Goal: Task Accomplishment & Management: Manage account settings

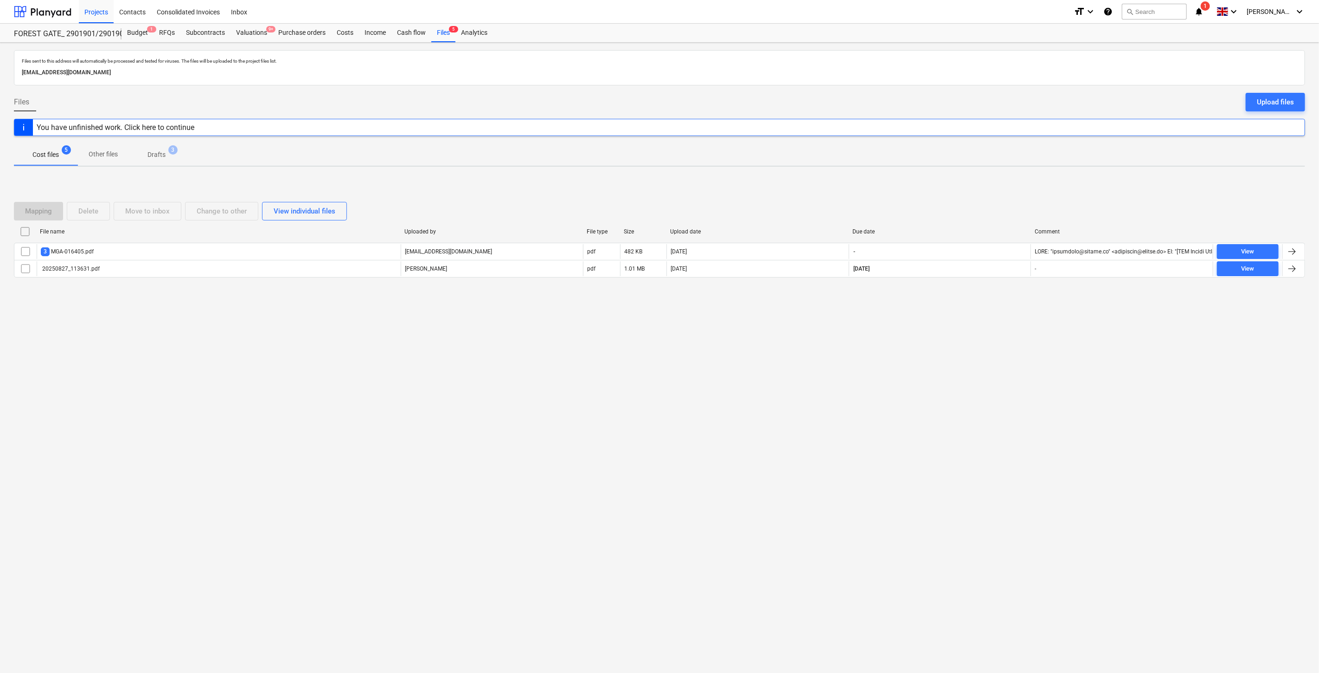
drag, startPoint x: 682, startPoint y: 407, endPoint x: 677, endPoint y: 399, distance: 9.8
click at [682, 406] on div "Files sent to this address will automatically be processed and tested for virus…" at bounding box center [659, 358] width 1319 height 630
click at [1268, 101] on div "Upload files" at bounding box center [1275, 102] width 37 height 12
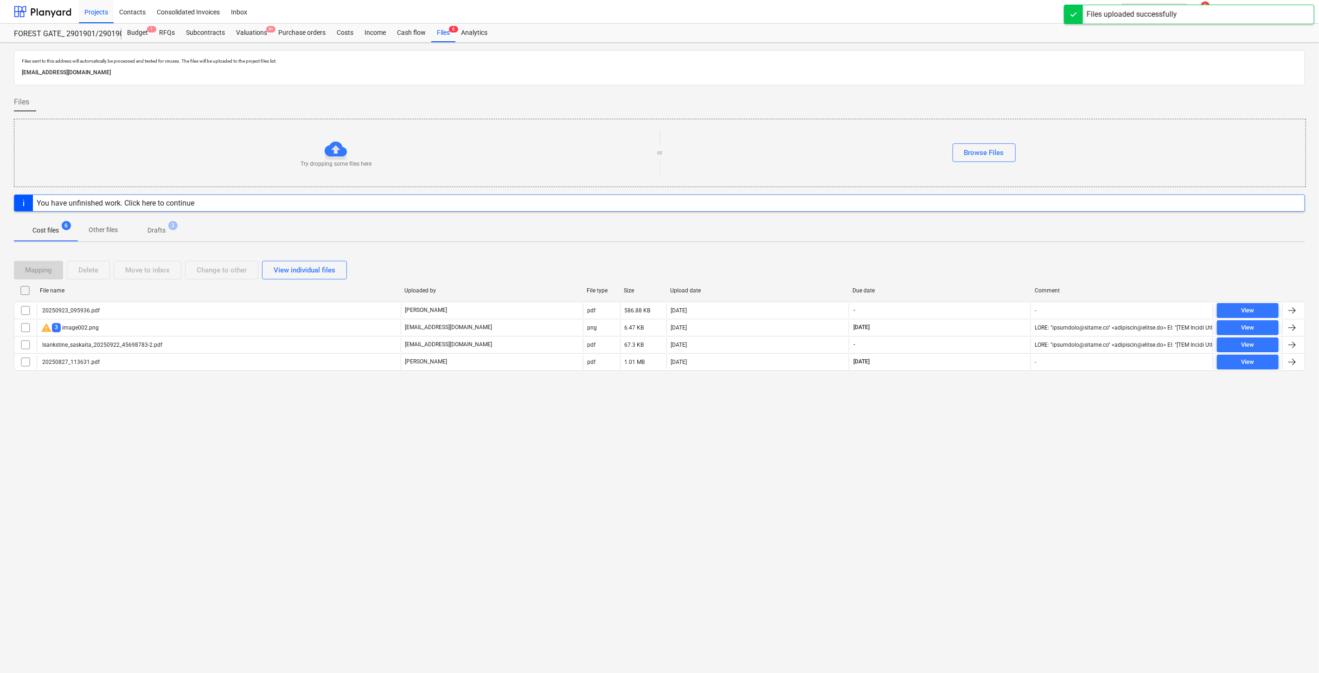
drag, startPoint x: 921, startPoint y: 470, endPoint x: 972, endPoint y: 439, distance: 60.2
click at [929, 464] on div "Files sent to this address will automatically be processed and tested for virus…" at bounding box center [659, 358] width 1319 height 630
click at [972, 439] on div "Files sent to this address will automatically be processed and tested for virus…" at bounding box center [659, 358] width 1319 height 630
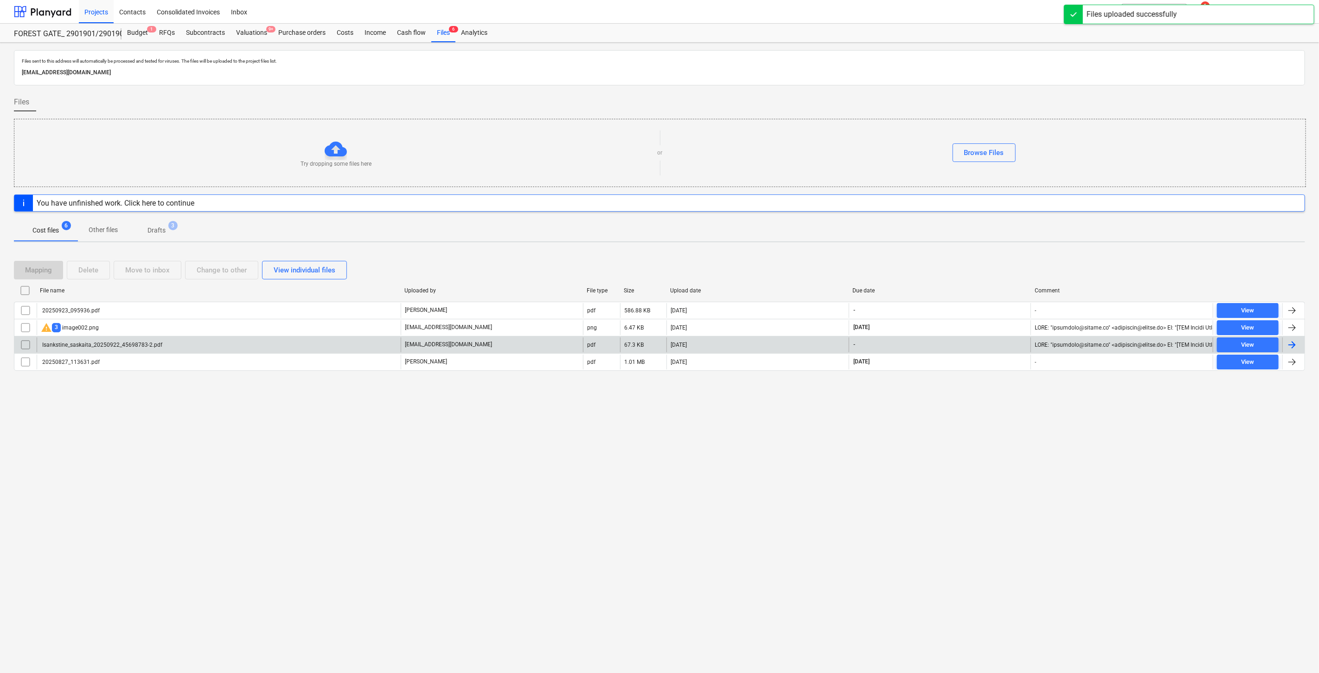
click at [225, 345] on div "Isankstine_saskaita_20250922_45698783-2.pdf" at bounding box center [219, 344] width 364 height 15
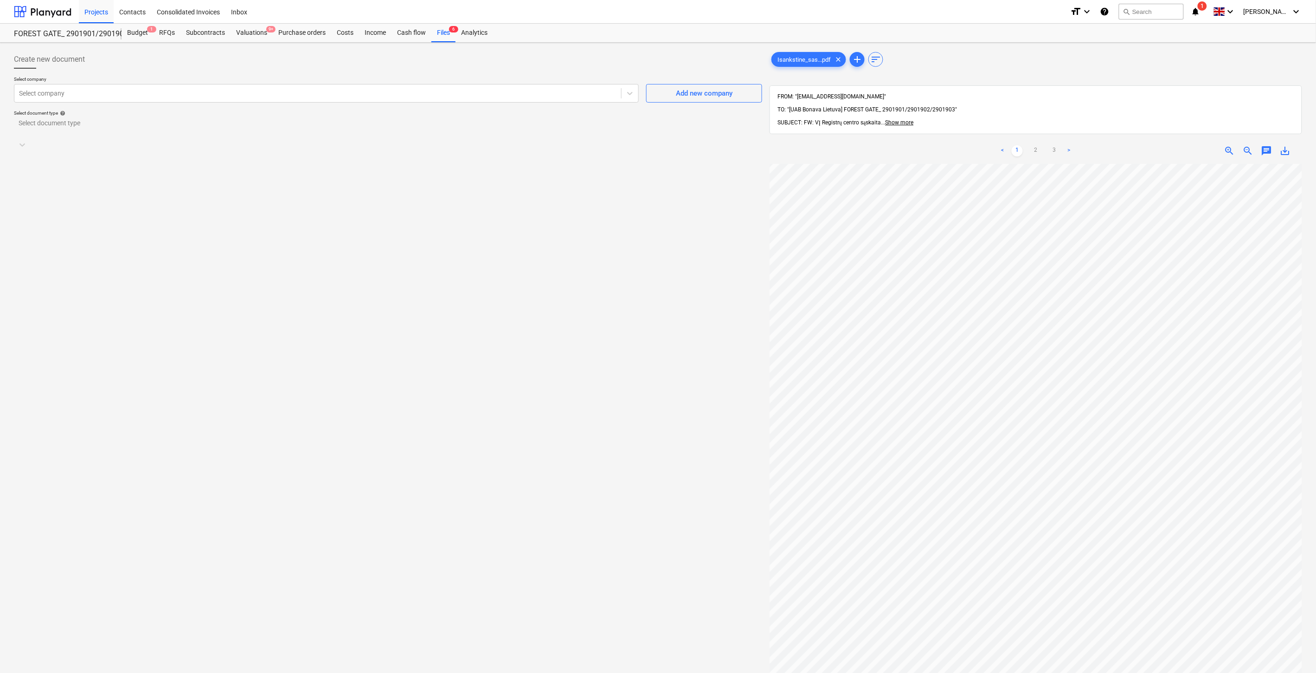
scroll to position [141, 0]
click at [630, 372] on div "Create new document Select company Select company Add new company Select docume…" at bounding box center [388, 430] width 756 height 768
click at [653, 349] on div "Create new document Select company Select company Add new company Select docume…" at bounding box center [388, 430] width 756 height 768
click at [620, 369] on div "Create new document Select company Select company Add new company Select docume…" at bounding box center [388, 430] width 756 height 768
click at [629, 354] on div "Create new document Select company Select company Add new company Select docume…" at bounding box center [388, 430] width 756 height 768
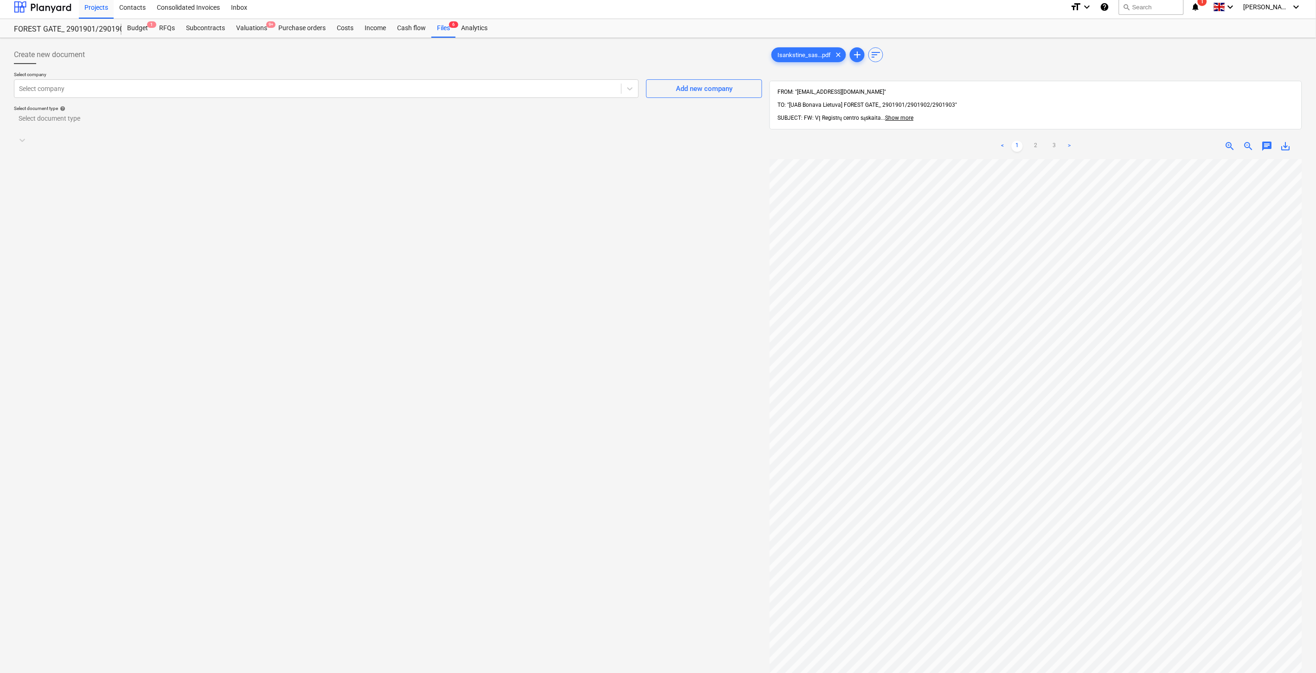
scroll to position [0, 0]
click at [575, 316] on div "Create new document Select company Select company Add new company Select docume…" at bounding box center [388, 430] width 756 height 768
click at [603, 300] on div "Create new document Select company Select company Add new company Select docume…" at bounding box center [388, 430] width 756 height 768
drag, startPoint x: 616, startPoint y: 292, endPoint x: 637, endPoint y: 276, distance: 27.1
click at [618, 291] on div "Create new document Select company Select company Add new company Select docume…" at bounding box center [388, 430] width 756 height 768
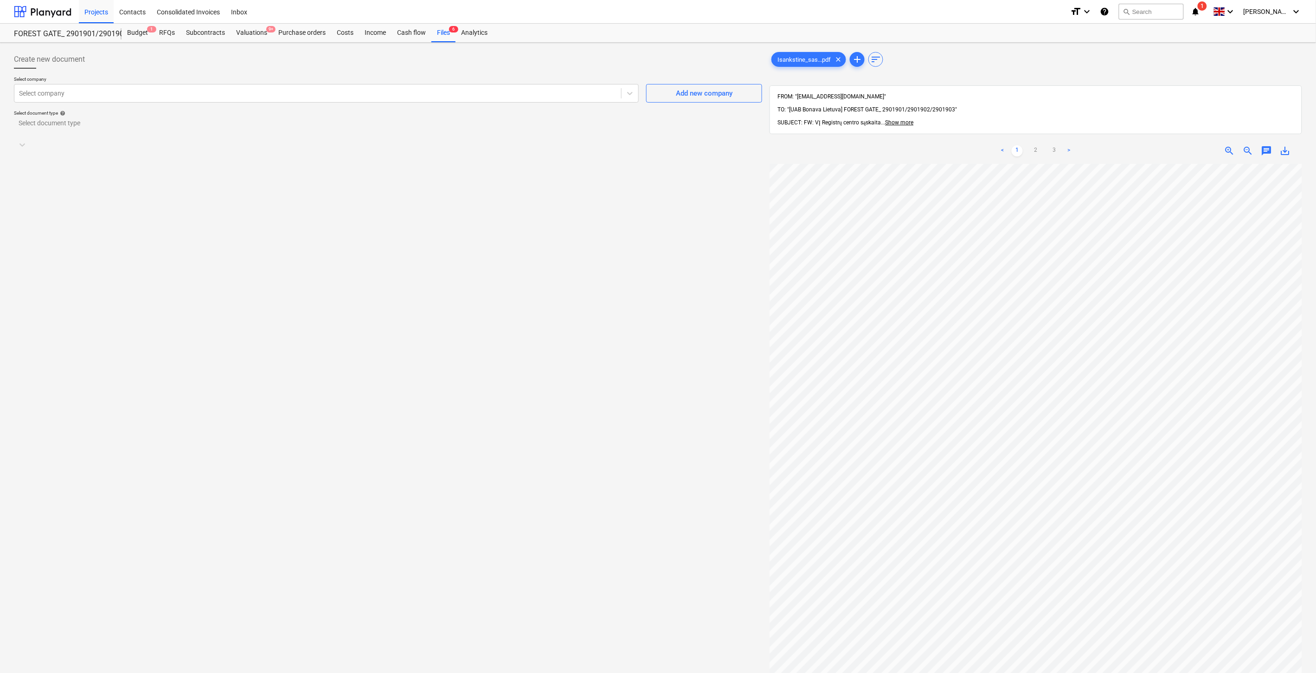
click at [637, 276] on div "Create new document Select company Select company Add new company Select docume…" at bounding box center [388, 430] width 756 height 768
click at [443, 37] on div "Files 6" at bounding box center [443, 33] width 24 height 19
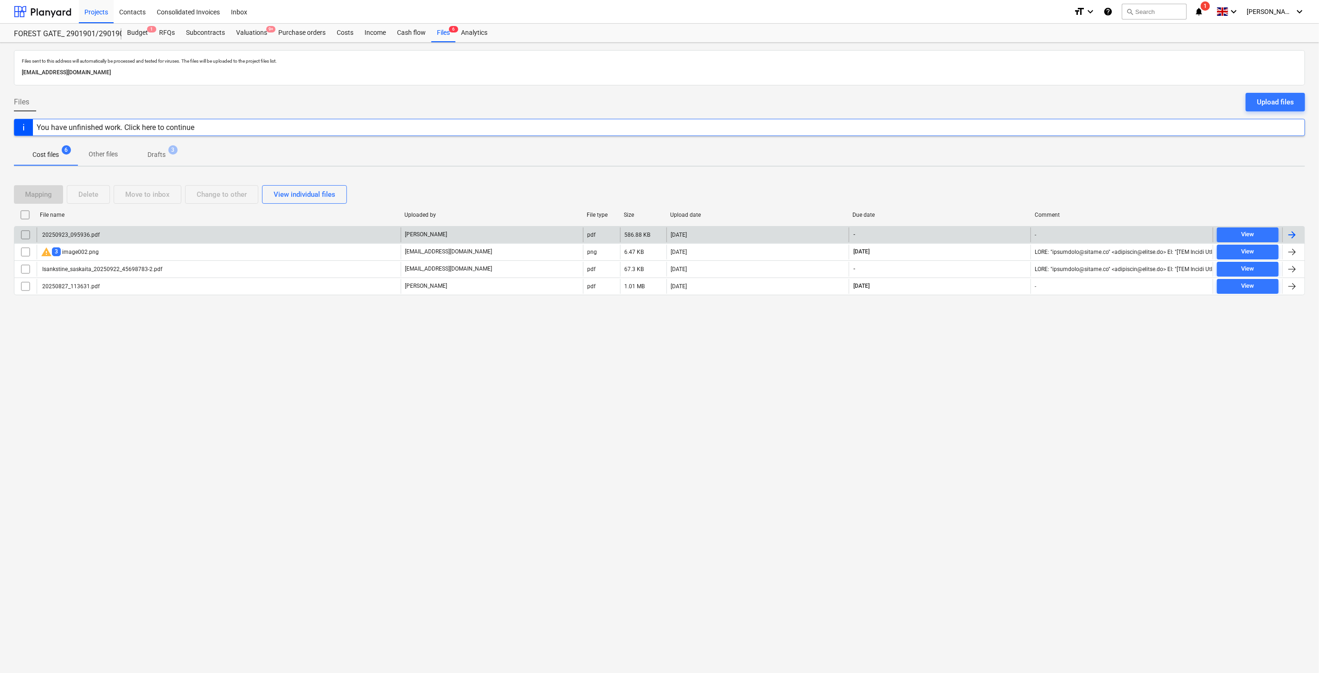
click at [265, 237] on div "20250923_095936.pdf" at bounding box center [219, 234] width 364 height 15
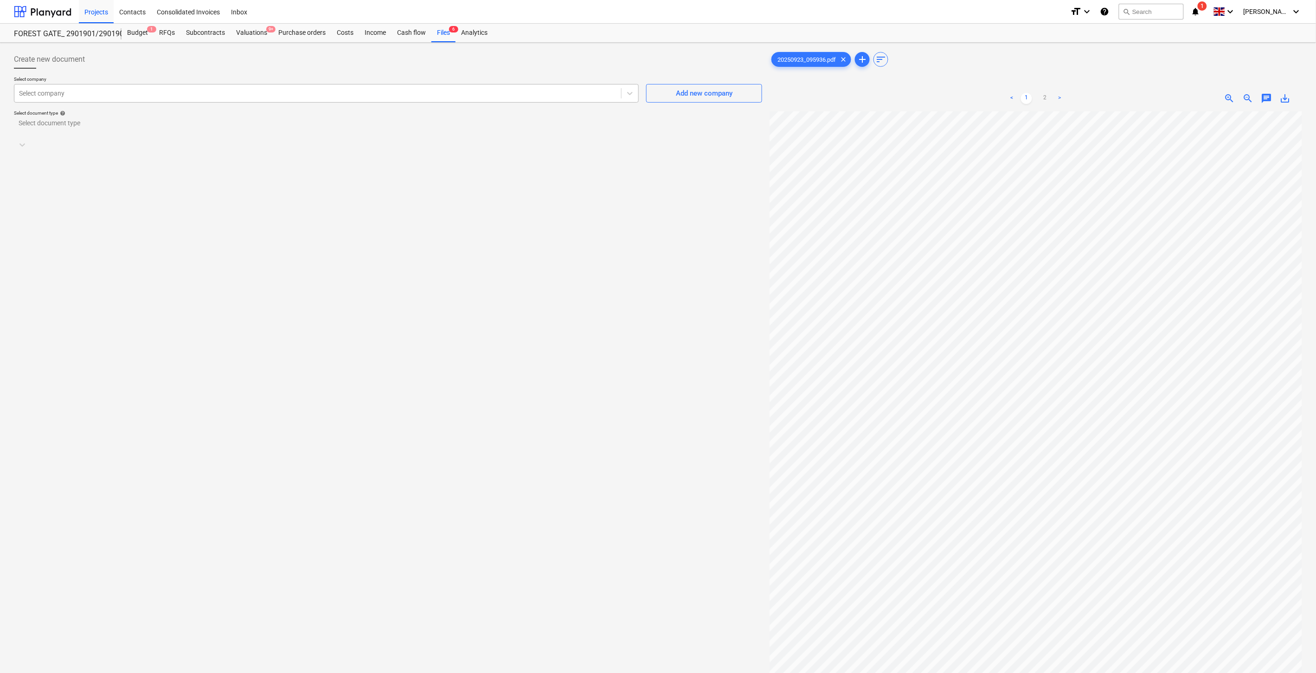
click at [247, 98] on div at bounding box center [318, 93] width 598 height 9
type input "Lorevitas"
click at [237, 672] on div "929000597 - UAB "Lorevitas" (182942925)" at bounding box center [658, 676] width 1316 height 7
click at [228, 130] on div at bounding box center [379, 134] width 721 height 9
click at [126, 672] on div "Standalone purchase invoice or receipt" at bounding box center [658, 676] width 1316 height 7
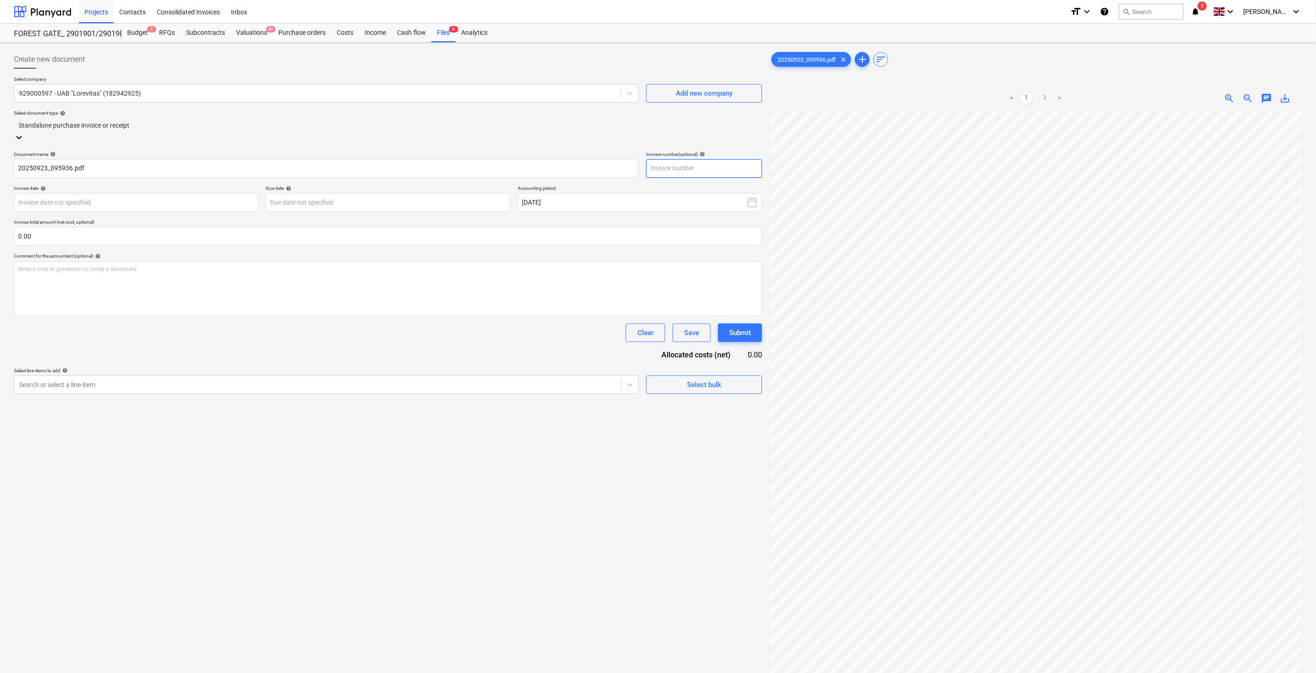
click at [715, 166] on input "text" at bounding box center [704, 168] width 116 height 19
type input "LOR001444"
click at [240, 199] on body "Projects Contacts Consolidated Invoices Inbox format_size keyboard_arrow_down h…" at bounding box center [658, 336] width 1316 height 673
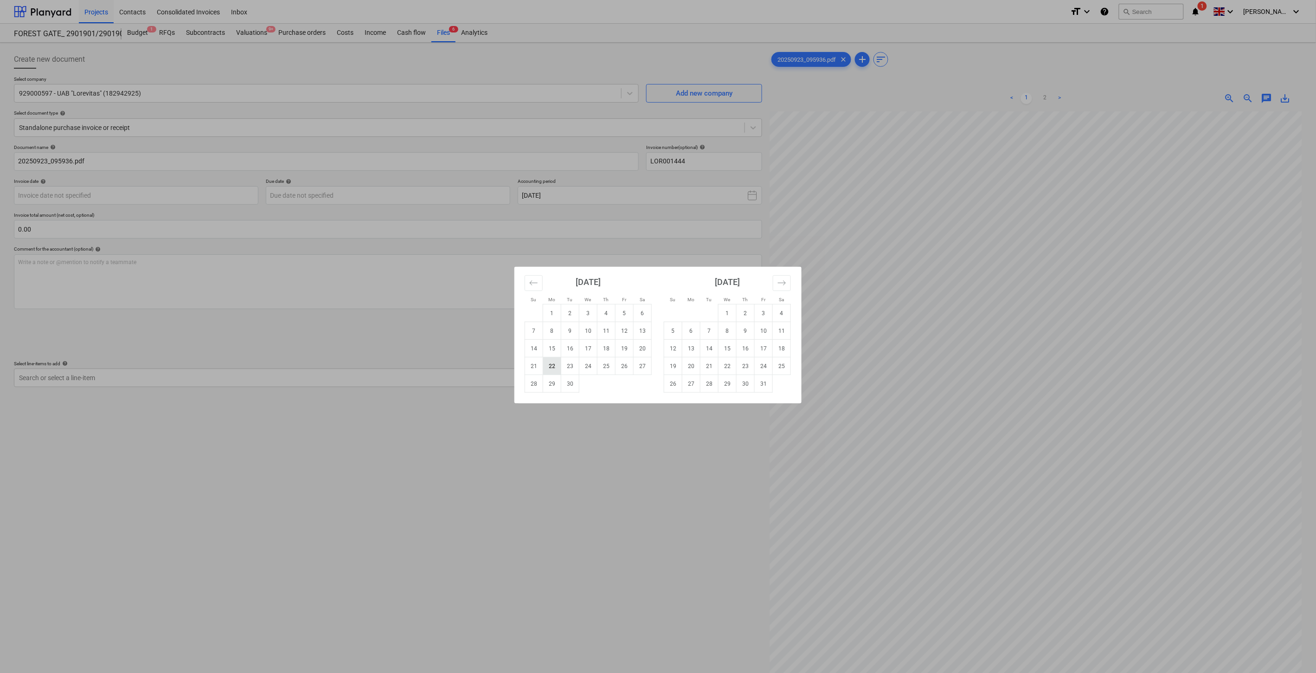
click at [555, 365] on td "22" at bounding box center [552, 366] width 18 height 18
type input "[DATE]"
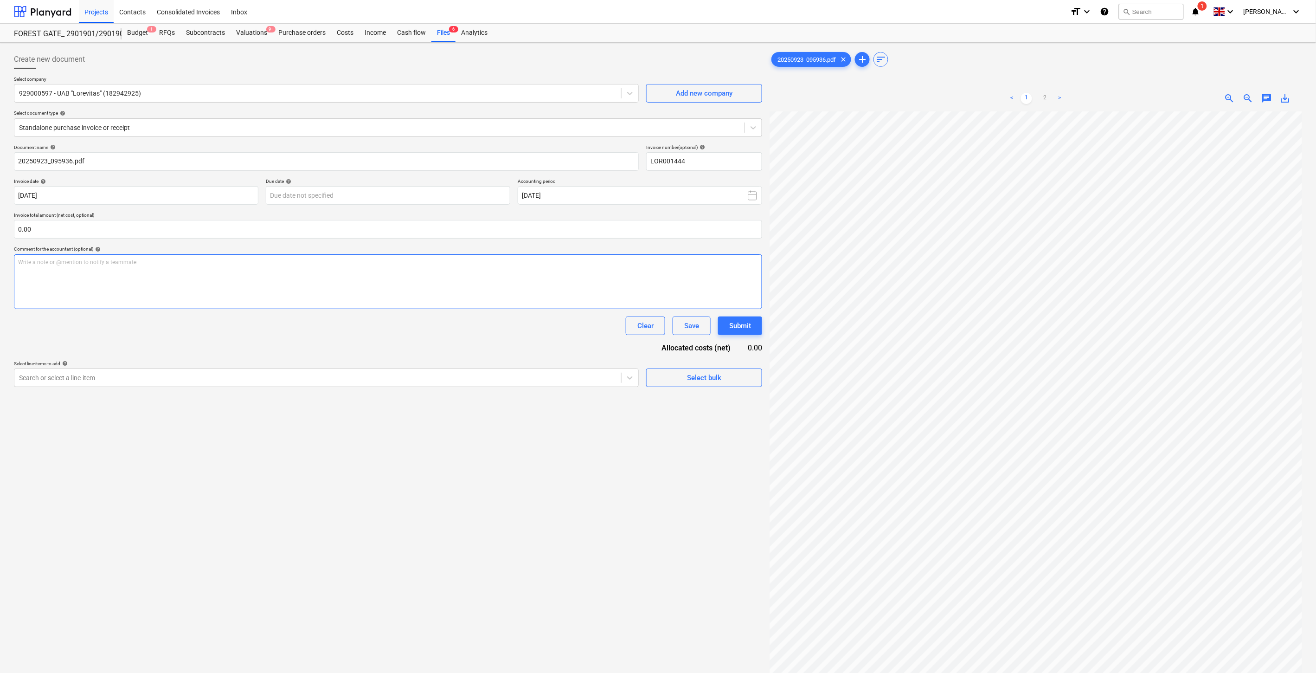
scroll to position [124, 8]
click at [441, 193] on body "Projects Contacts Consolidated Invoices Inbox format_size keyboard_arrow_down h…" at bounding box center [658, 336] width 1316 height 673
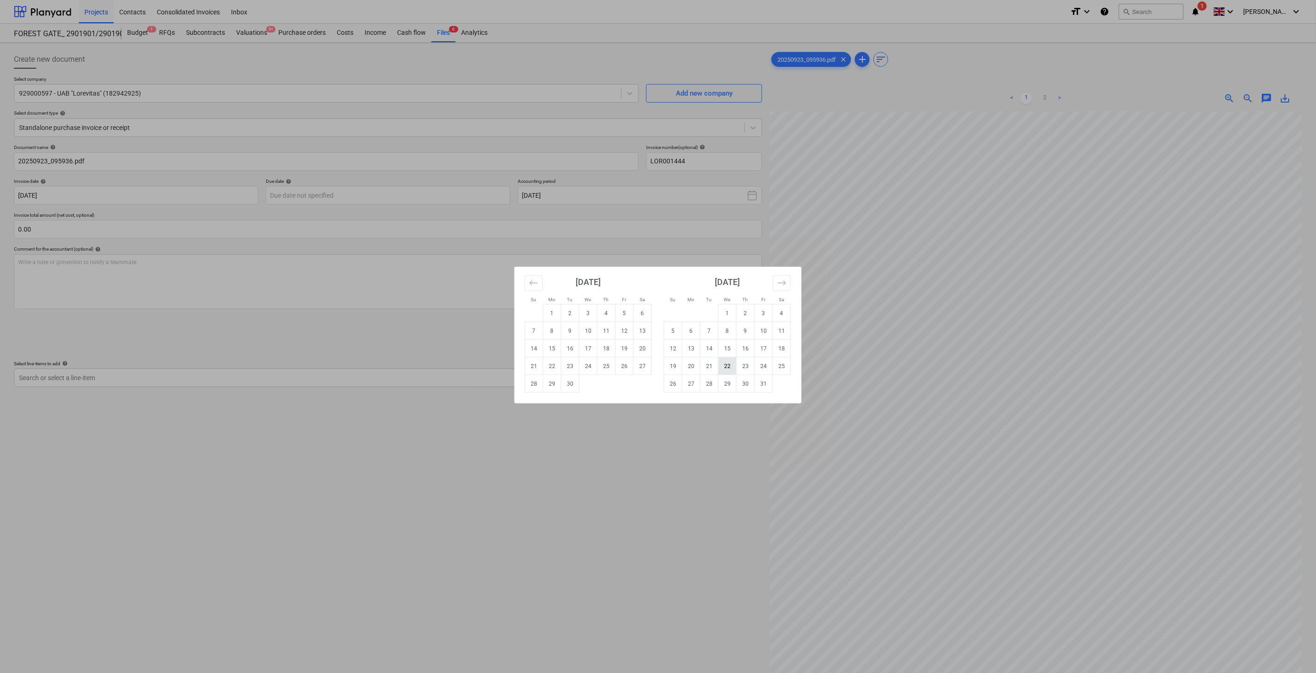
click at [730, 366] on td "22" at bounding box center [728, 366] width 18 height 18
type input "[DATE]"
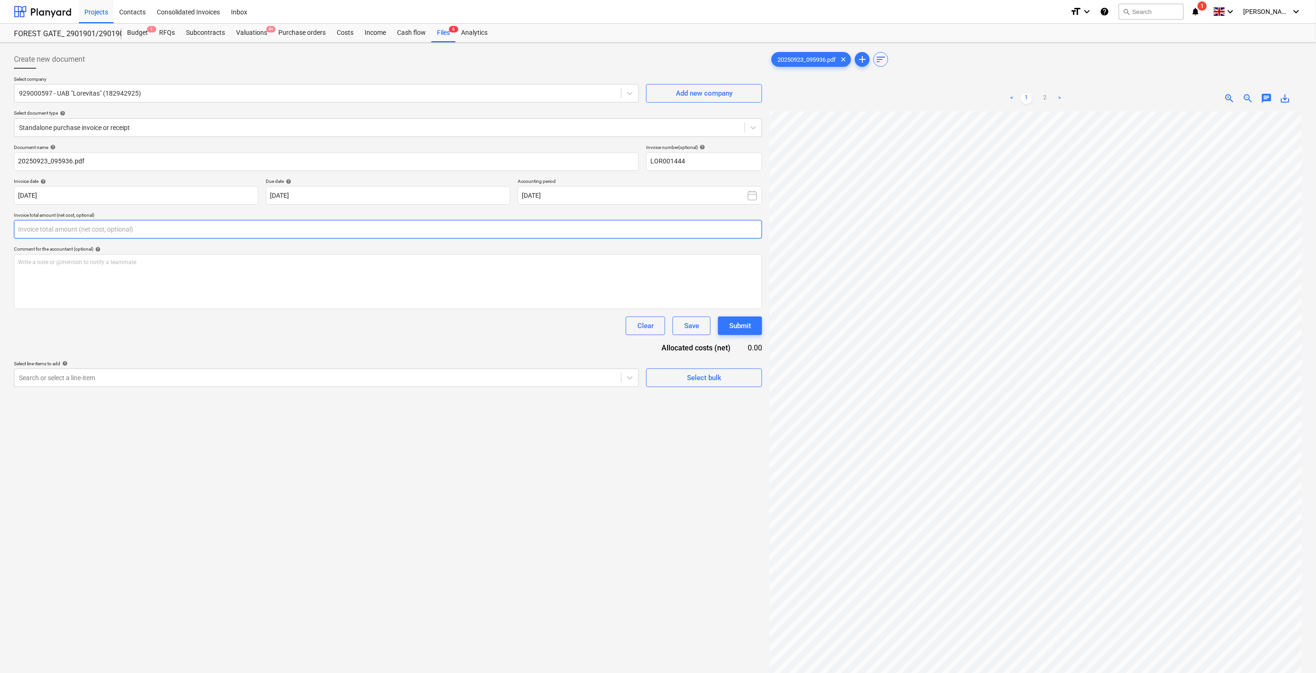
click at [336, 230] on input "text" at bounding box center [388, 229] width 748 height 19
type input "2,016.00"
click at [549, 398] on div at bounding box center [327, 398] width 616 height 11
type input "pagalbiniai"
click at [535, 672] on div "-- -- W880000 Pagalbiniai darbininkai" at bounding box center [658, 676] width 1316 height 7
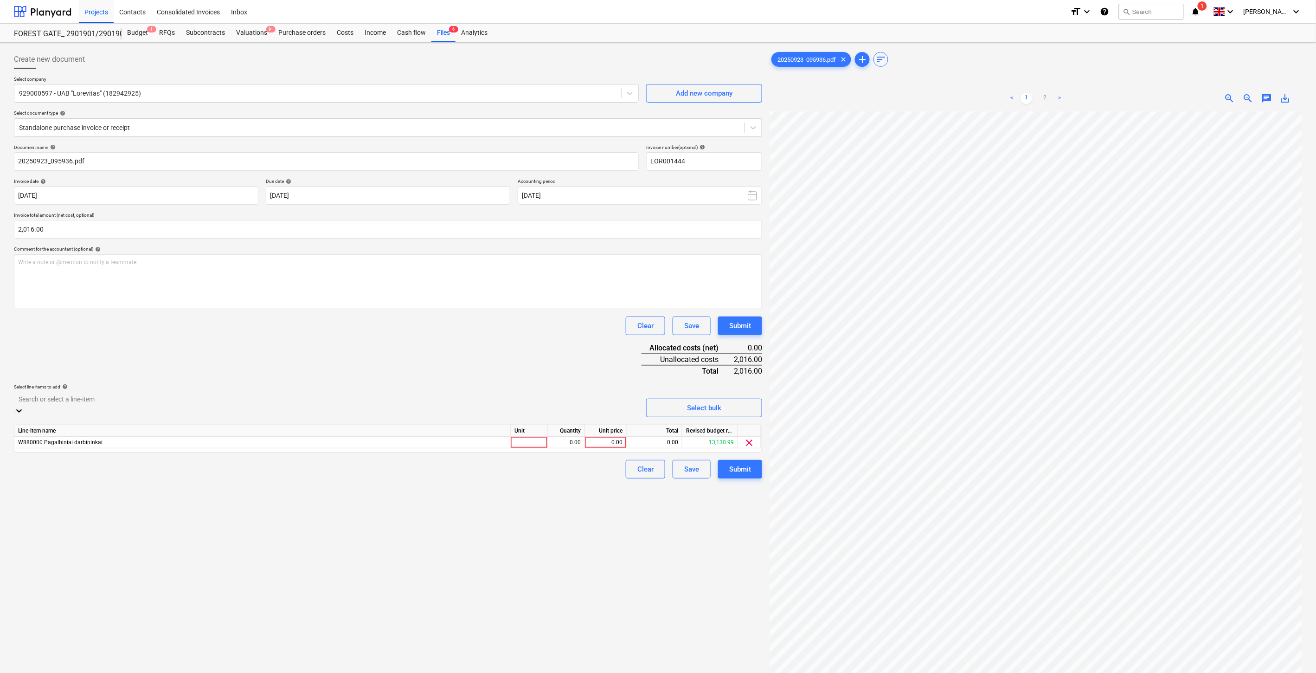
click at [535, 354] on div "Document name help 20250923_095936.pdf Invoice number (optional) help LOR001444…" at bounding box center [388, 311] width 748 height 334
click at [540, 431] on div at bounding box center [529, 436] width 37 height 12
type input "1"
click at [559, 437] on div "0.00" at bounding box center [566, 436] width 29 height 12
click at [623, 433] on div "0.00" at bounding box center [606, 436] width 42 height 12
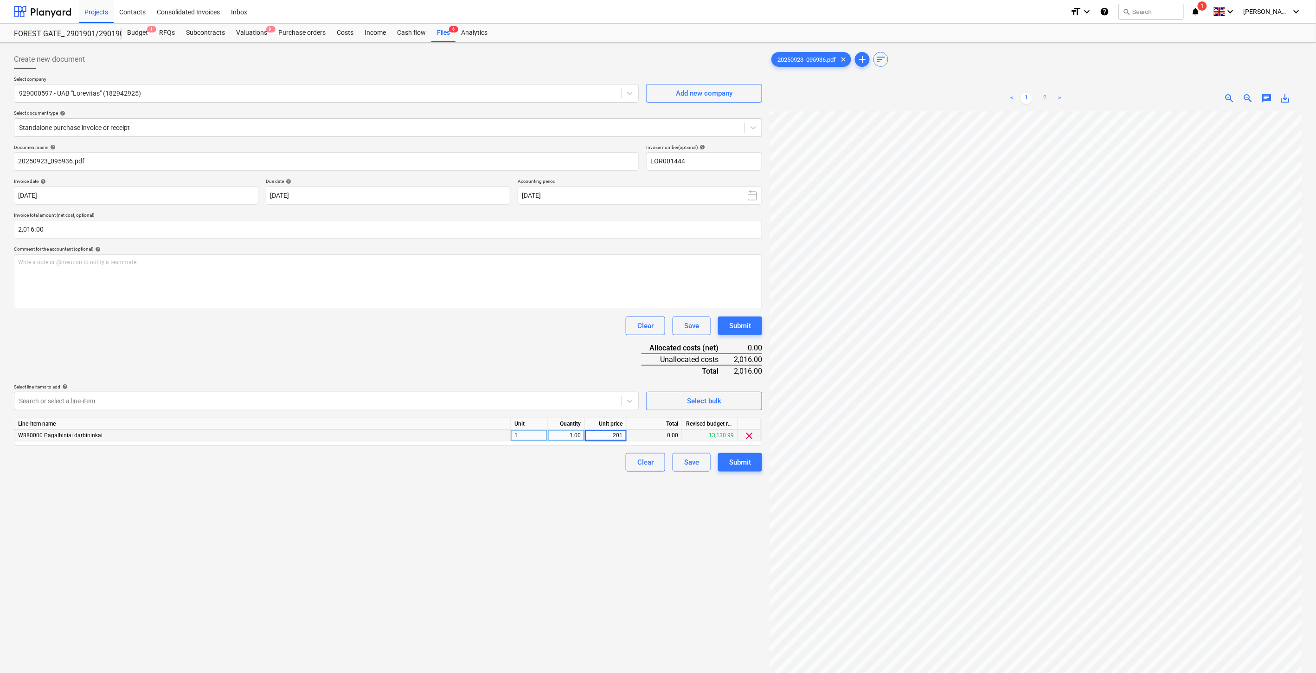
type input "2016"
click at [551, 348] on div "Document name help 20250923_095936.pdf Invoice number (optional) help LOR001444…" at bounding box center [388, 307] width 748 height 327
click at [689, 465] on div "Save" at bounding box center [691, 462] width 15 height 12
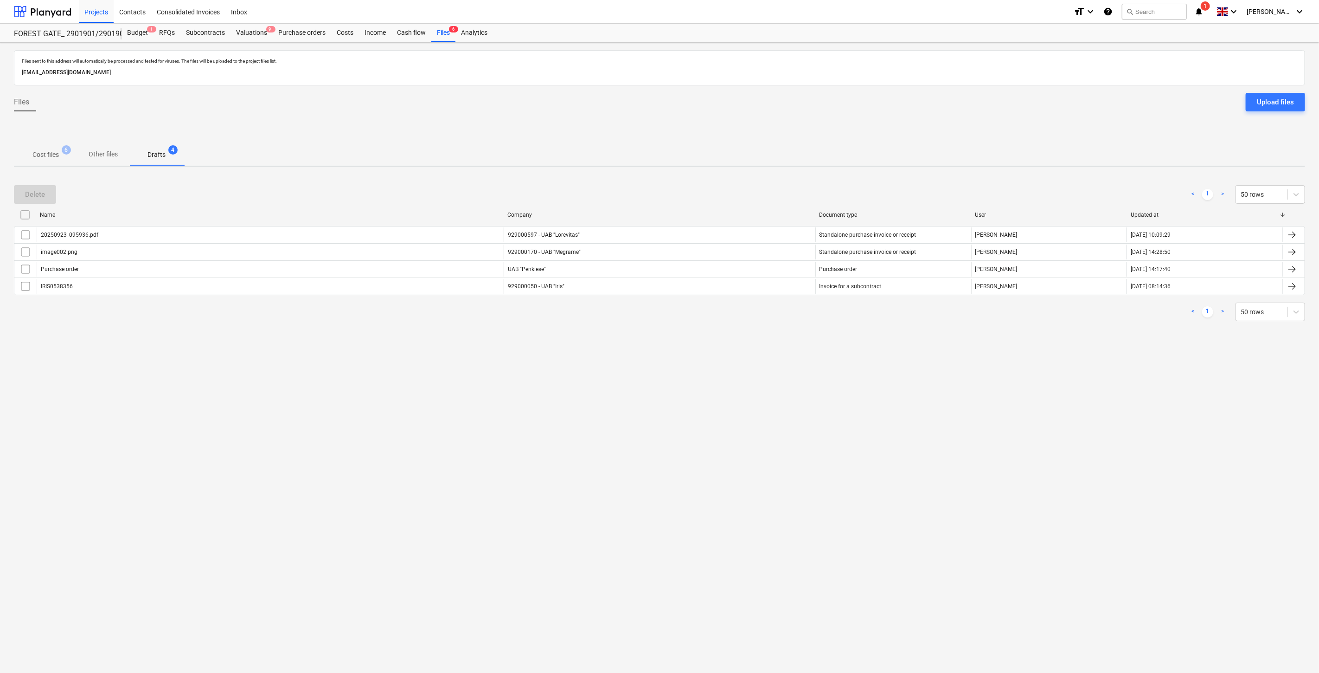
click at [39, 155] on p "Cost files" at bounding box center [45, 155] width 26 height 10
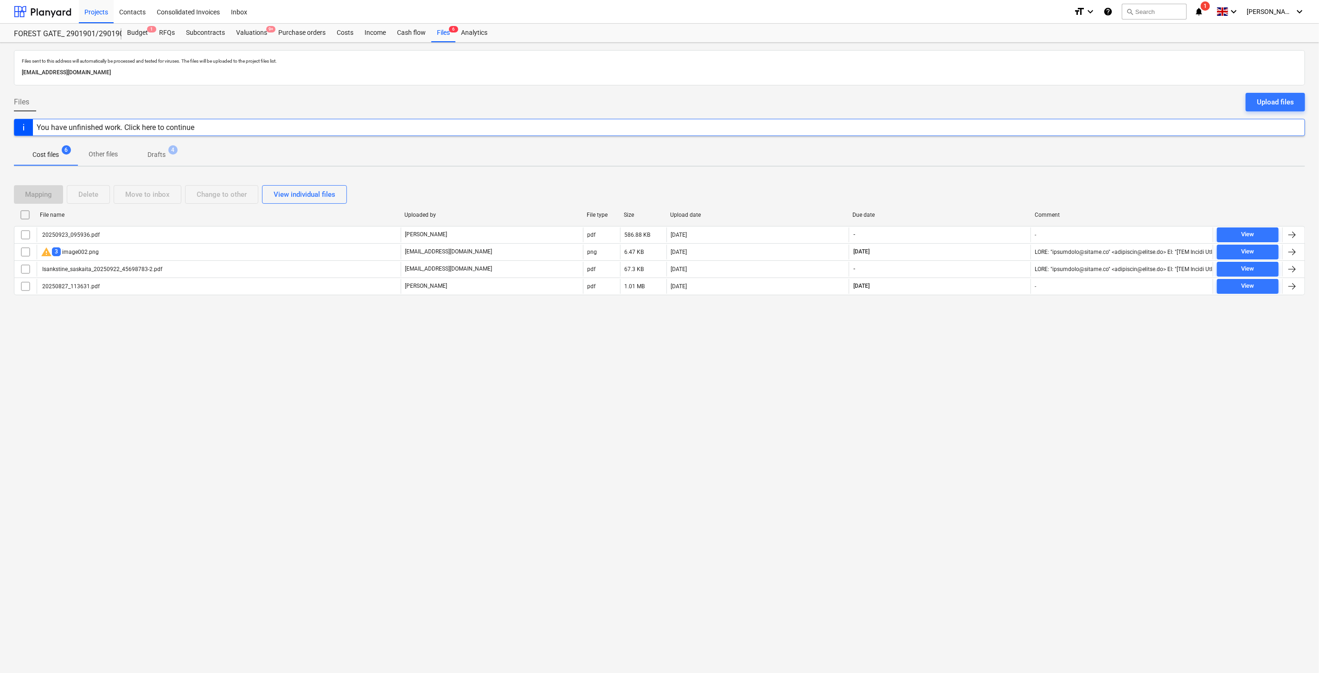
drag, startPoint x: 836, startPoint y: 446, endPoint x: 841, endPoint y: 439, distance: 8.0
click at [837, 444] on div "Files sent to this address will automatically be processed and tested for virus…" at bounding box center [659, 358] width 1319 height 630
click at [848, 425] on div "Files sent to this address will automatically be processed and tested for virus…" at bounding box center [659, 358] width 1319 height 630
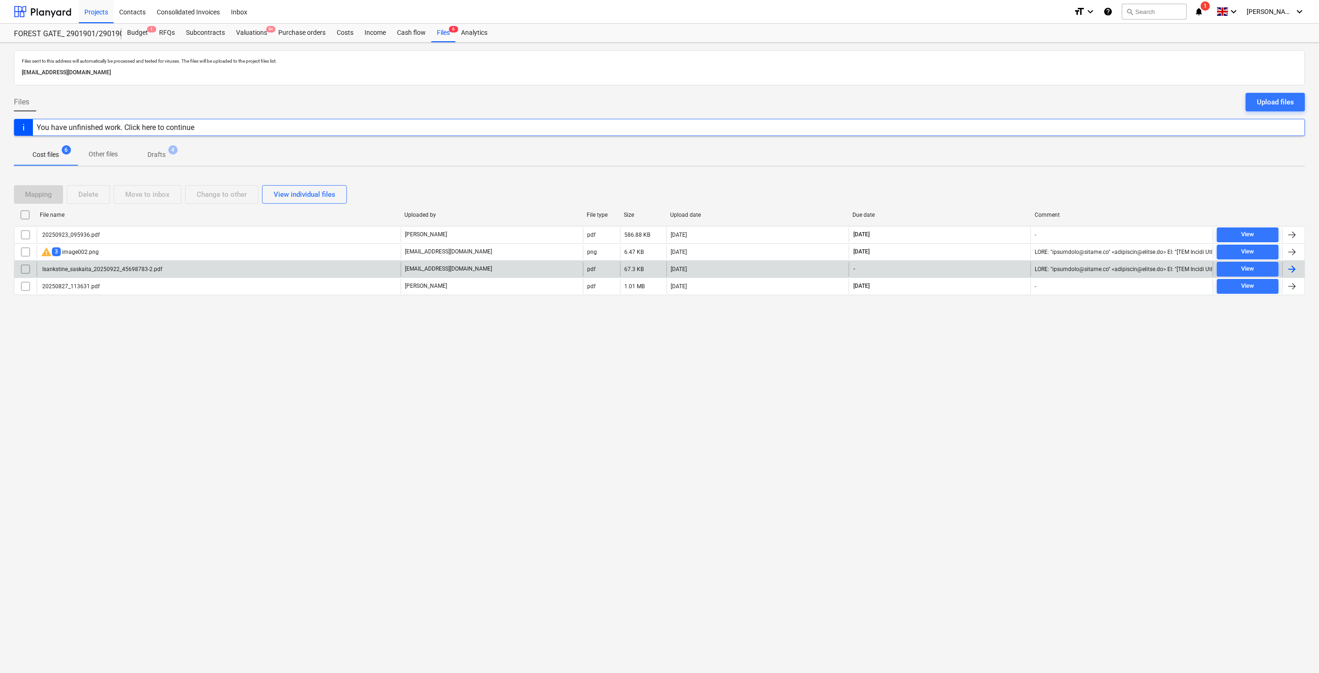
click at [215, 273] on div "Isankstine_saskaita_20250922_45698783-2.pdf" at bounding box center [219, 269] width 364 height 15
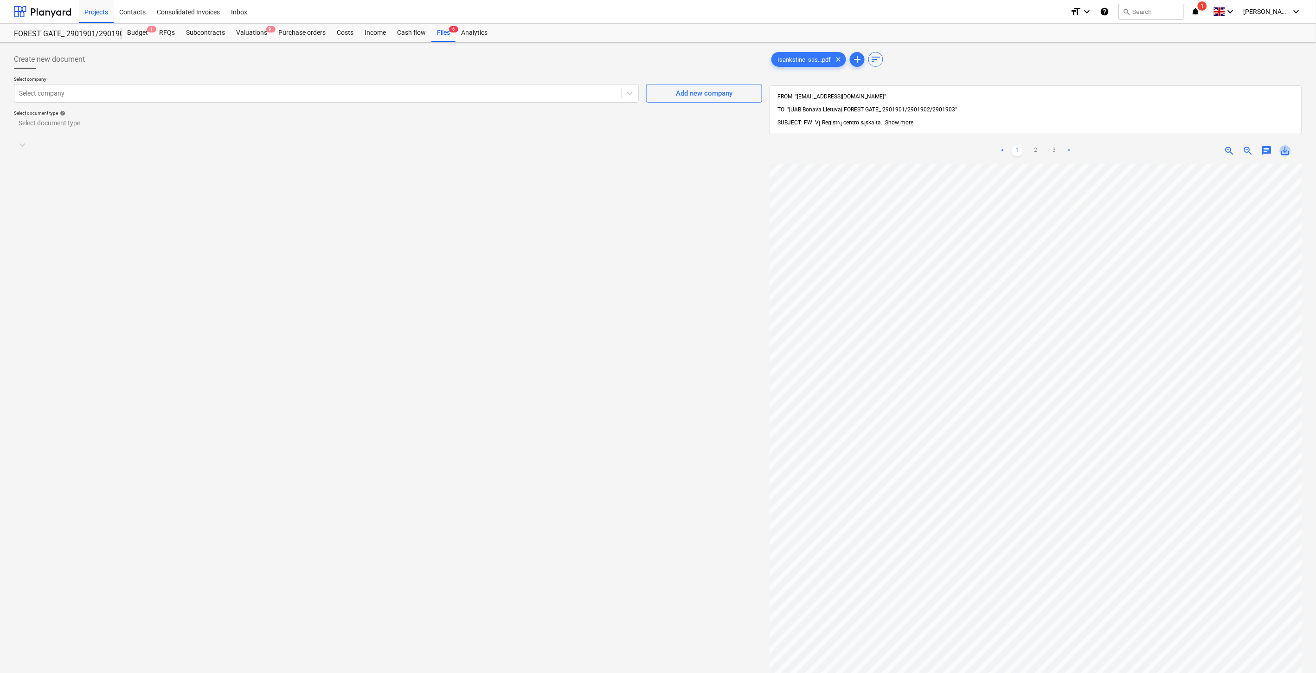
click at [1288, 145] on span "save_alt" at bounding box center [1285, 150] width 11 height 11
click at [438, 37] on div "Files 6" at bounding box center [443, 33] width 24 height 19
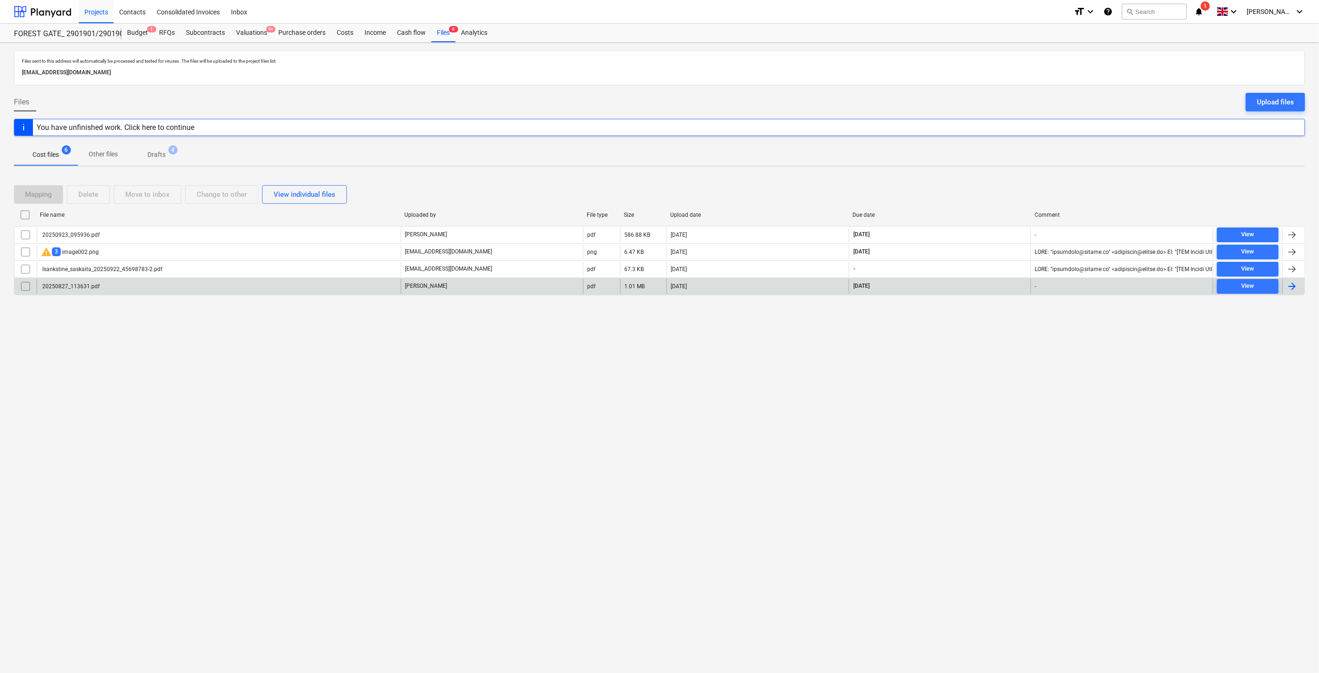
click at [166, 281] on div "20250827_113631.pdf" at bounding box center [219, 286] width 364 height 15
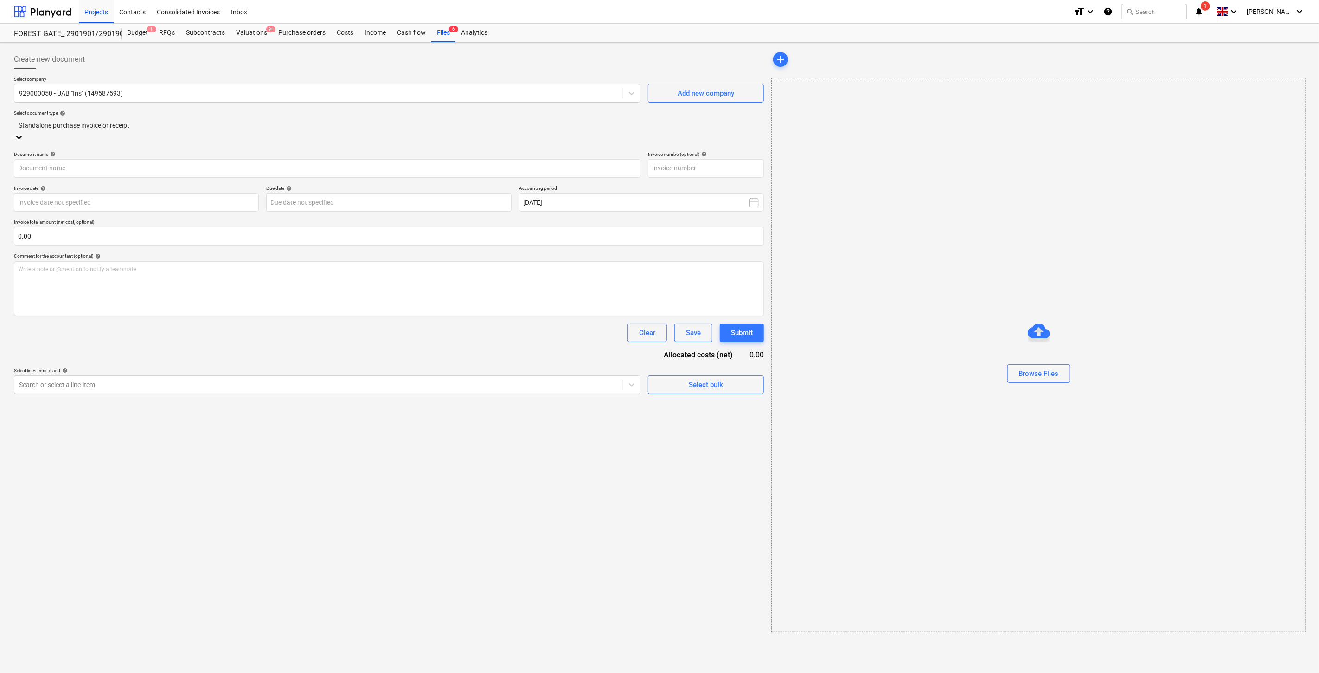
type input "IRIS0538356"
type input "[DATE]"
click at [1286, 103] on span "save_alt" at bounding box center [1285, 98] width 11 height 11
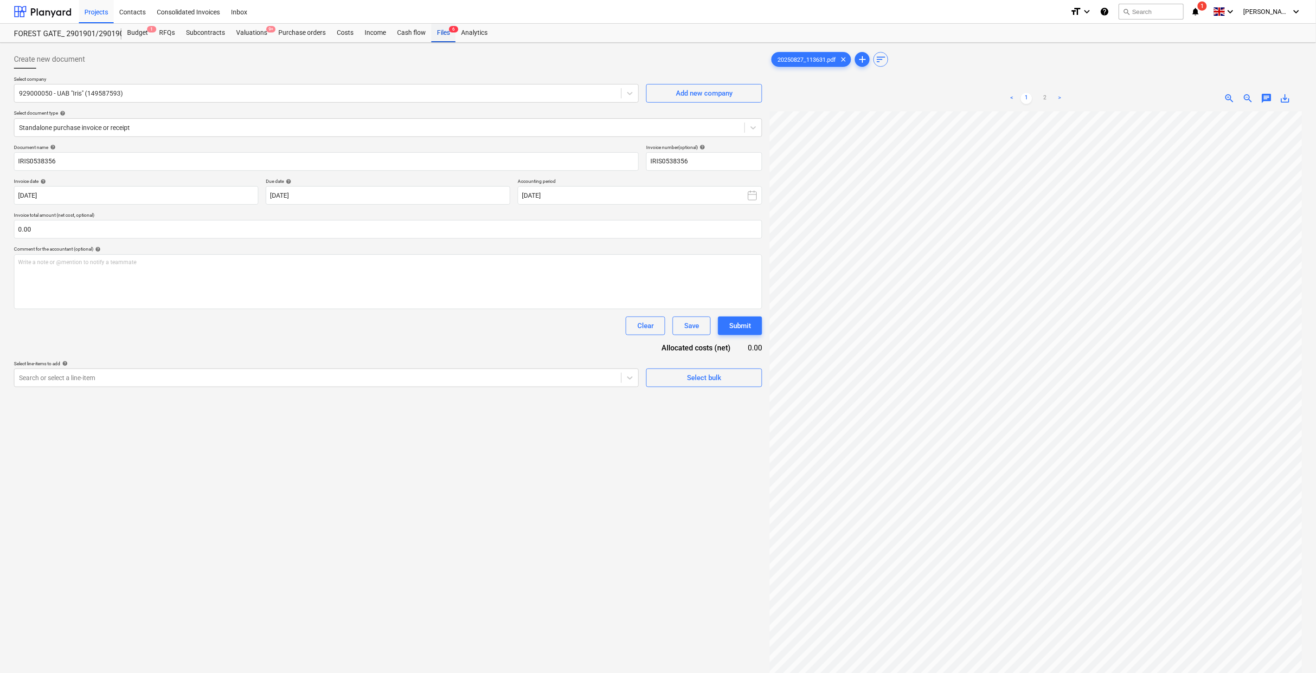
click at [449, 32] on span "6" at bounding box center [453, 29] width 9 height 6
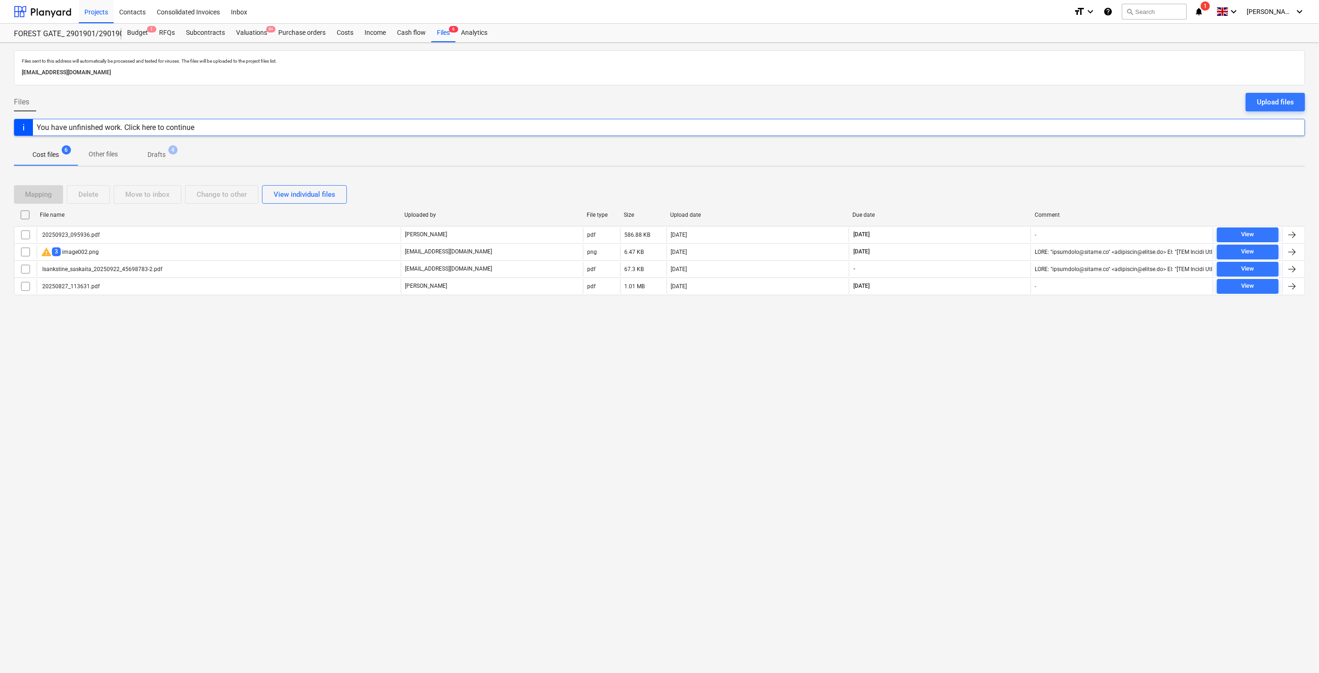
click at [476, 492] on div "Files sent to this address will automatically be processed and tested for virus…" at bounding box center [659, 358] width 1319 height 630
drag, startPoint x: 1083, startPoint y: 433, endPoint x: 1107, endPoint y: 404, distance: 37.2
click at [1083, 431] on div "Files sent to this address will automatically be processed and tested for virus…" at bounding box center [659, 358] width 1319 height 630
click at [1107, 403] on div "Files sent to this address will automatically be processed and tested for virus…" at bounding box center [659, 358] width 1319 height 630
click at [1127, 444] on div "Files sent to this address will automatically be processed and tested for virus…" at bounding box center [659, 358] width 1319 height 630
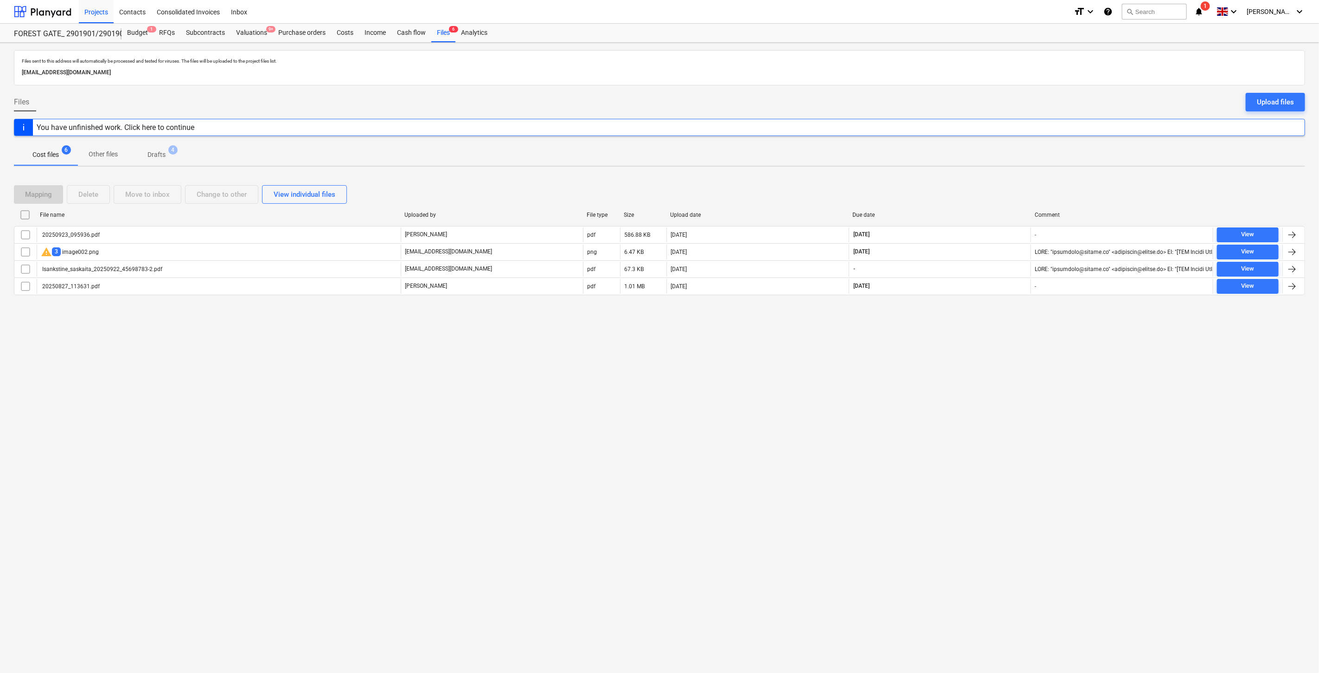
click at [1147, 416] on div "Files sent to this address will automatically be processed and tested for virus…" at bounding box center [659, 358] width 1319 height 630
click at [1117, 415] on div "Files sent to this address will automatically be processed and tested for virus…" at bounding box center [659, 358] width 1319 height 630
click at [1145, 381] on div "Files sent to this address will automatically be processed and tested for virus…" at bounding box center [659, 358] width 1319 height 630
click at [148, 154] on p "Drafts" at bounding box center [157, 155] width 18 height 10
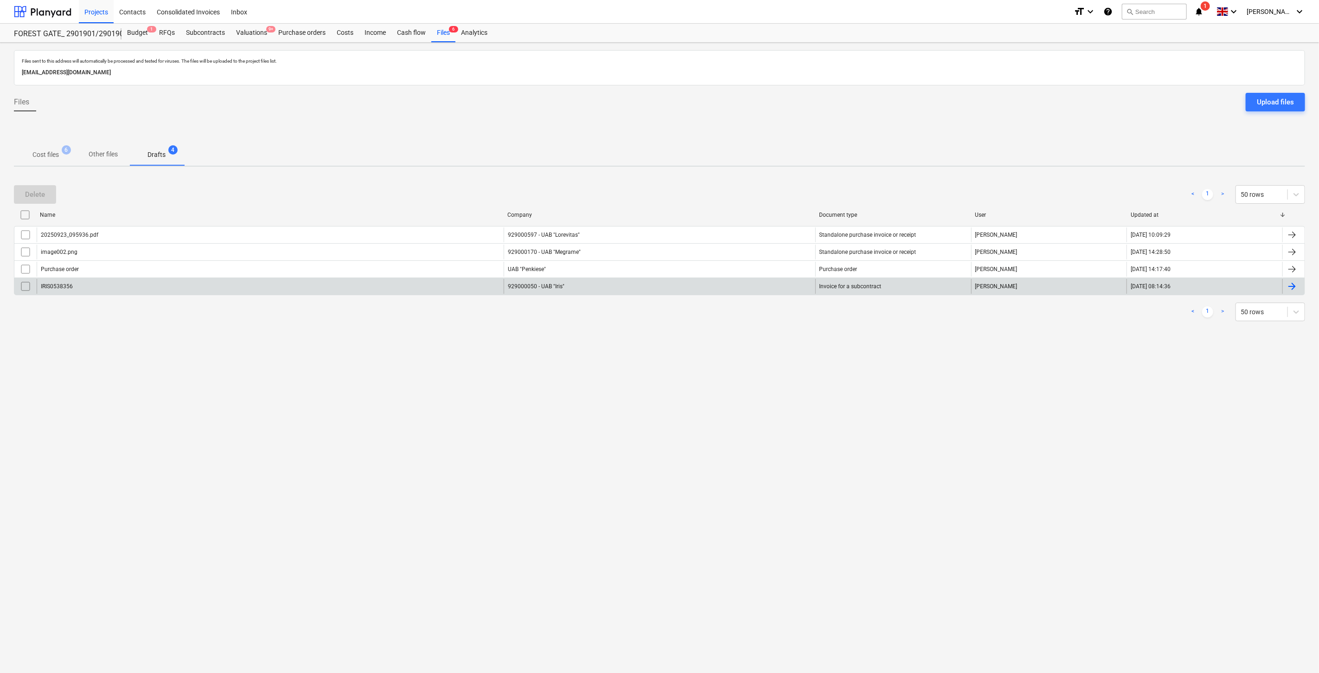
click at [142, 288] on div "IRIS0538356" at bounding box center [270, 286] width 467 height 15
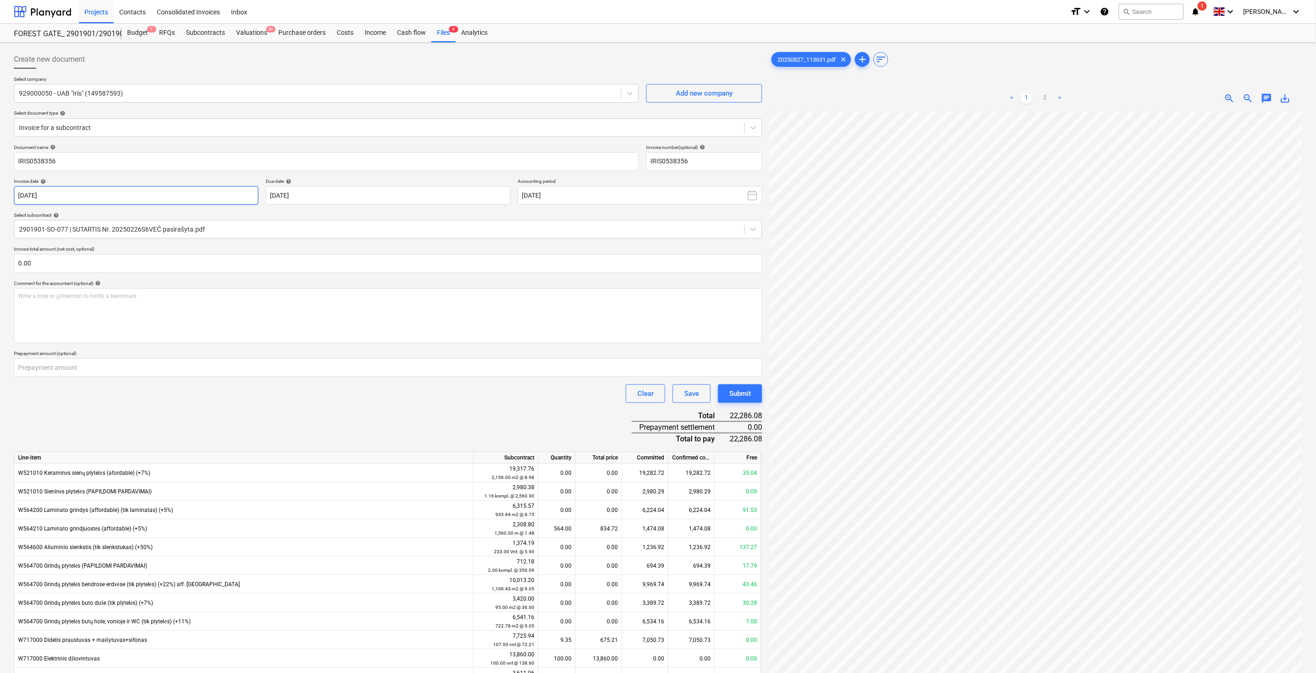
click at [196, 198] on body "Projects Contacts Consolidated Invoices Inbox format_size keyboard_arrow_down h…" at bounding box center [658, 336] width 1316 height 673
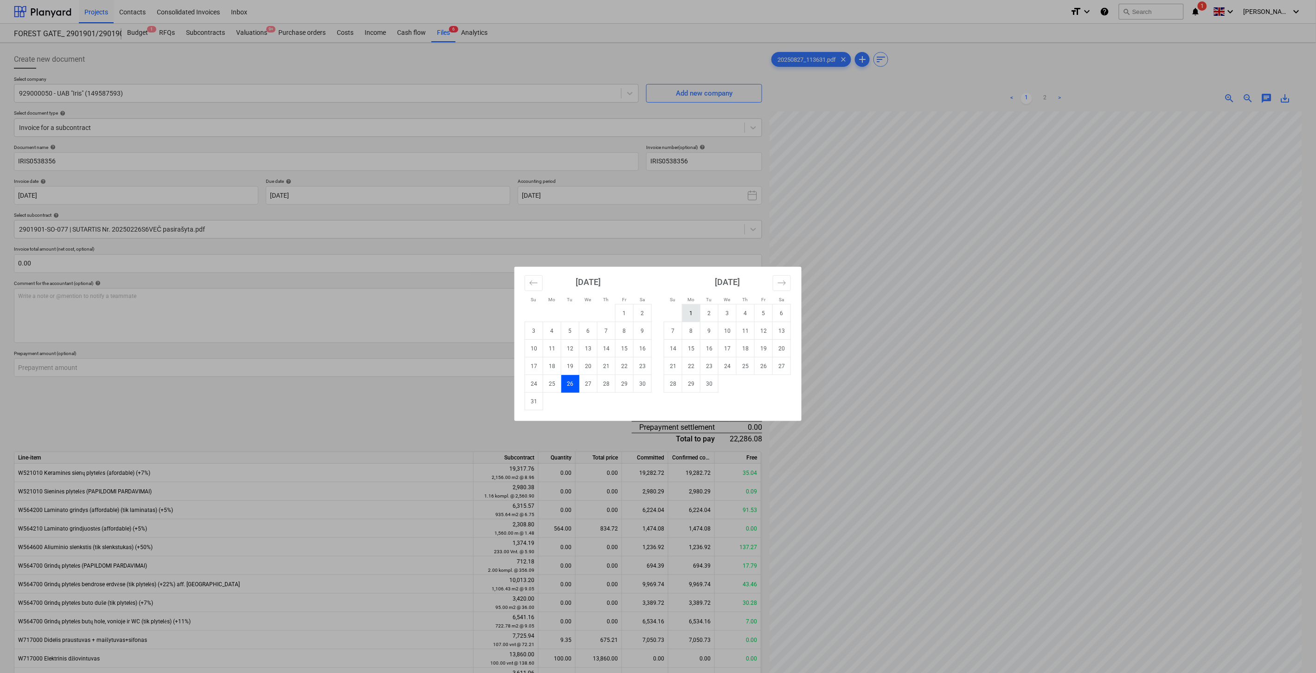
click at [694, 312] on td "1" at bounding box center [691, 313] width 18 height 18
type input "[DATE]"
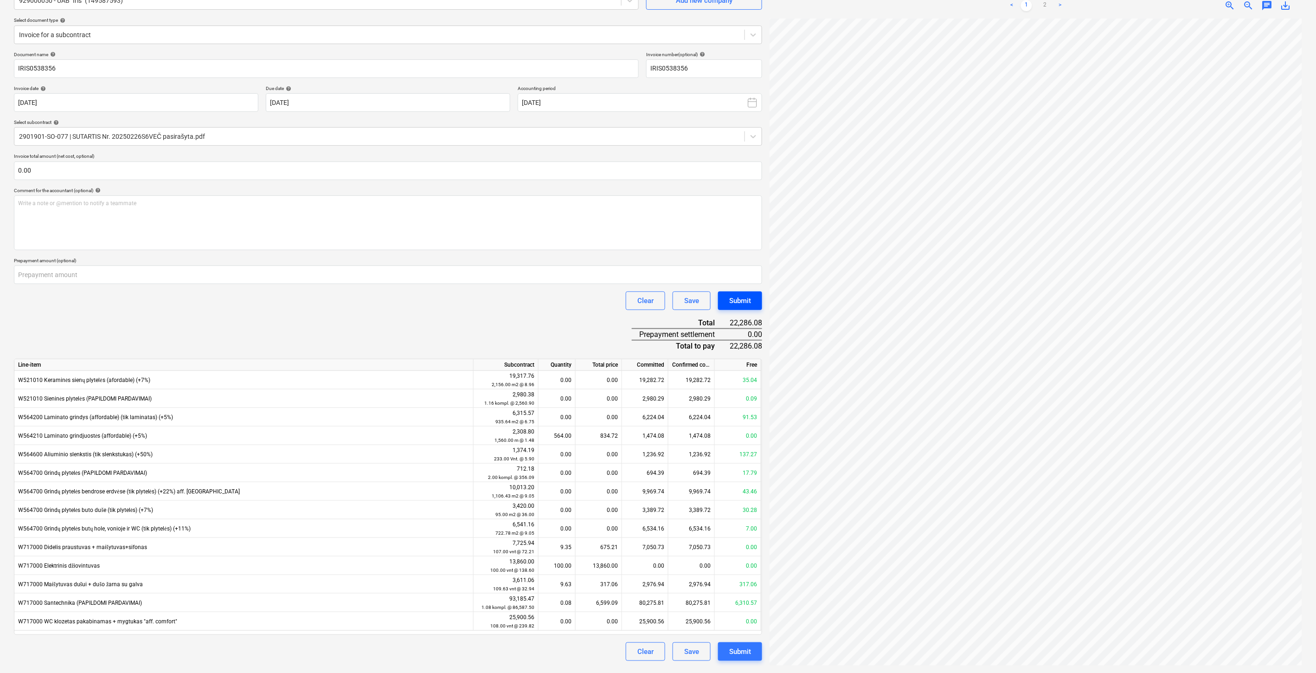
scroll to position [0, 24]
click at [1046, 9] on link "2" at bounding box center [1045, 5] width 11 height 11
click at [298, 178] on input "text" at bounding box center [388, 170] width 748 height 19
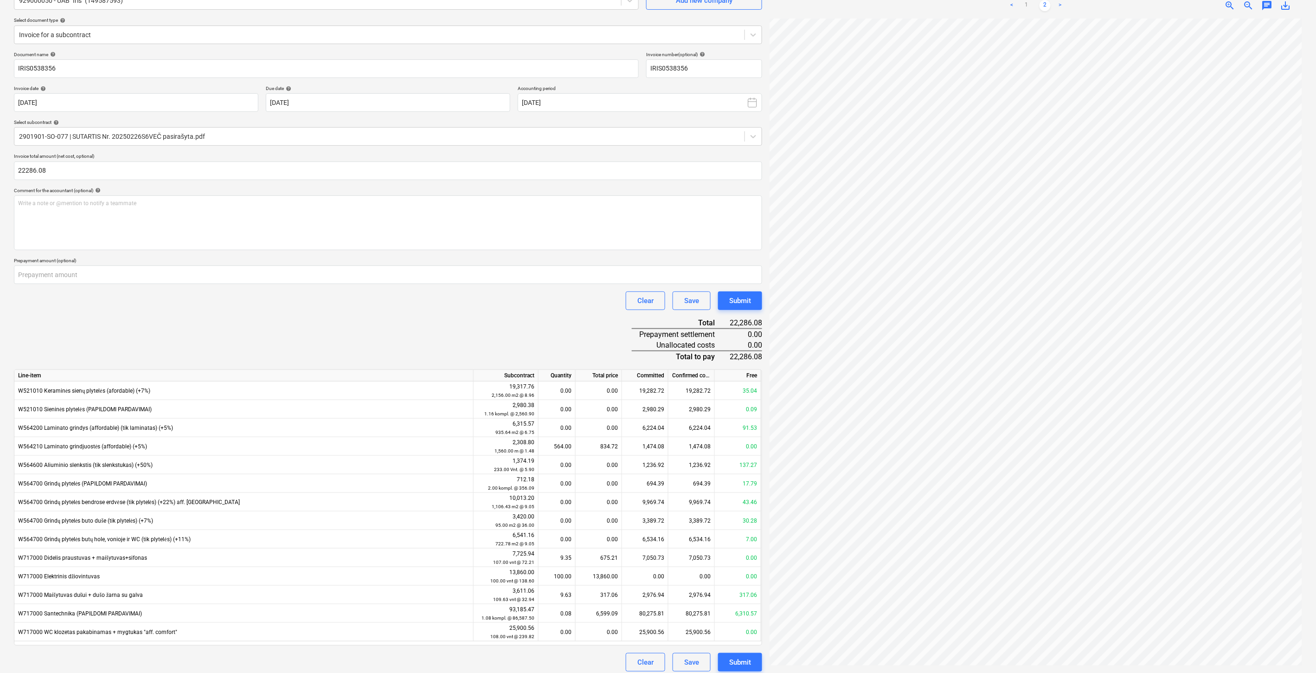
type input "22,286.08"
click at [312, 331] on div "Document name help IRIS0538356 Invoice number (optional) help IRIS0538356 Invoi…" at bounding box center [388, 361] width 748 height 620
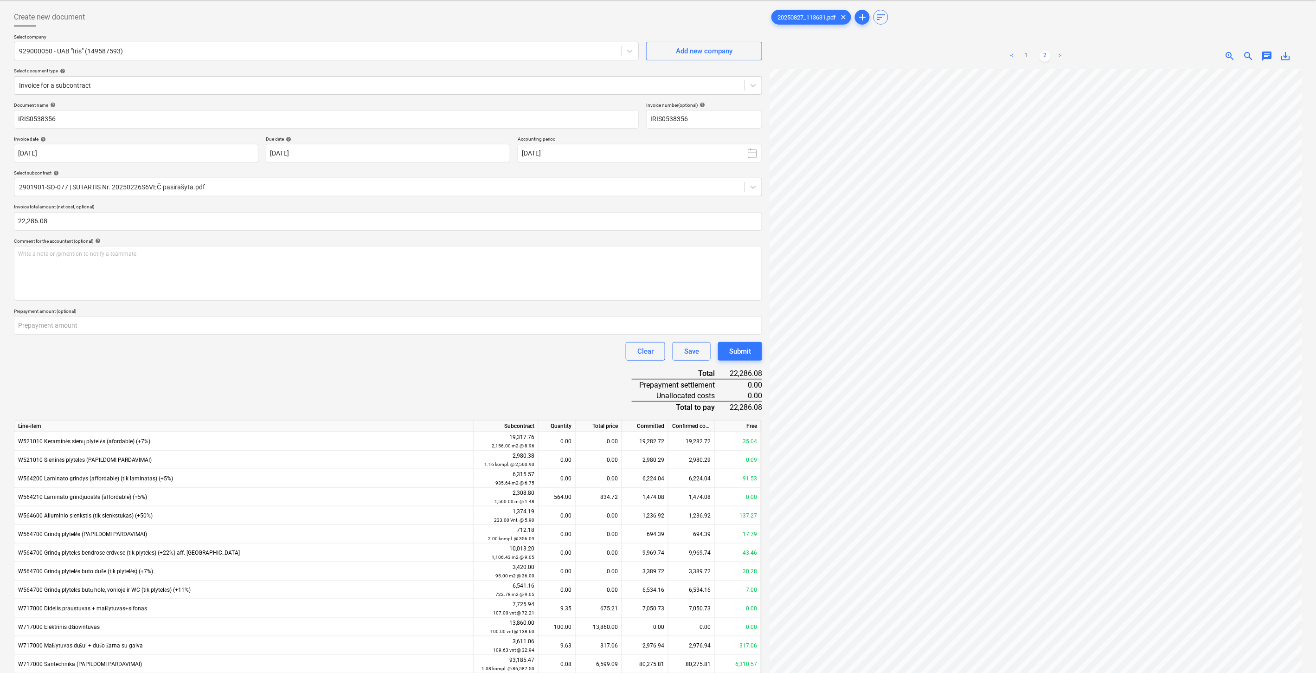
scroll to position [0, 0]
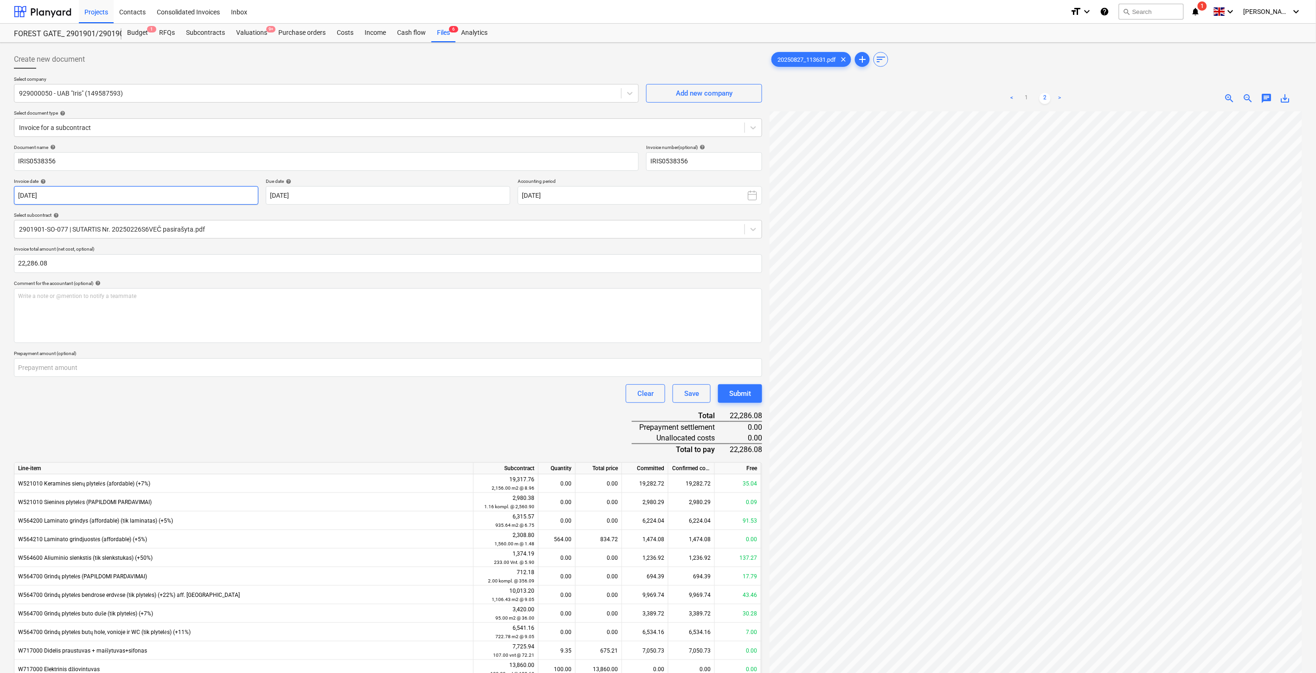
click at [210, 200] on body "Projects Contacts Consolidated Invoices Inbox format_size keyboard_arrow_down h…" at bounding box center [658, 336] width 1316 height 673
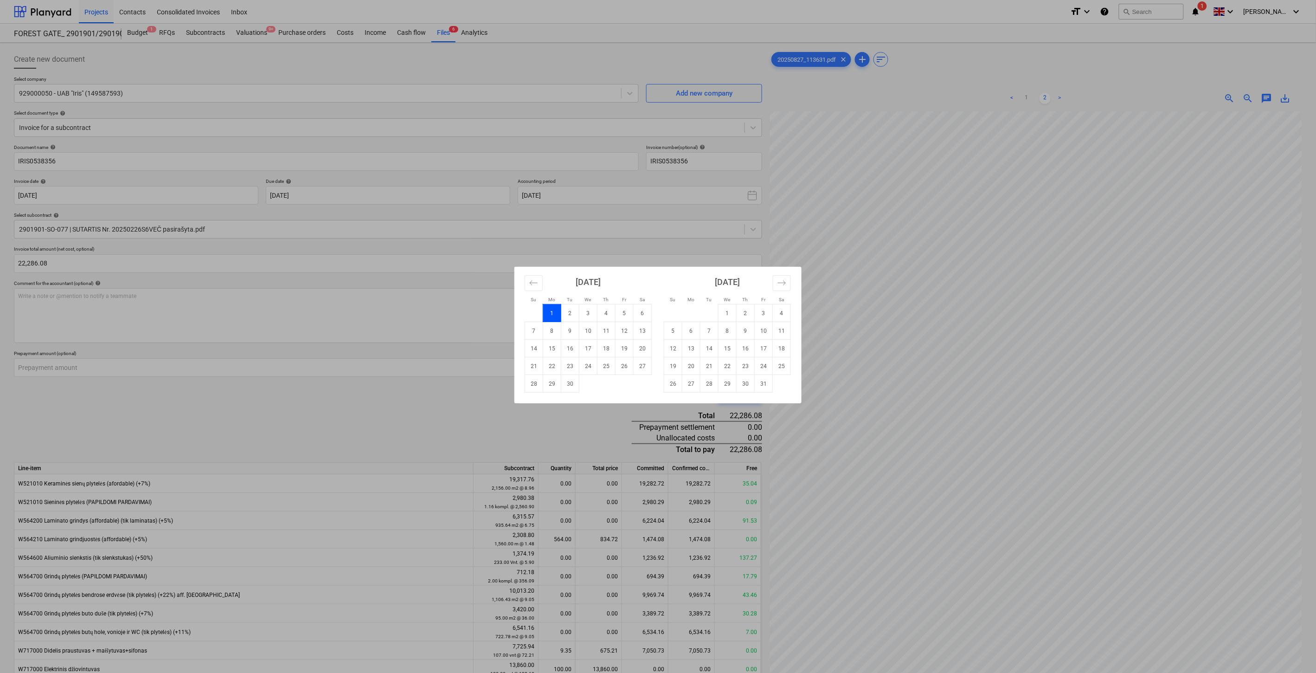
click at [554, 312] on td "1" at bounding box center [552, 313] width 18 height 18
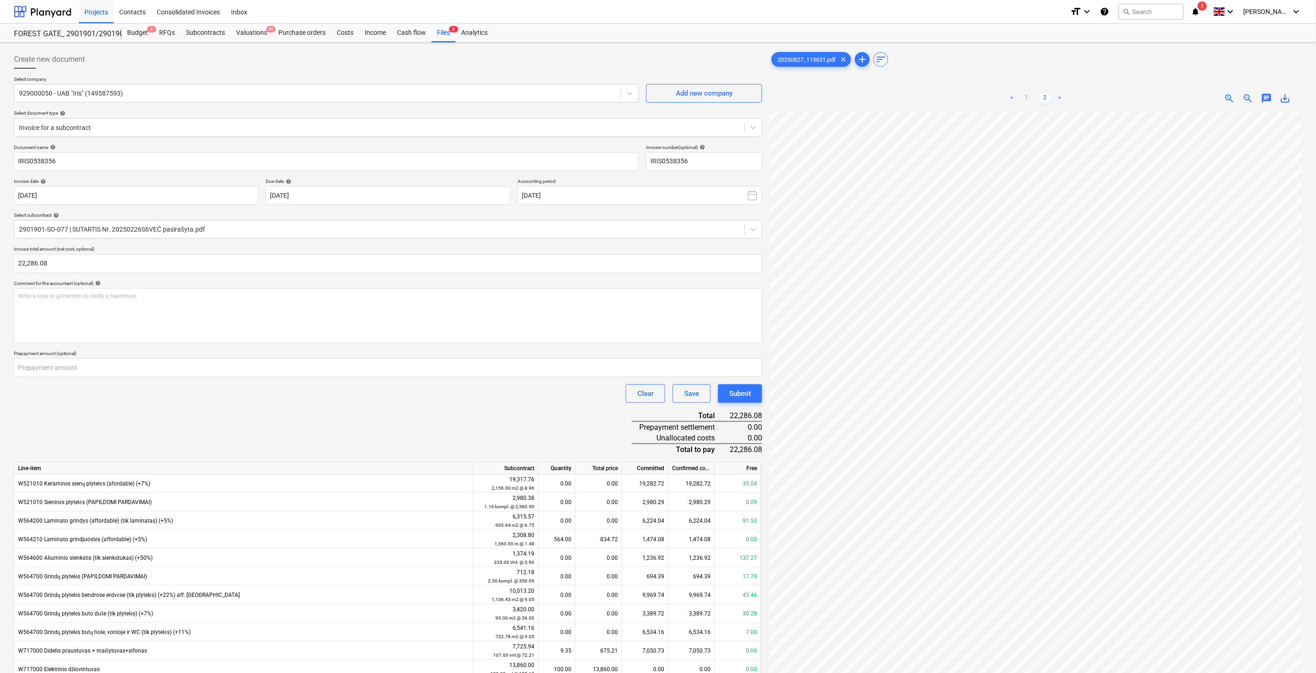
click at [460, 424] on div "Document name help IRIS0538356 Invoice number (optional) help IRIS0538356 Invoi…" at bounding box center [388, 454] width 748 height 620
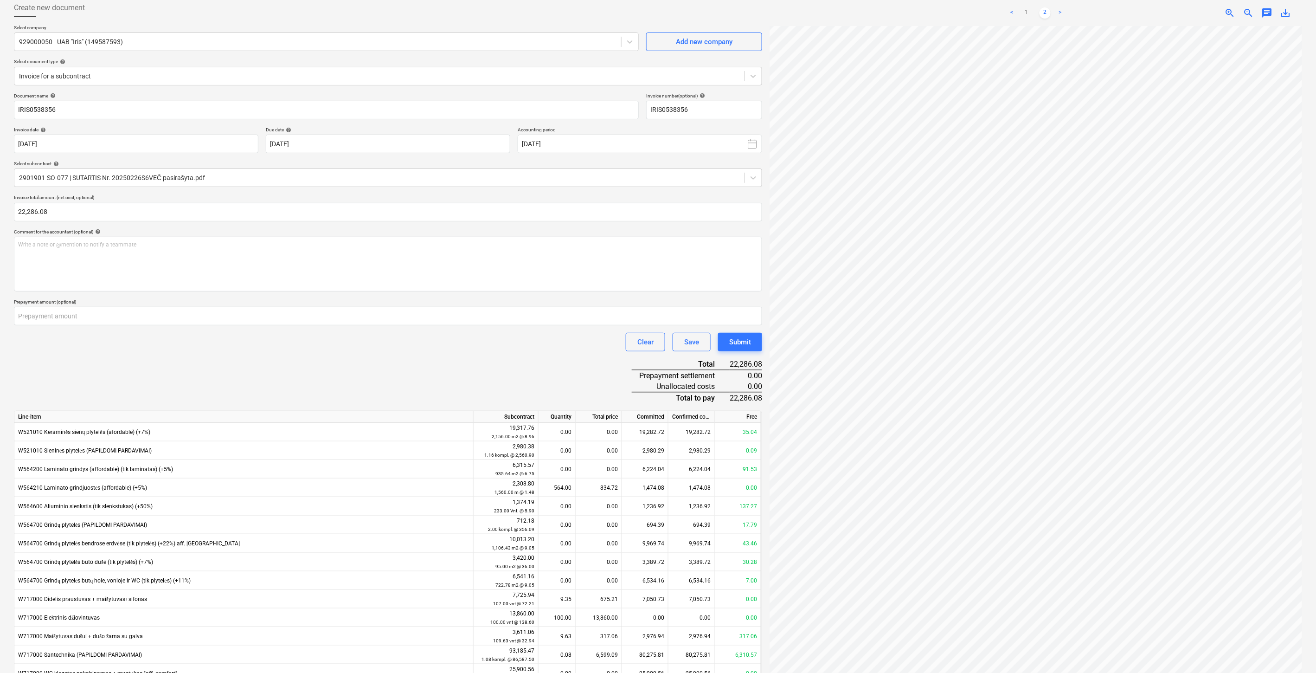
scroll to position [100, 0]
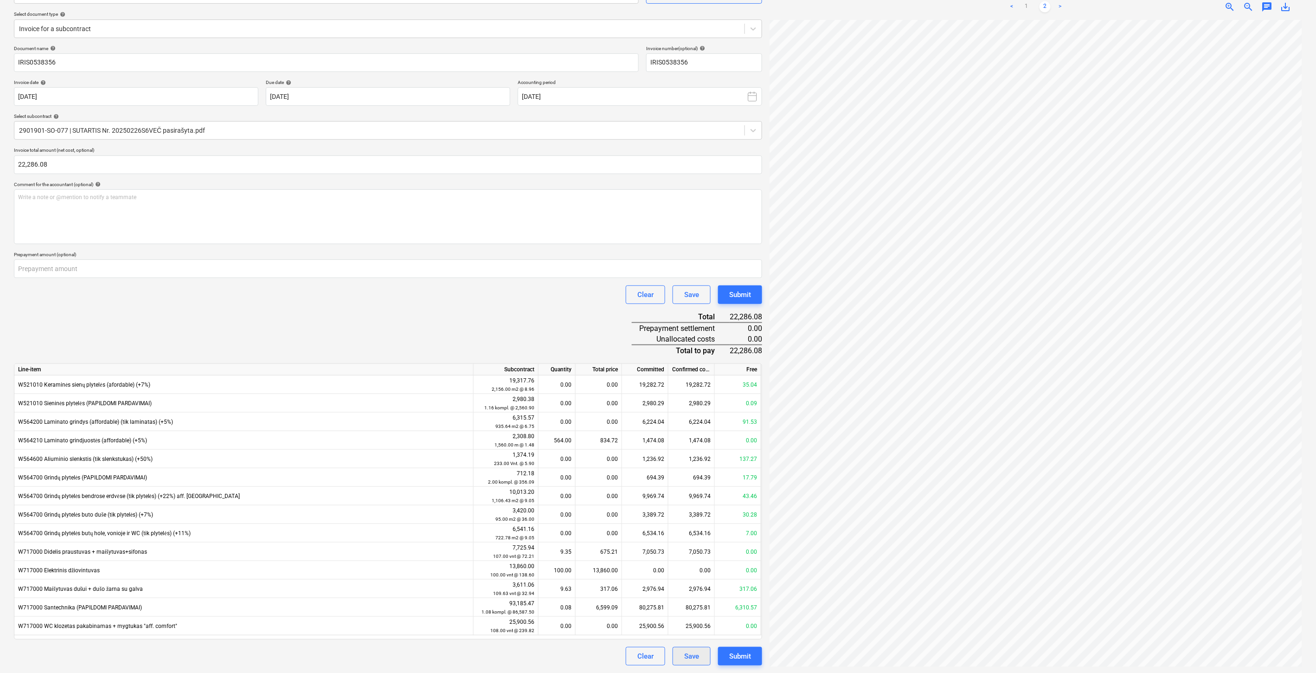
click at [684, 657] on div "Save" at bounding box center [691, 656] width 15 height 12
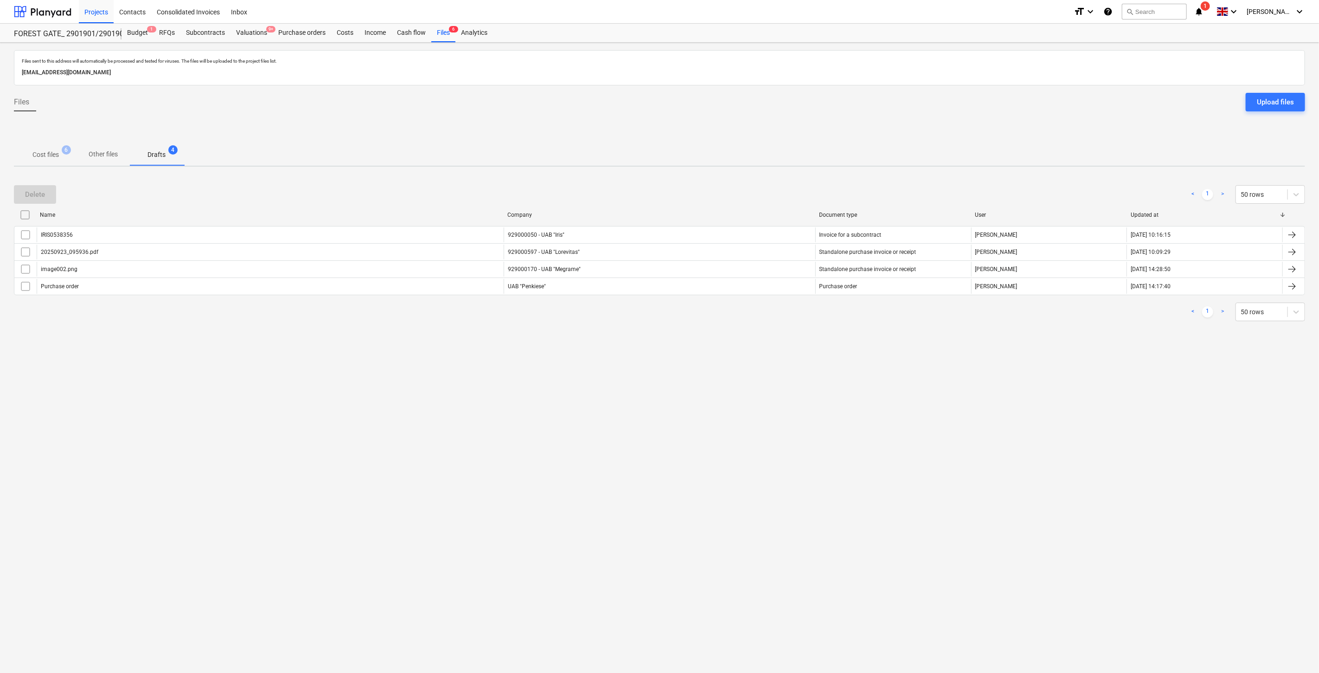
click at [683, 410] on div "Files sent to this address will automatically be processed and tested for virus…" at bounding box center [659, 358] width 1319 height 630
click at [704, 392] on div "Files sent to this address will automatically be processed and tested for virus…" at bounding box center [659, 358] width 1319 height 630
click at [49, 156] on p "Cost files" at bounding box center [45, 155] width 26 height 10
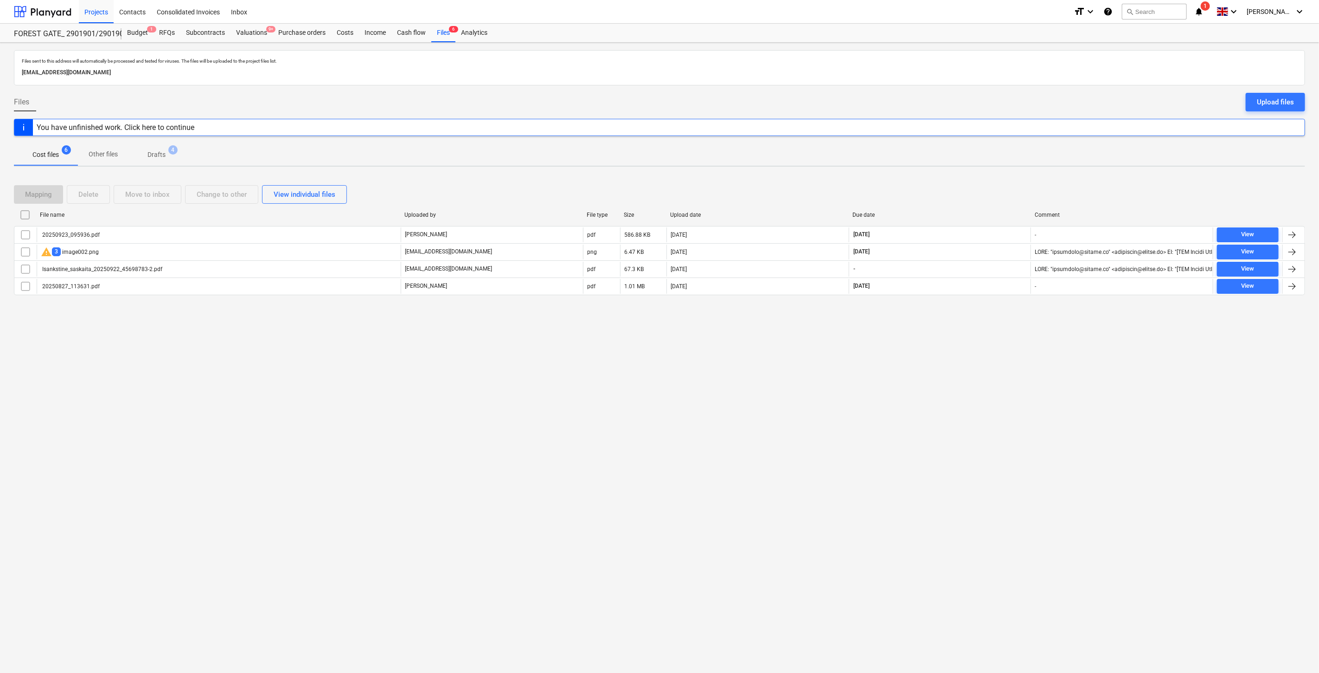
click at [953, 407] on div "Files sent to this address will automatically be processed and tested for virus…" at bounding box center [659, 358] width 1319 height 630
click at [994, 354] on div "Files sent to this address will automatically be processed and tested for virus…" at bounding box center [659, 358] width 1319 height 630
drag, startPoint x: 981, startPoint y: 370, endPoint x: 994, endPoint y: 349, distance: 24.7
click at [984, 366] on div "Files sent to this address will automatically be processed and tested for virus…" at bounding box center [659, 358] width 1319 height 630
click at [994, 349] on div "Files sent to this address will automatically be processed and tested for virus…" at bounding box center [659, 358] width 1319 height 630
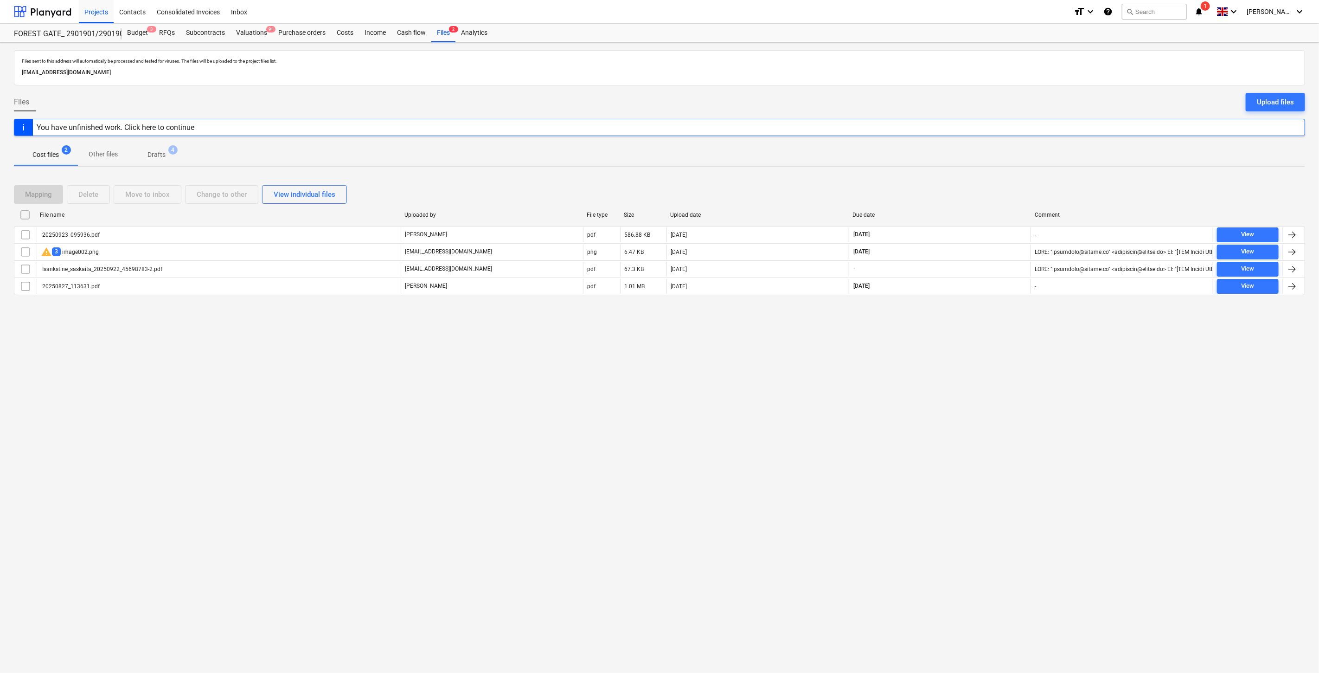
click at [164, 155] on p "Drafts" at bounding box center [157, 155] width 18 height 10
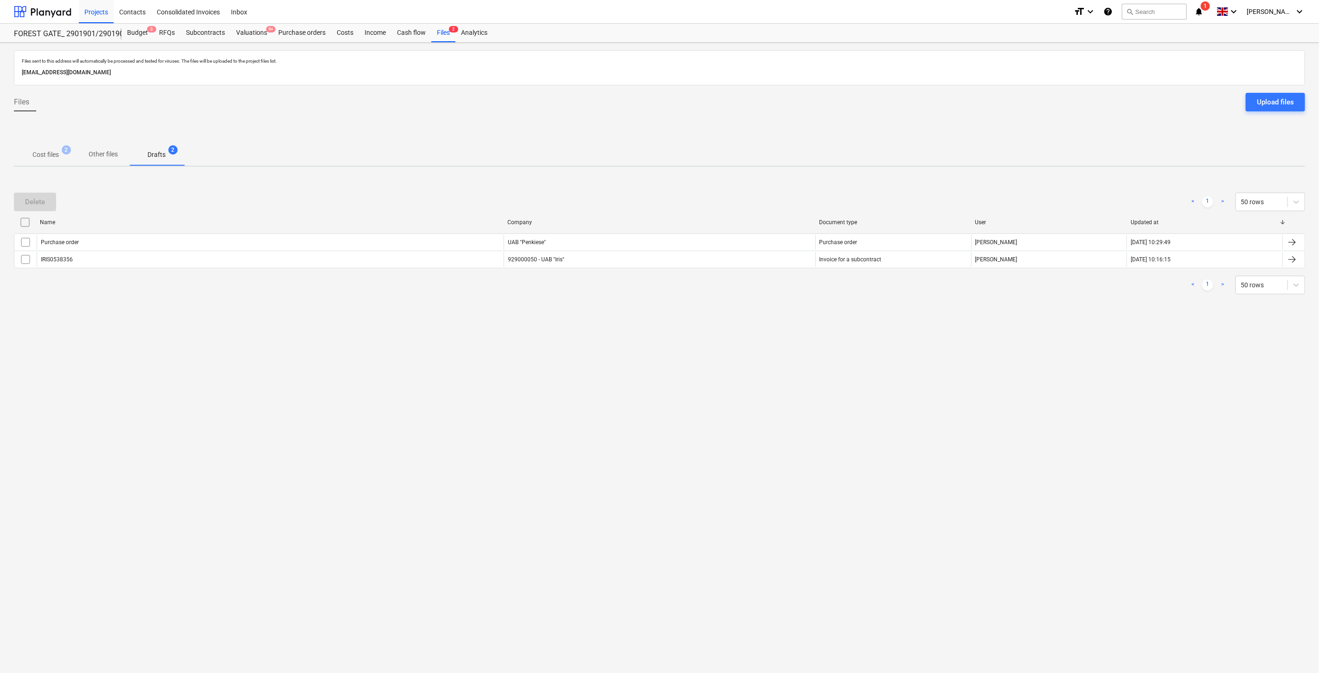
drag, startPoint x: 247, startPoint y: 460, endPoint x: 323, endPoint y: 435, distance: 80.1
click at [248, 459] on div "Files sent to this address will automatically be processed and tested for virus…" at bounding box center [659, 358] width 1319 height 630
click at [618, 397] on div "Files sent to this address will automatically be processed and tested for virus…" at bounding box center [659, 358] width 1319 height 630
click at [58, 147] on span "Cost files 2" at bounding box center [46, 154] width 64 height 17
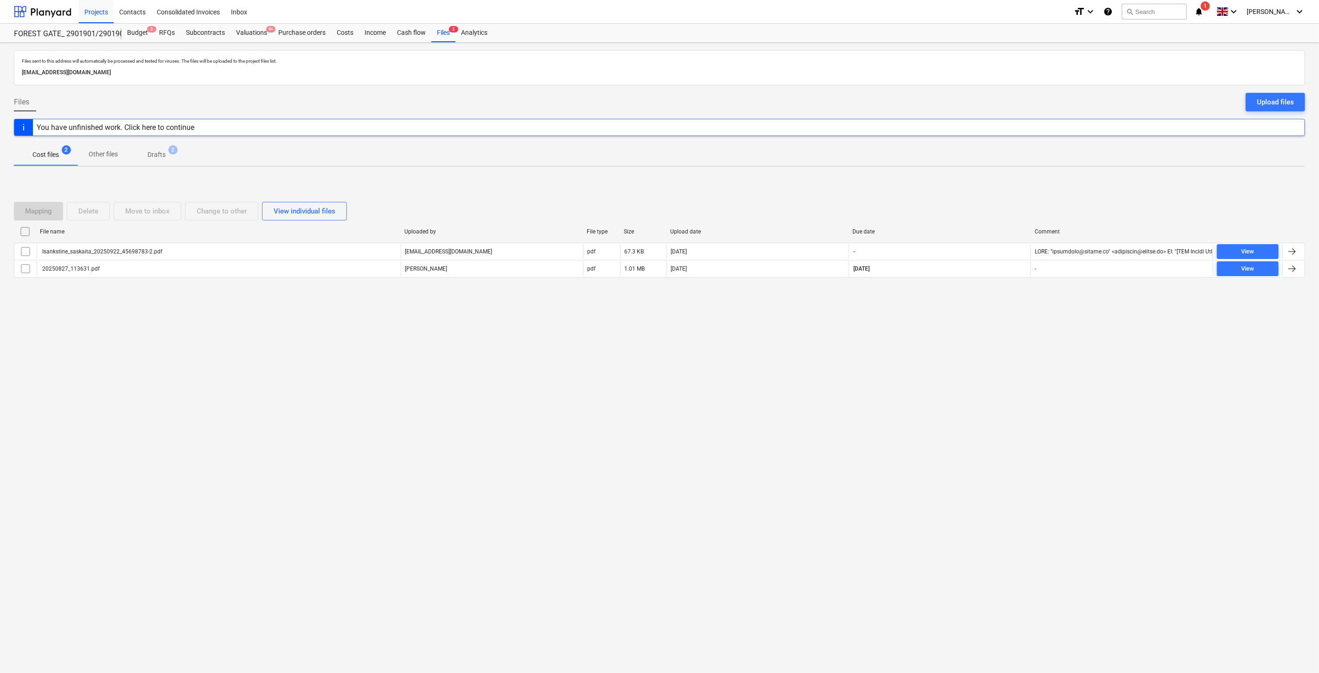
click at [955, 363] on div "Files sent to this address will automatically be processed and tested for virus…" at bounding box center [659, 358] width 1319 height 630
click at [970, 345] on div "Files sent to this address will automatically be processed and tested for virus…" at bounding box center [659, 358] width 1319 height 630
drag, startPoint x: 978, startPoint y: 336, endPoint x: 990, endPoint y: 322, distance: 19.1
click at [978, 335] on div "Files sent to this address will automatically be processed and tested for virus…" at bounding box center [659, 358] width 1319 height 630
click at [990, 322] on div "Files sent to this address will automatically be processed and tested for virus…" at bounding box center [659, 358] width 1319 height 630
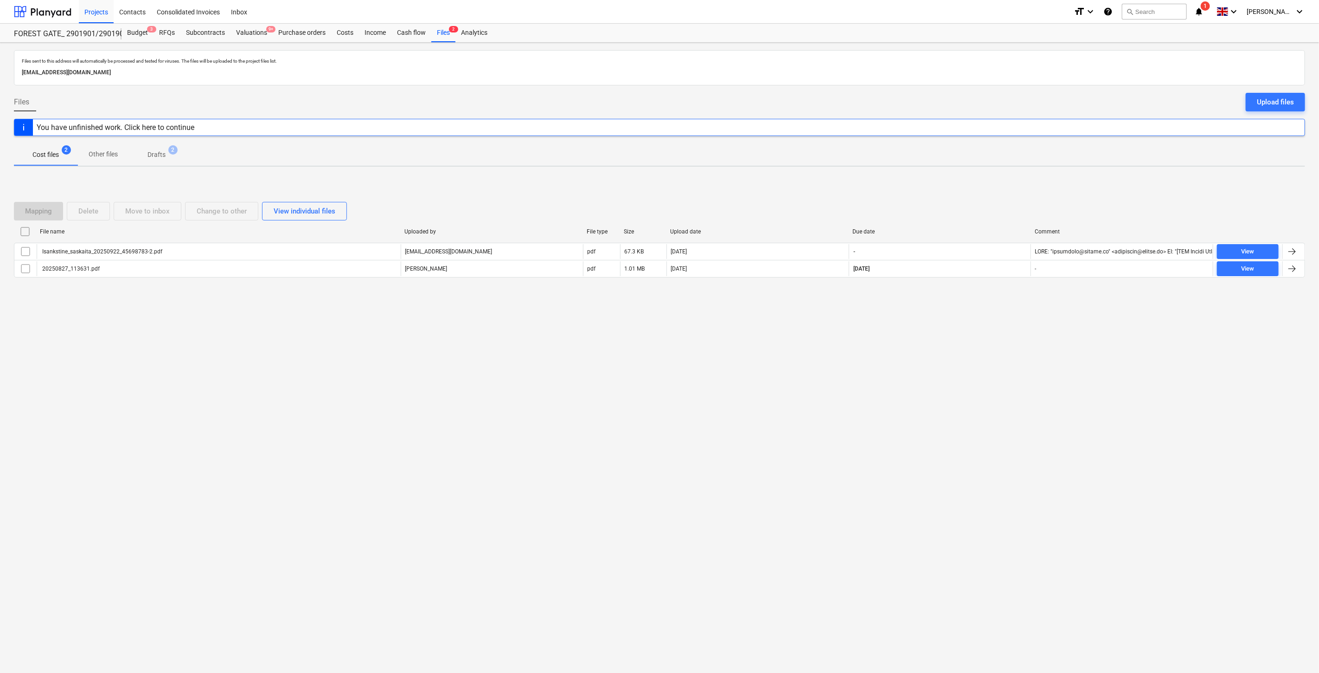
click at [940, 382] on div "Files sent to this address will automatically be processed and tested for virus…" at bounding box center [659, 358] width 1319 height 630
click at [958, 358] on div "Files sent to this address will automatically be processed and tested for virus…" at bounding box center [659, 358] width 1319 height 630
click at [246, 33] on div "Valuations 9+" at bounding box center [252, 33] width 42 height 19
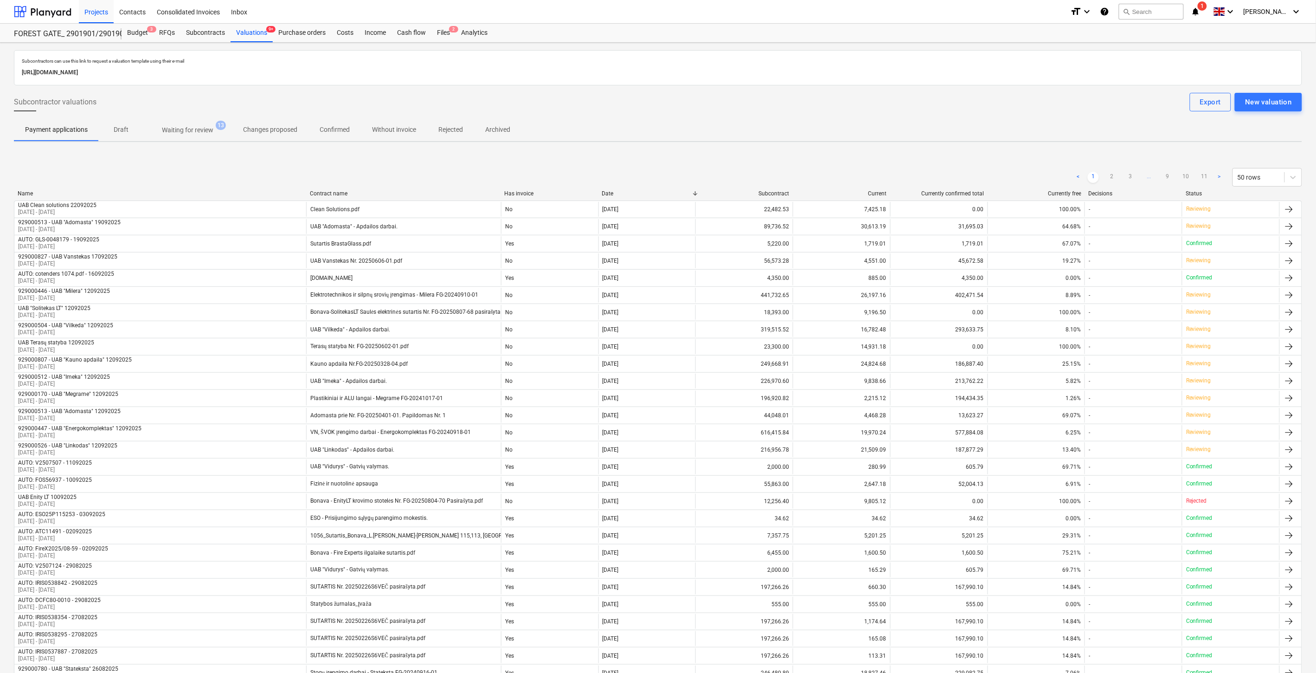
click at [186, 132] on p "Waiting for review" at bounding box center [187, 130] width 51 height 10
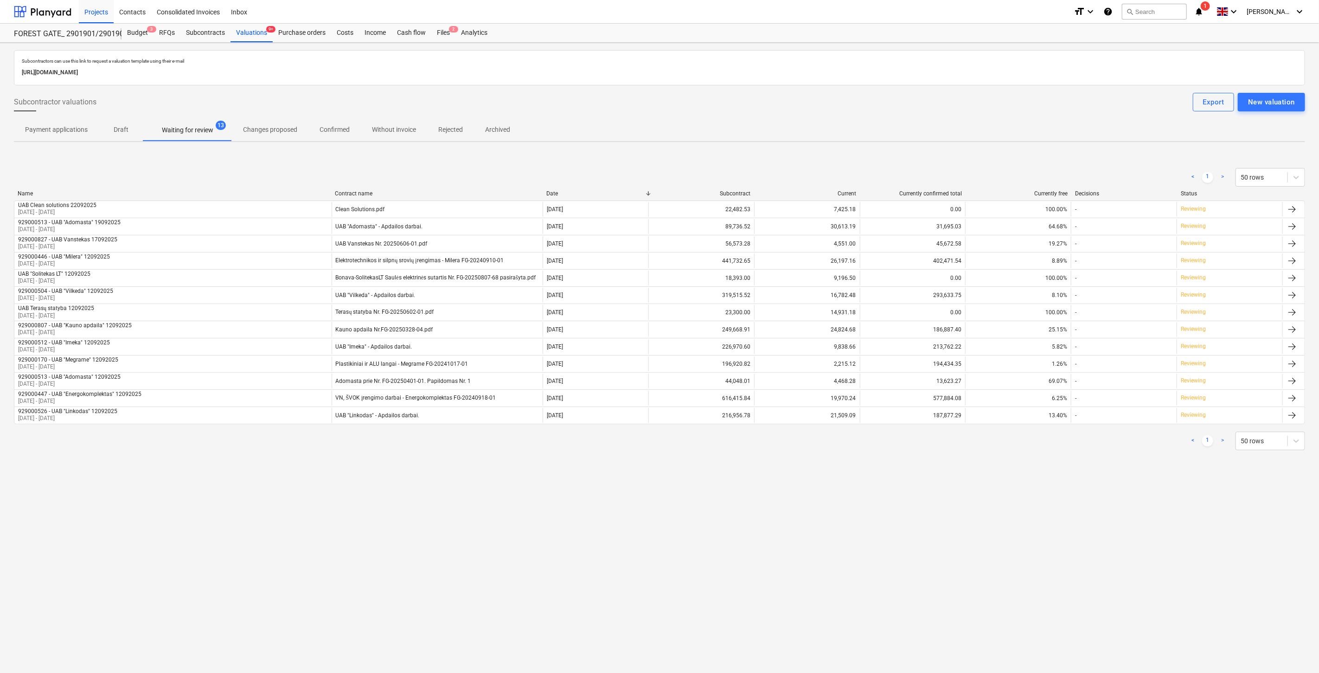
click at [398, 470] on div "Subcontractors can use this link to request a valuation template using their e-…" at bounding box center [659, 358] width 1319 height 630
click at [406, 464] on div "Subcontractors can use this link to request a valuation template using their e-…" at bounding box center [660, 259] width 1292 height 418
click at [61, 6] on div at bounding box center [43, 11] width 58 height 23
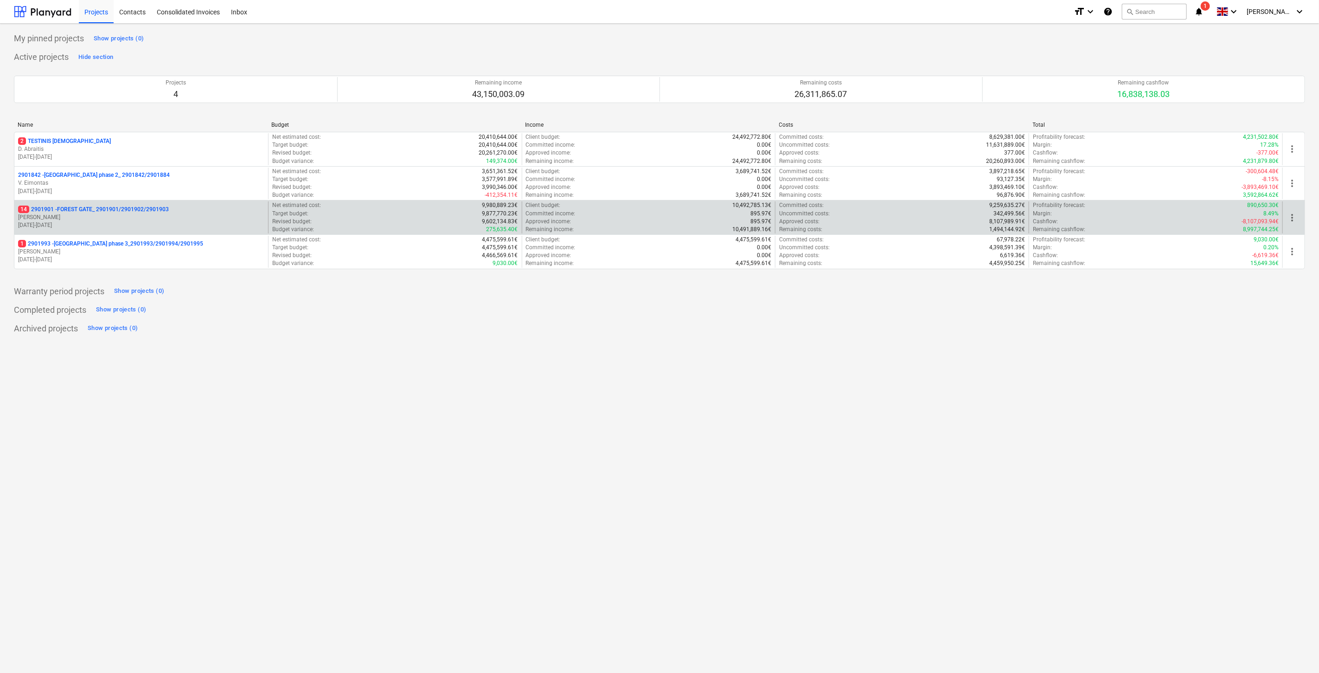
click at [135, 221] on p "[PERSON_NAME]" at bounding box center [141, 217] width 246 height 8
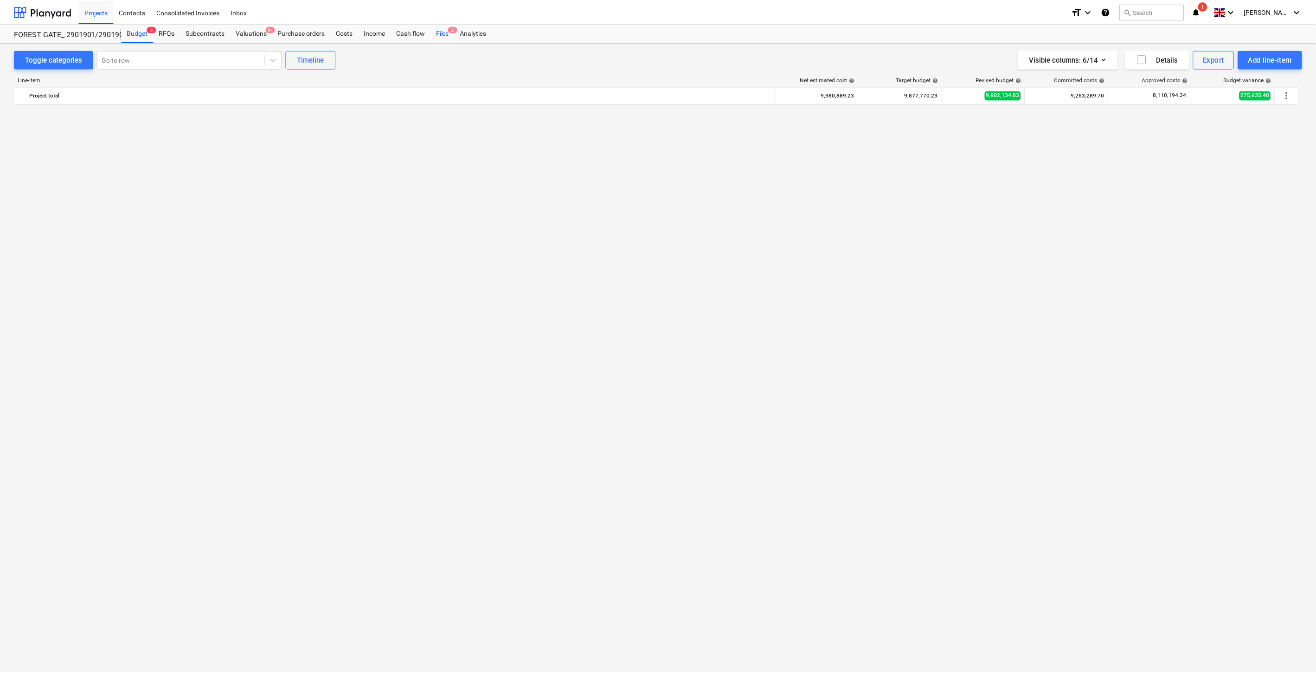
scroll to position [1066, 0]
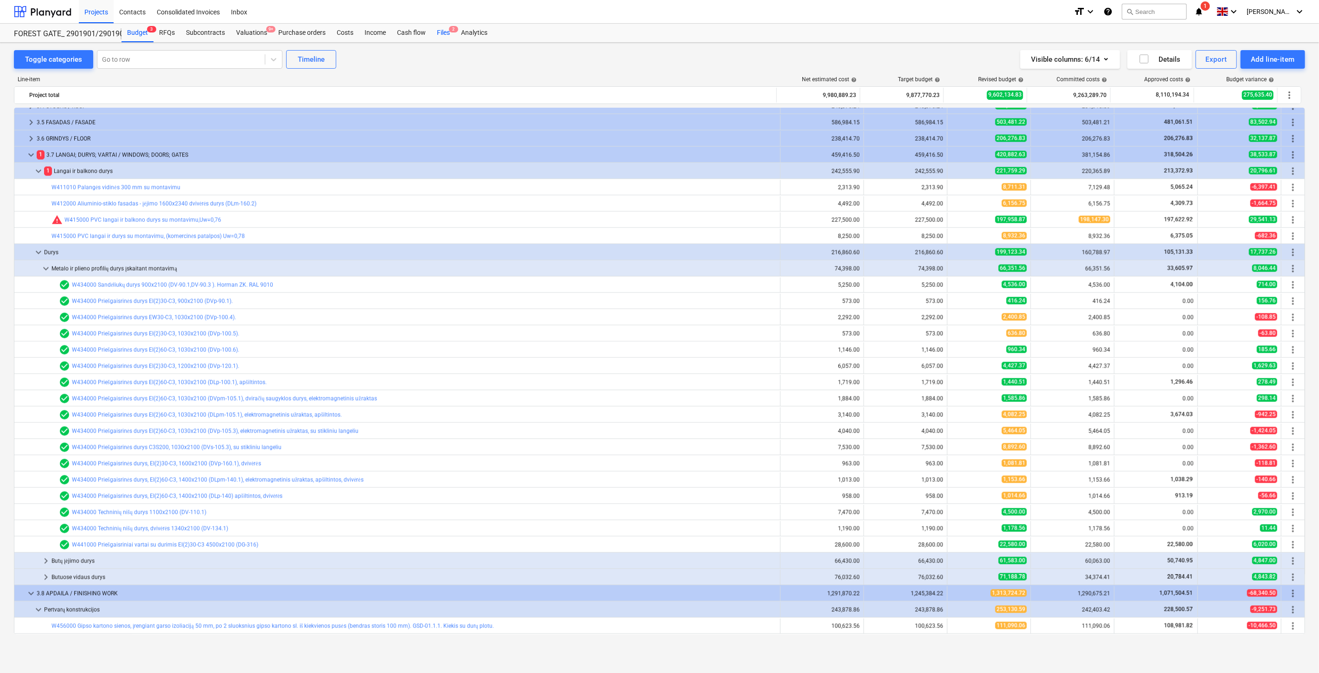
click at [438, 31] on div "Files 2" at bounding box center [443, 33] width 24 height 19
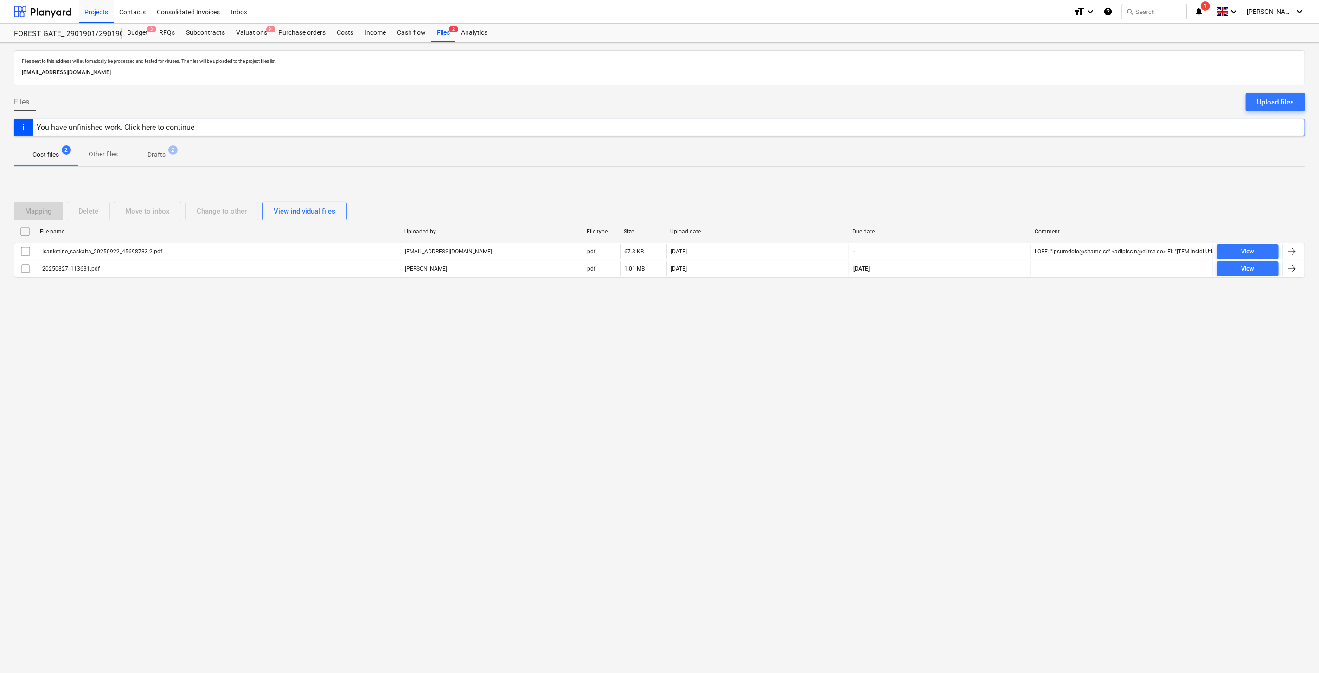
drag, startPoint x: 909, startPoint y: 446, endPoint x: 939, endPoint y: 413, distance: 43.7
click at [917, 434] on div "Files sent to this address will automatically be processed and tested for virus…" at bounding box center [659, 358] width 1319 height 630
click at [945, 404] on div "Files sent to this address will automatically be processed and tested for virus…" at bounding box center [659, 358] width 1319 height 630
click at [248, 31] on div "Valuations 9+" at bounding box center [252, 33] width 42 height 19
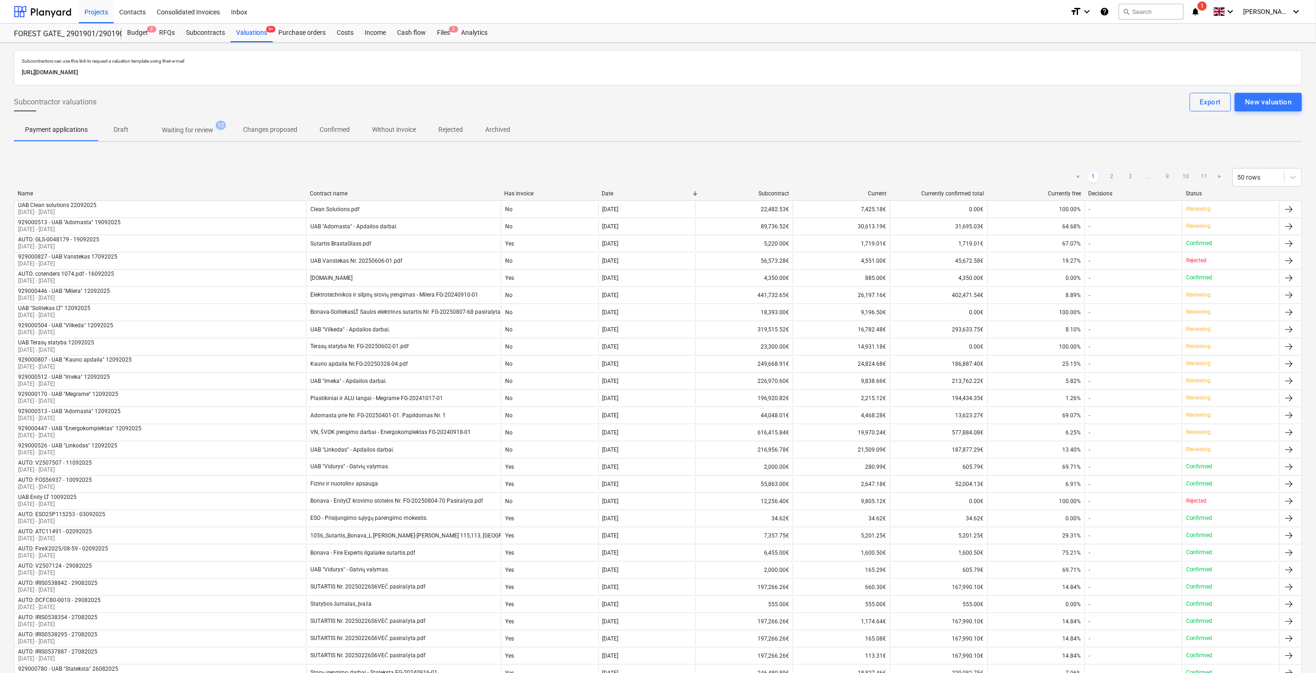
click at [193, 136] on span "Waiting for review 12" at bounding box center [187, 130] width 89 height 17
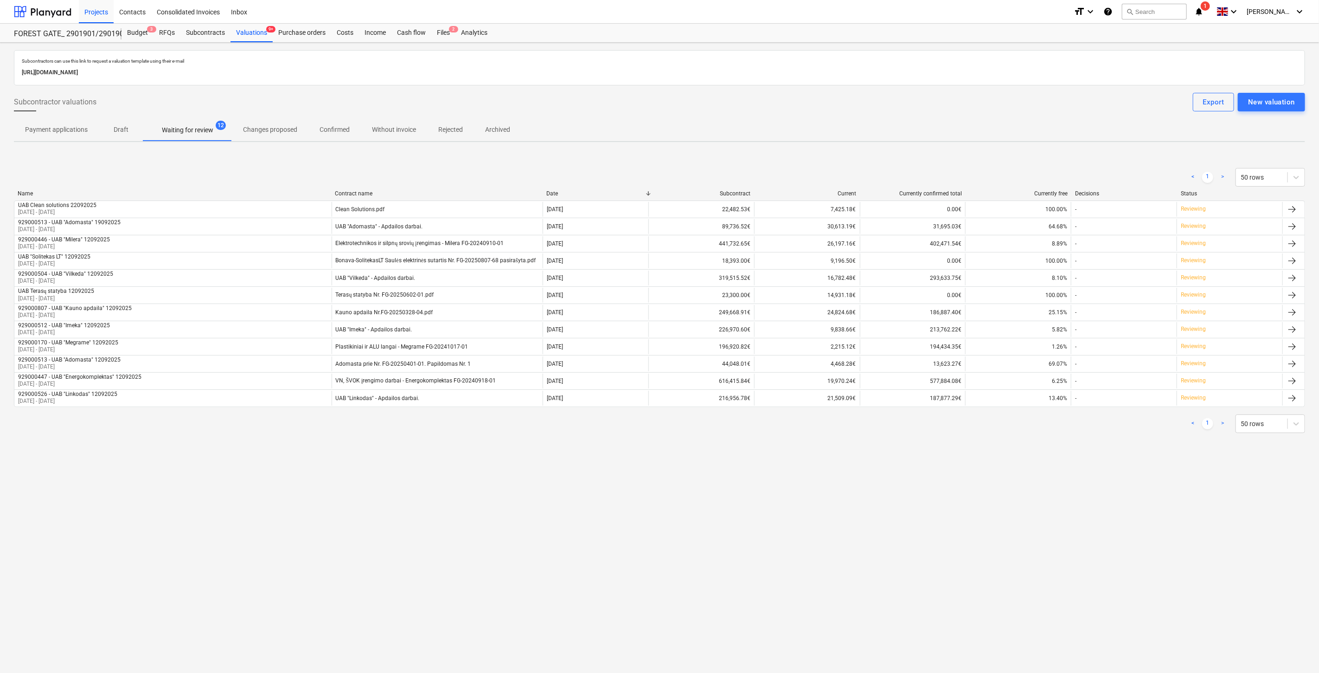
click at [792, 533] on div "Subcontractors can use this link to request a valuation template using their e-…" at bounding box center [659, 358] width 1319 height 630
click at [813, 519] on div "Subcontractors can use this link to request a valuation template using their e-…" at bounding box center [659, 358] width 1319 height 630
click at [836, 512] on div "Subcontractors can use this link to request a valuation template using their e-…" at bounding box center [659, 358] width 1319 height 630
click at [846, 507] on div "Subcontractors can use this link to request a valuation template using their e-…" at bounding box center [659, 358] width 1319 height 630
click at [870, 492] on div "Subcontractors can use this link to request a valuation template using their e-…" at bounding box center [659, 358] width 1319 height 630
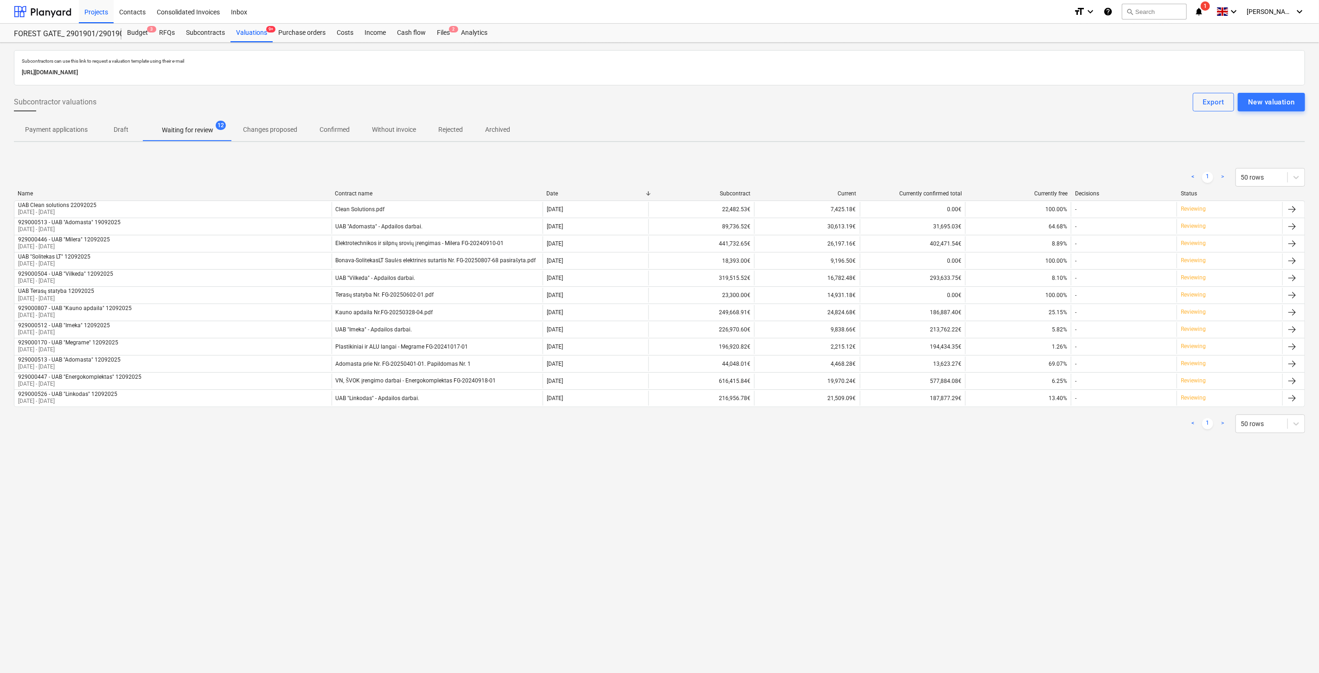
click at [879, 486] on div "Subcontractors can use this link to request a valuation template using their e-…" at bounding box center [659, 358] width 1319 height 630
click at [903, 476] on div "Subcontractors can use this link to request a valuation template using their e-…" at bounding box center [659, 358] width 1319 height 630
click at [923, 464] on div "Subcontractors can use this link to request a valuation template using their e-…" at bounding box center [659, 358] width 1319 height 630
click at [878, 481] on div "Subcontractors can use this link to request a valuation template using their e-…" at bounding box center [659, 358] width 1319 height 630
click at [907, 467] on div "Subcontractors can use this link to request a valuation template using their e-…" at bounding box center [659, 358] width 1319 height 630
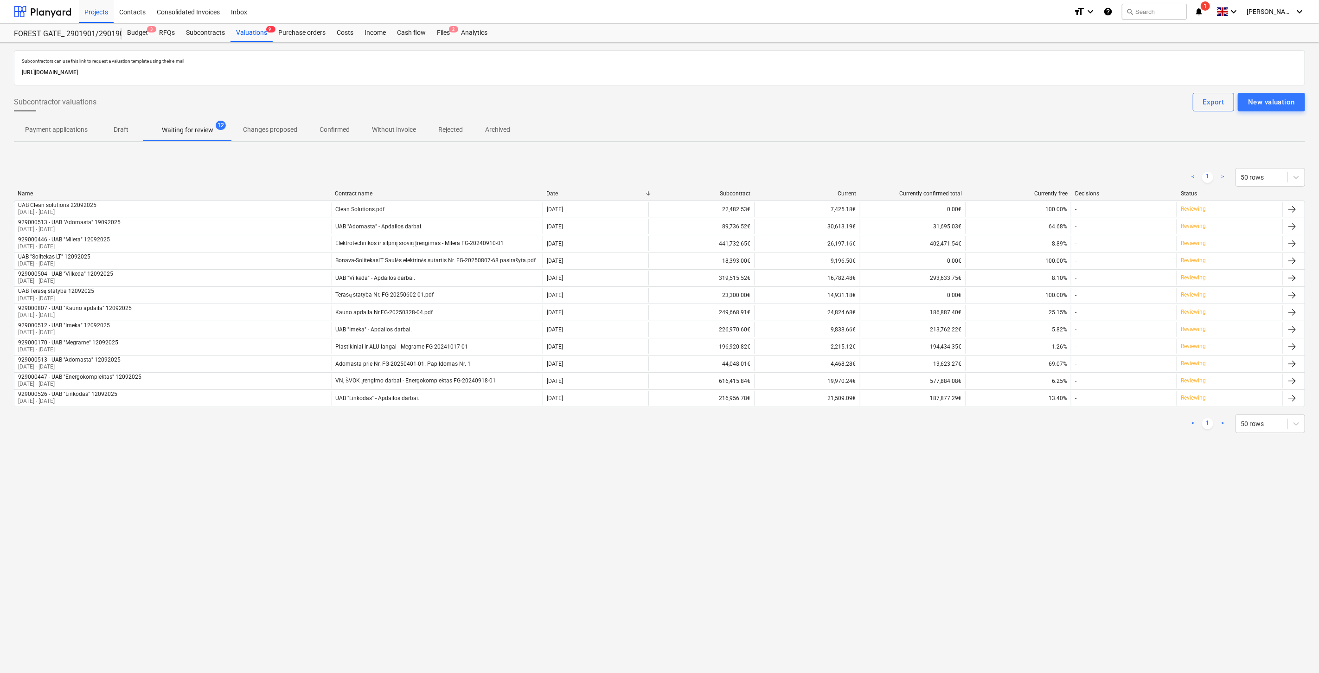
click at [528, 536] on div "Subcontractors can use this link to request a valuation template using their e-…" at bounding box center [659, 358] width 1319 height 630
click at [539, 532] on div "Subcontractors can use this link to request a valuation template using their e-…" at bounding box center [659, 358] width 1319 height 630
click at [450, 36] on div "Files 2" at bounding box center [443, 33] width 24 height 19
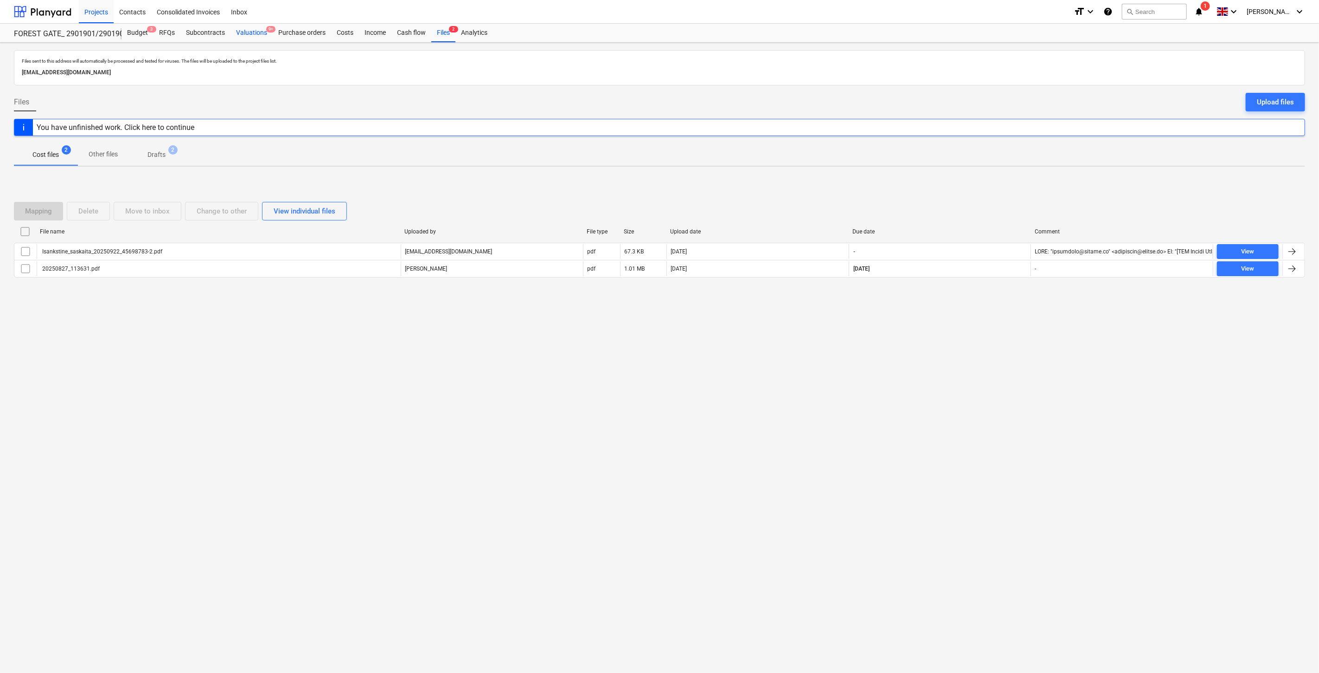
click at [252, 34] on div "Valuations 9+" at bounding box center [252, 33] width 42 height 19
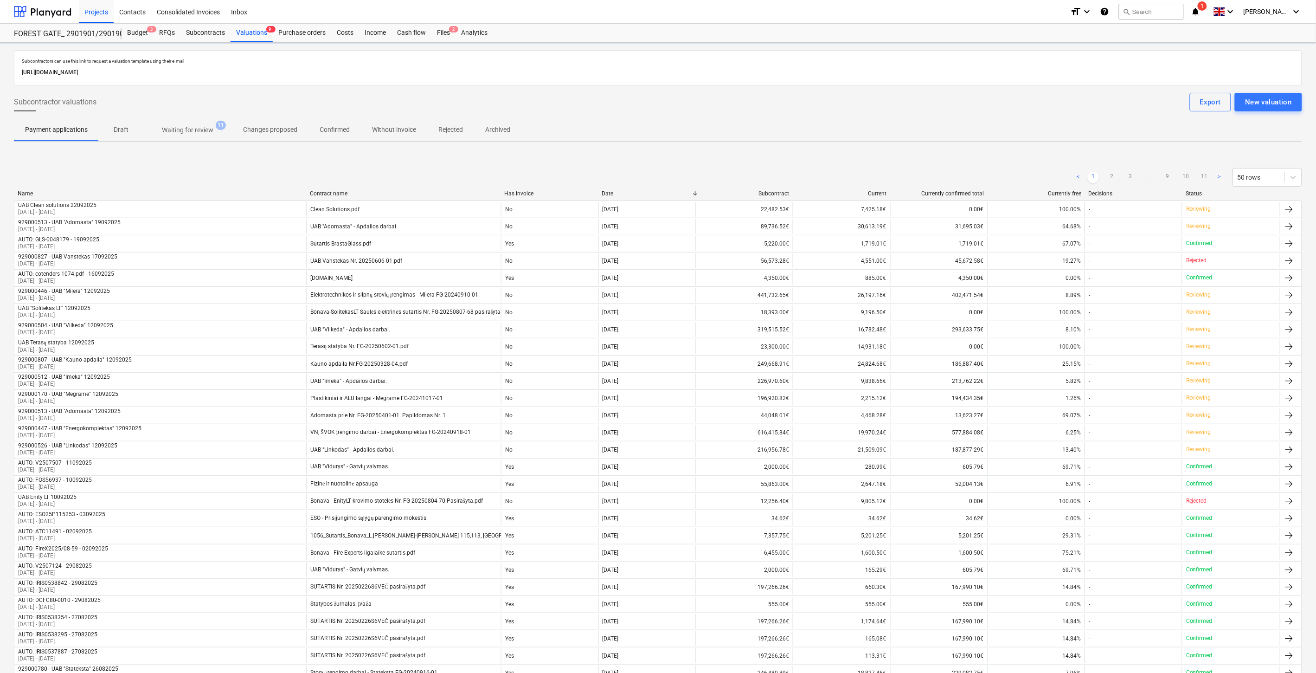
click at [195, 125] on p "Waiting for review" at bounding box center [187, 130] width 51 height 10
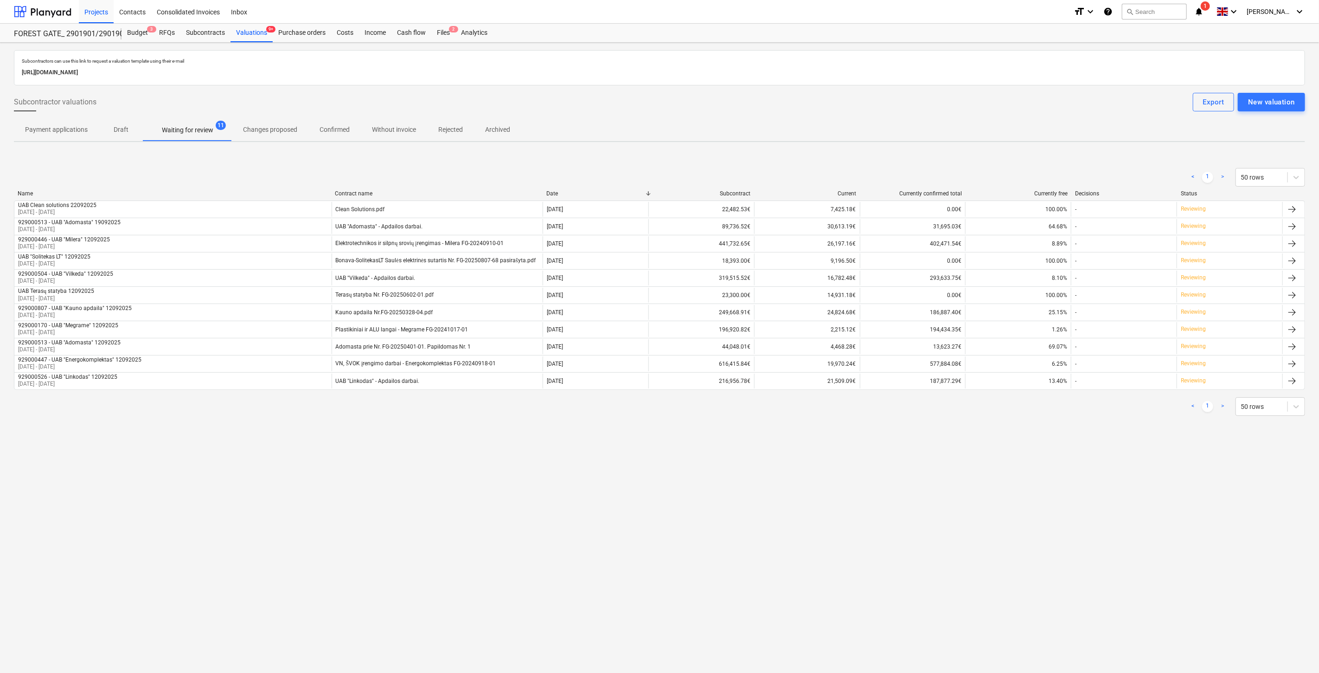
click at [685, 544] on div "Subcontractors can use this link to request a valuation template using their e-…" at bounding box center [659, 358] width 1319 height 630
click at [733, 517] on div "Subcontractors can use this link to request a valuation template using their e-…" at bounding box center [659, 358] width 1319 height 630
click at [744, 515] on div "Subcontractors can use this link to request a valuation template using their e-…" at bounding box center [659, 358] width 1319 height 630
click at [792, 495] on div "Subcontractors can use this link to request a valuation template using their e-…" at bounding box center [659, 358] width 1319 height 630
click at [663, 548] on div "Subcontractors can use this link to request a valuation template using their e-…" at bounding box center [659, 358] width 1319 height 630
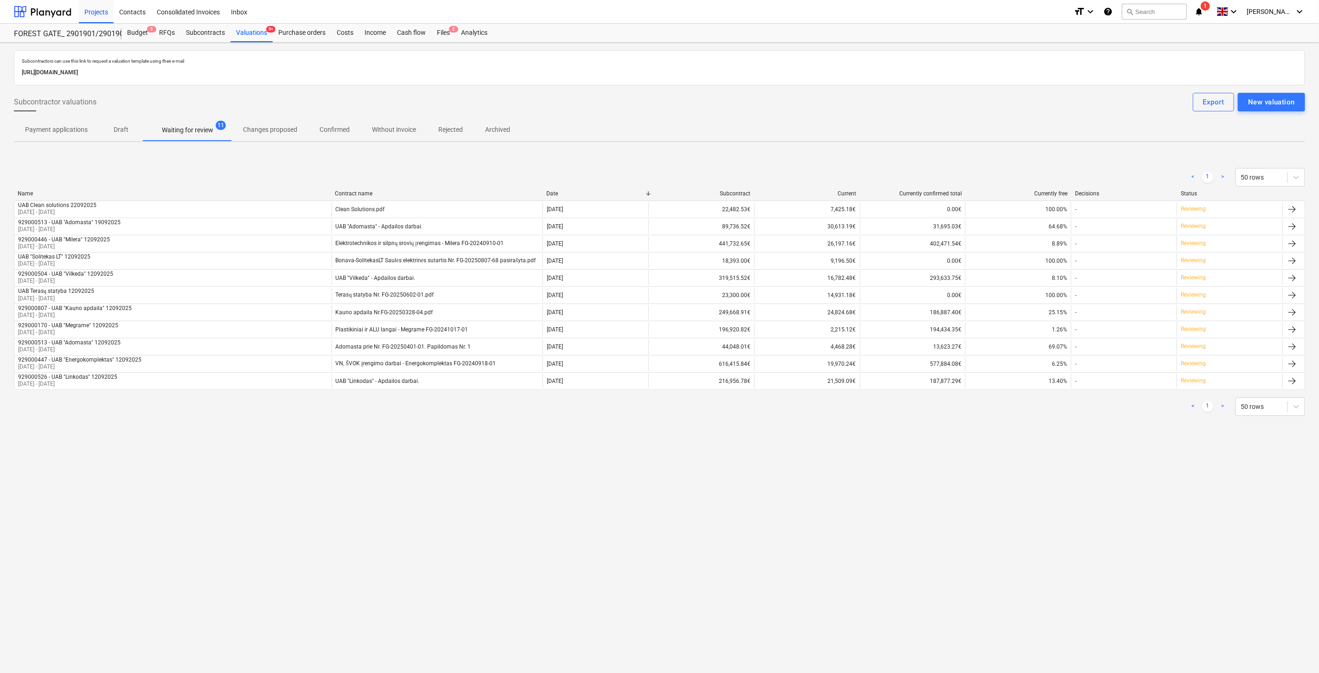
click at [692, 535] on div "Subcontractors can use this link to request a valuation template using their e-…" at bounding box center [659, 358] width 1319 height 630
click at [730, 523] on div "Subcontractors can use this link to request a valuation template using their e-…" at bounding box center [659, 358] width 1319 height 630
click at [791, 495] on div "Subcontractors can use this link to request a valuation template using their e-…" at bounding box center [659, 358] width 1319 height 630
click at [800, 515] on div "Subcontractors can use this link to request a valuation template using their e-…" at bounding box center [659, 358] width 1319 height 630
click at [831, 497] on div "Subcontractors can use this link to request a valuation template using their e-…" at bounding box center [659, 358] width 1319 height 630
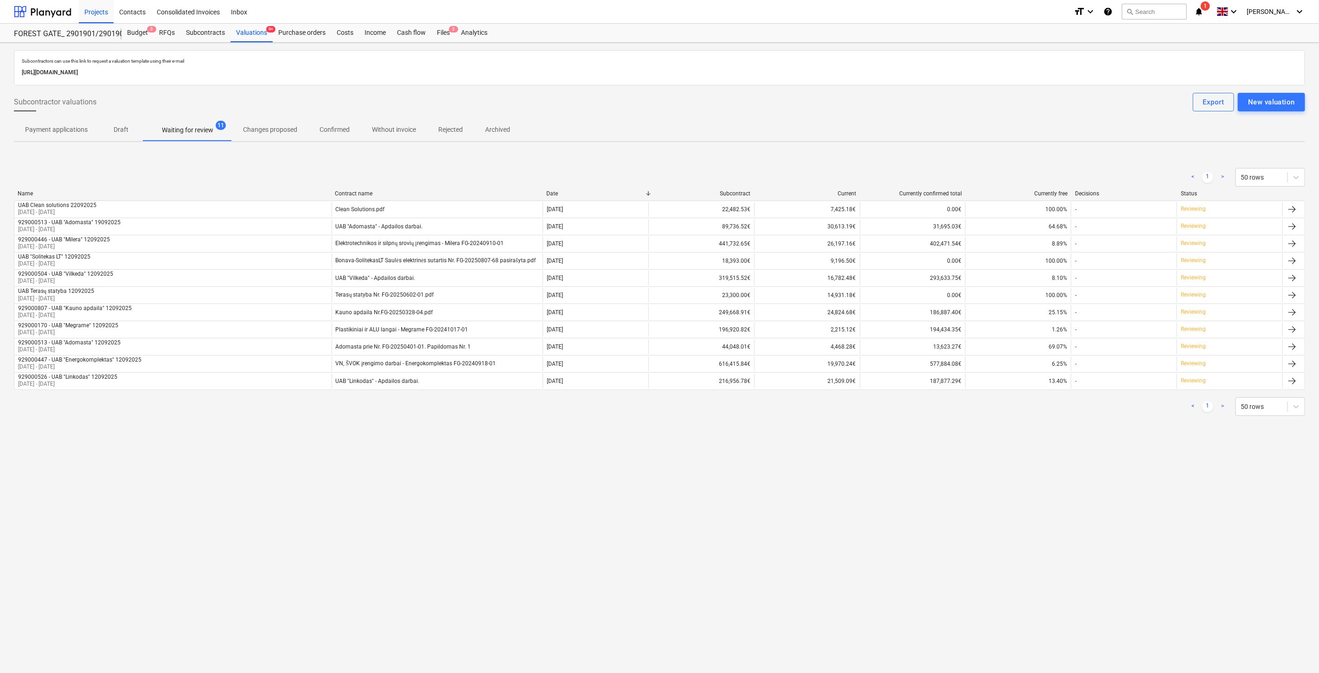
click at [857, 486] on div "Subcontractors can use this link to request a valuation template using their e-…" at bounding box center [659, 358] width 1319 height 630
click at [910, 462] on div "Subcontractors can use this link to request a valuation template using their e-…" at bounding box center [659, 358] width 1319 height 630
click at [764, 482] on div "Subcontractors can use this link to request a valuation template using their e-…" at bounding box center [659, 358] width 1319 height 630
click at [791, 471] on div "Subcontractors can use this link to request a valuation template using their e-…" at bounding box center [659, 358] width 1319 height 630
click at [796, 470] on div "Subcontractors can use this link to request a valuation template using their e-…" at bounding box center [659, 358] width 1319 height 630
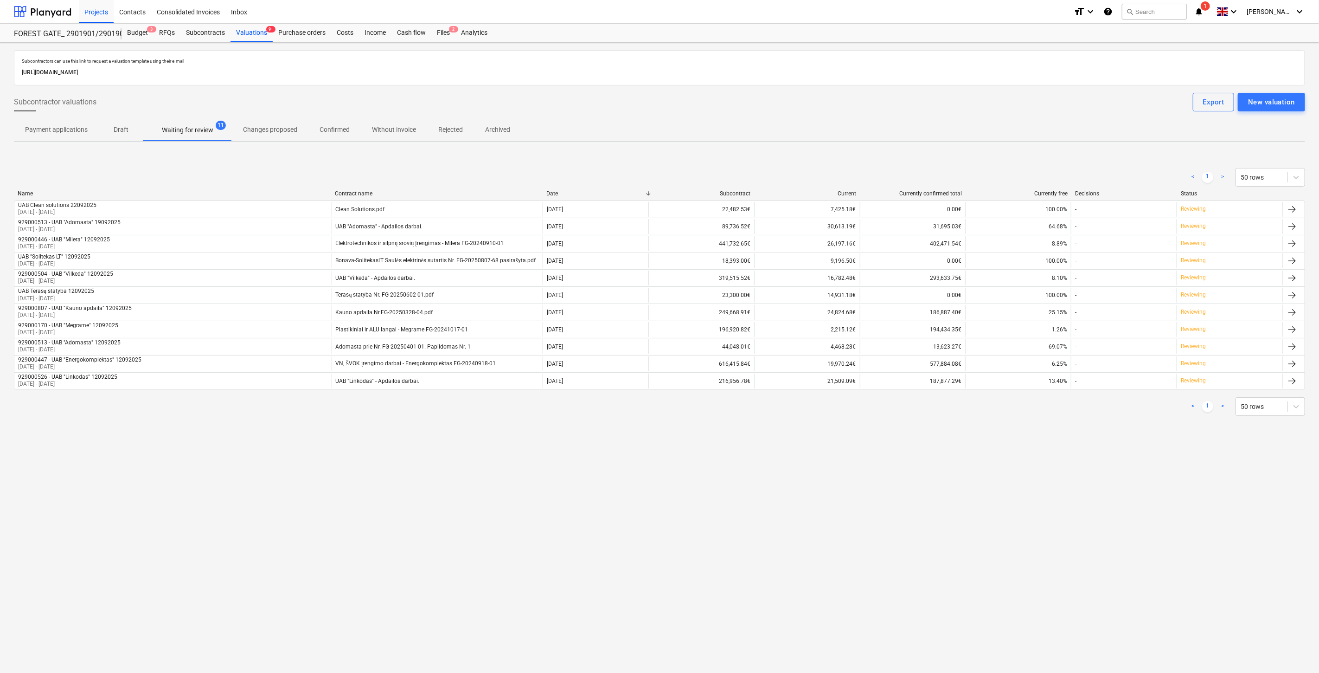
click at [810, 463] on div "Subcontractors can use this link to request a valuation template using their e-…" at bounding box center [659, 358] width 1319 height 630
drag, startPoint x: 968, startPoint y: 474, endPoint x: 998, endPoint y: 456, distance: 35.2
click at [972, 470] on div "Subcontractors can use this link to request a valuation template using their e-…" at bounding box center [659, 358] width 1319 height 630
click at [998, 456] on div "Subcontractors can use this link to request a valuation template using their e-…" at bounding box center [659, 358] width 1319 height 630
click at [1021, 448] on div "Subcontractors can use this link to request a valuation template using their e-…" at bounding box center [659, 358] width 1319 height 630
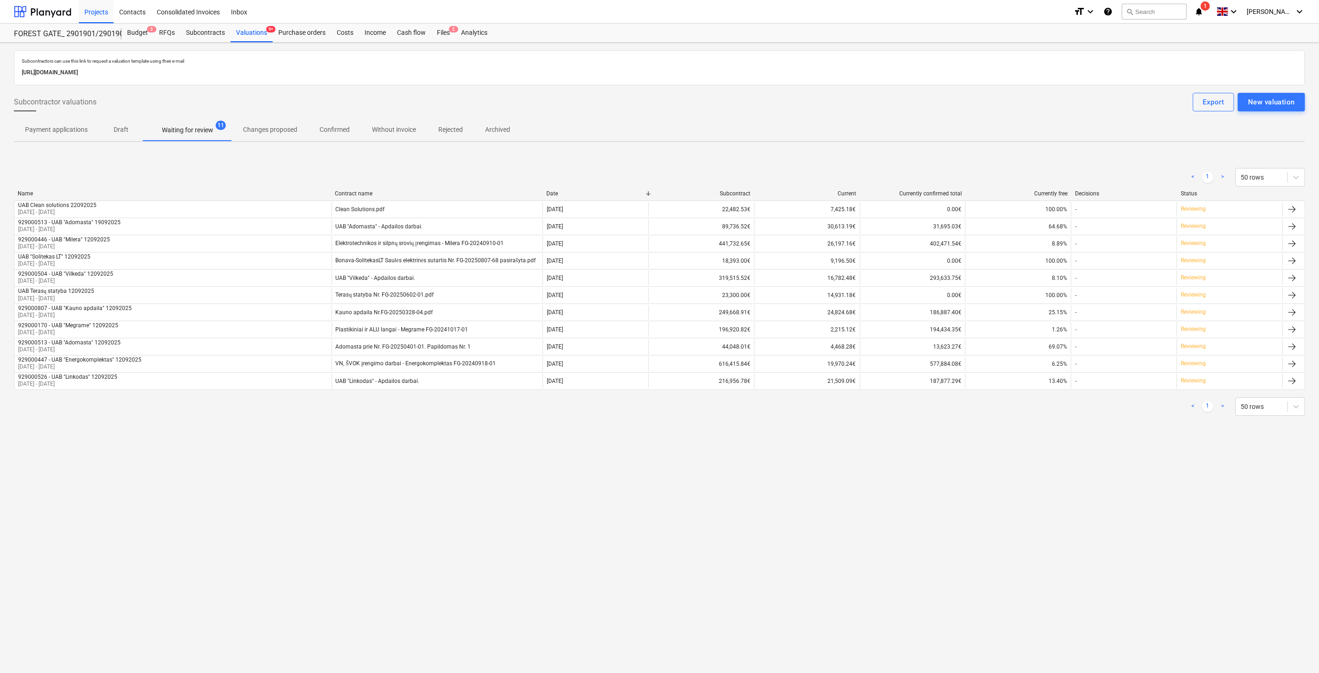
click at [1044, 427] on div "Subcontractors can use this link to request a valuation template using their e-…" at bounding box center [660, 242] width 1292 height 384
click at [441, 31] on div "Files 2" at bounding box center [443, 33] width 24 height 19
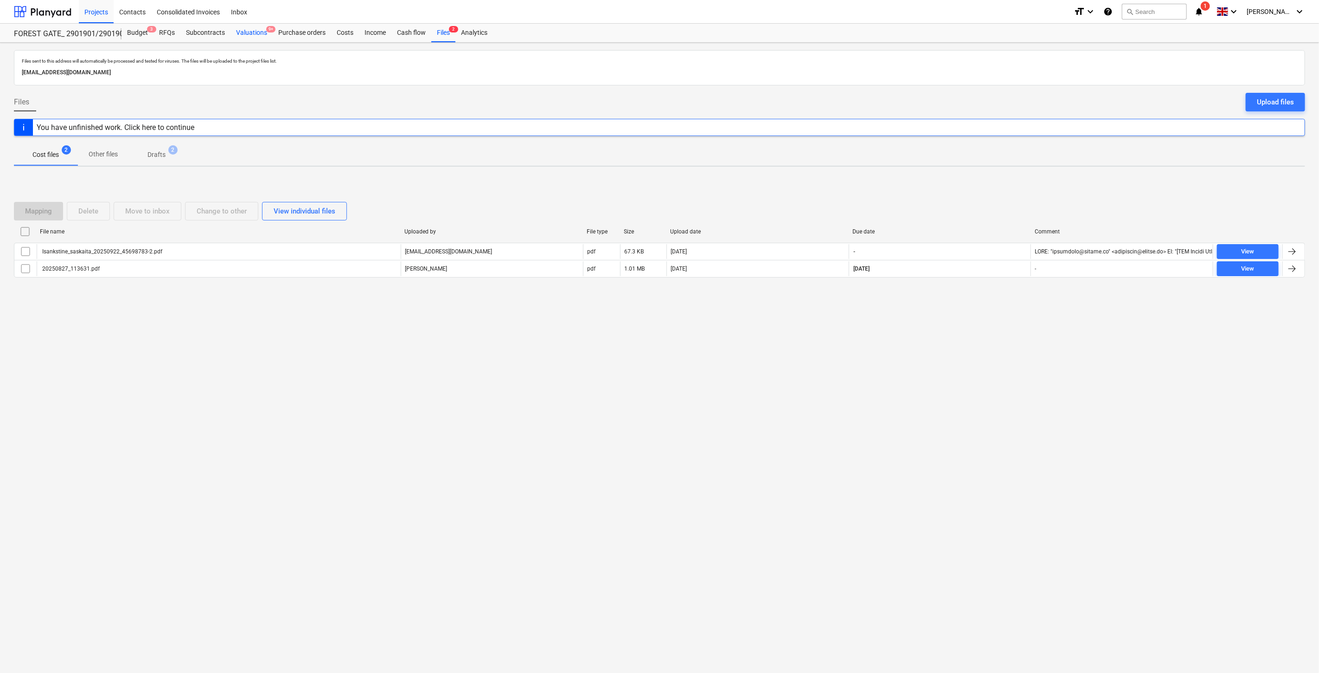
click at [253, 34] on div "Valuations 9+" at bounding box center [252, 33] width 42 height 19
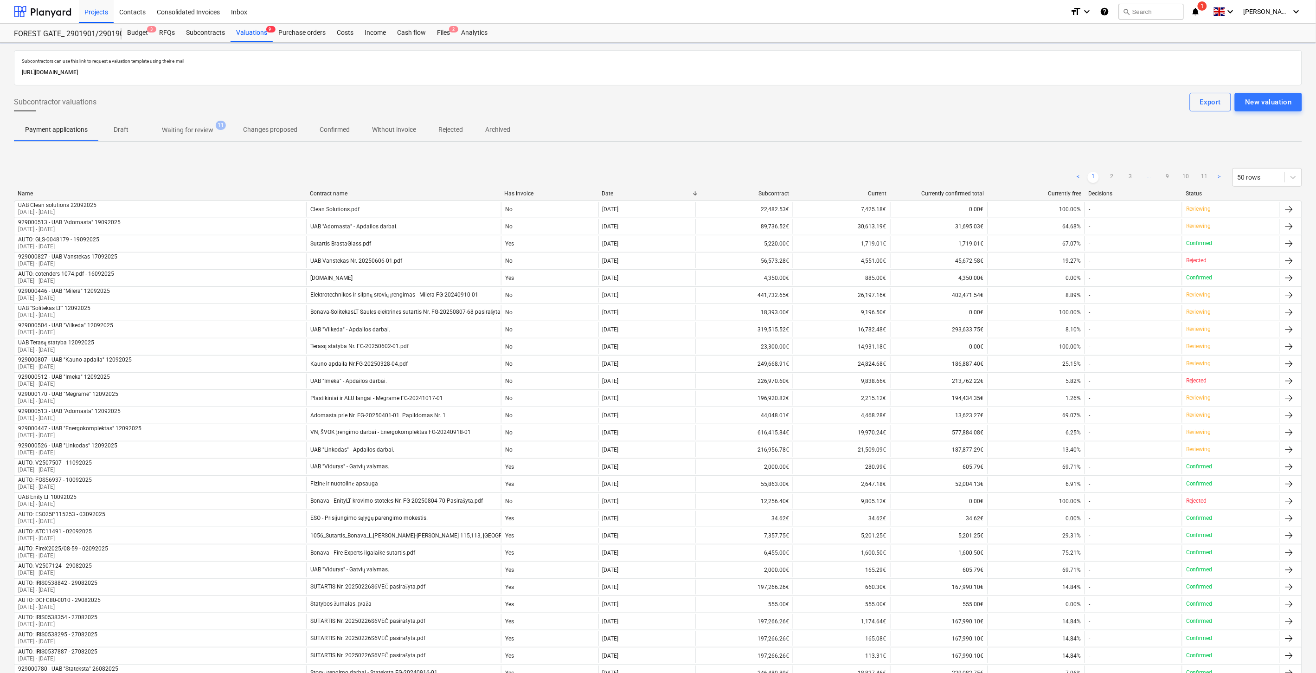
click at [177, 127] on p "Waiting for review" at bounding box center [187, 130] width 51 height 10
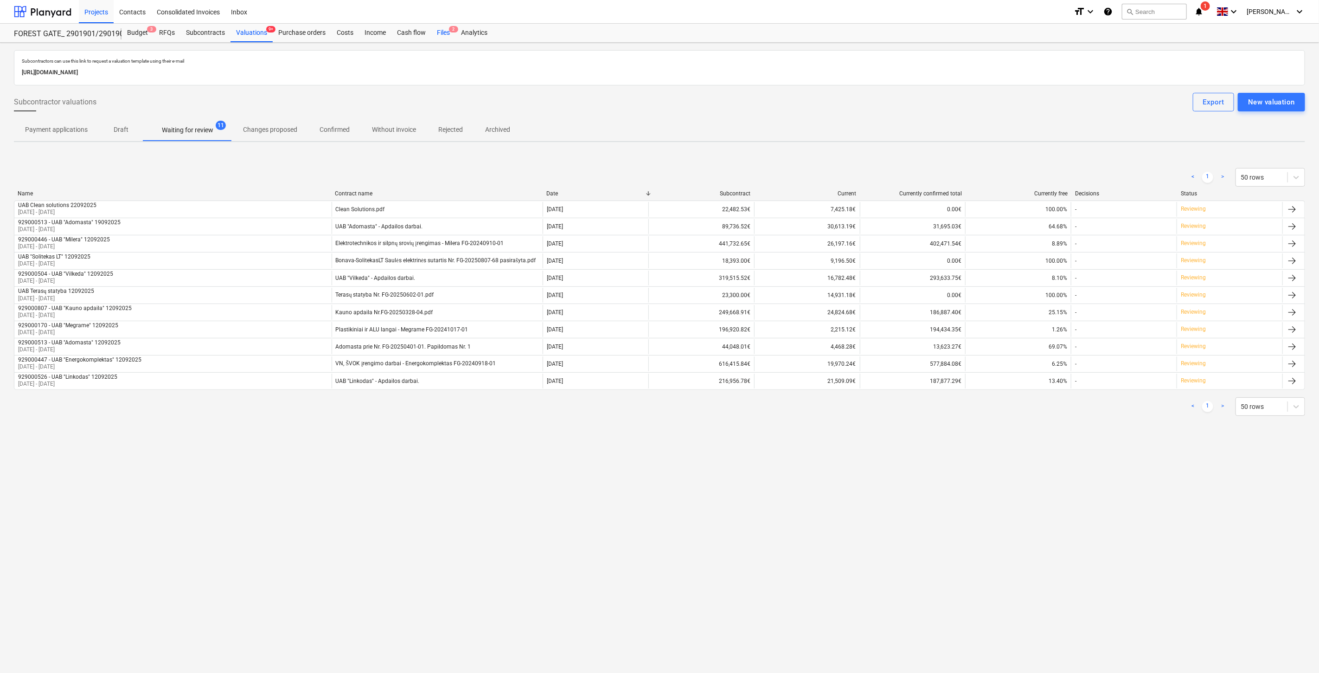
click at [449, 30] on span "2" at bounding box center [453, 29] width 9 height 6
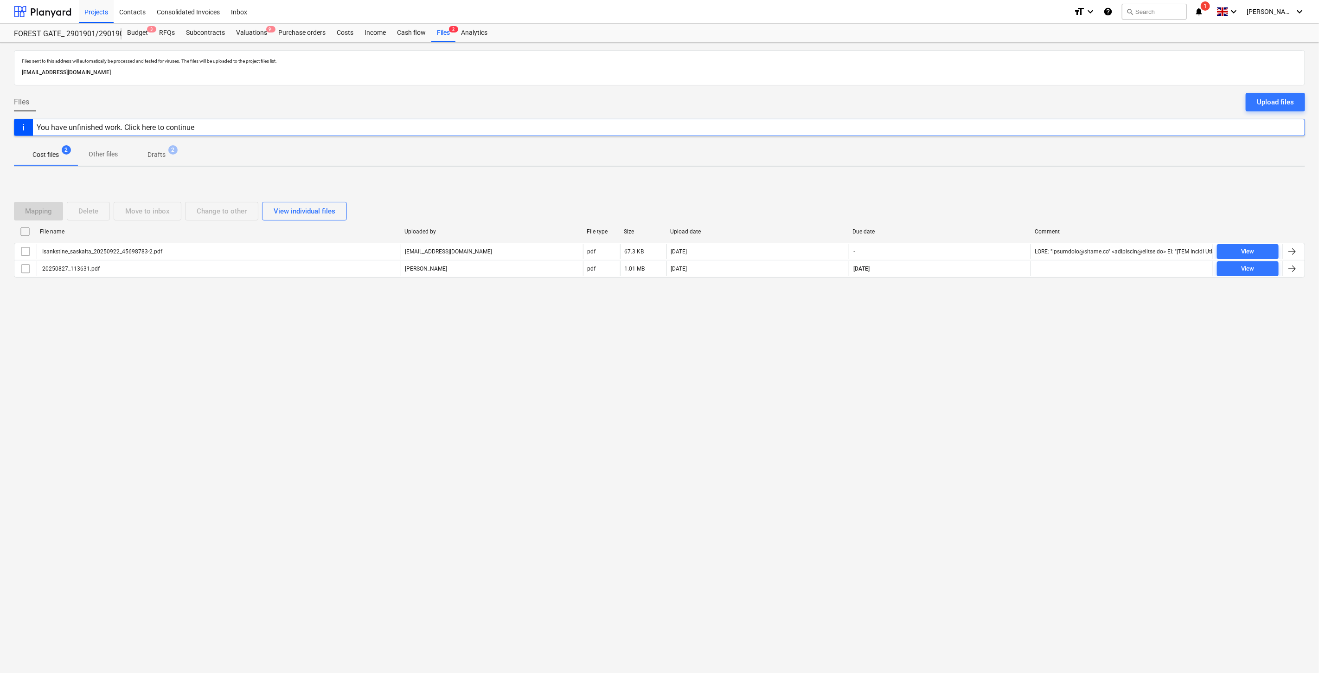
click at [953, 390] on div "Files sent to this address will automatically be processed and tested for virus…" at bounding box center [659, 358] width 1319 height 630
click at [970, 367] on div "Files sent to this address will automatically be processed and tested for virus…" at bounding box center [659, 358] width 1319 height 630
click at [152, 156] on p "Drafts" at bounding box center [157, 155] width 18 height 10
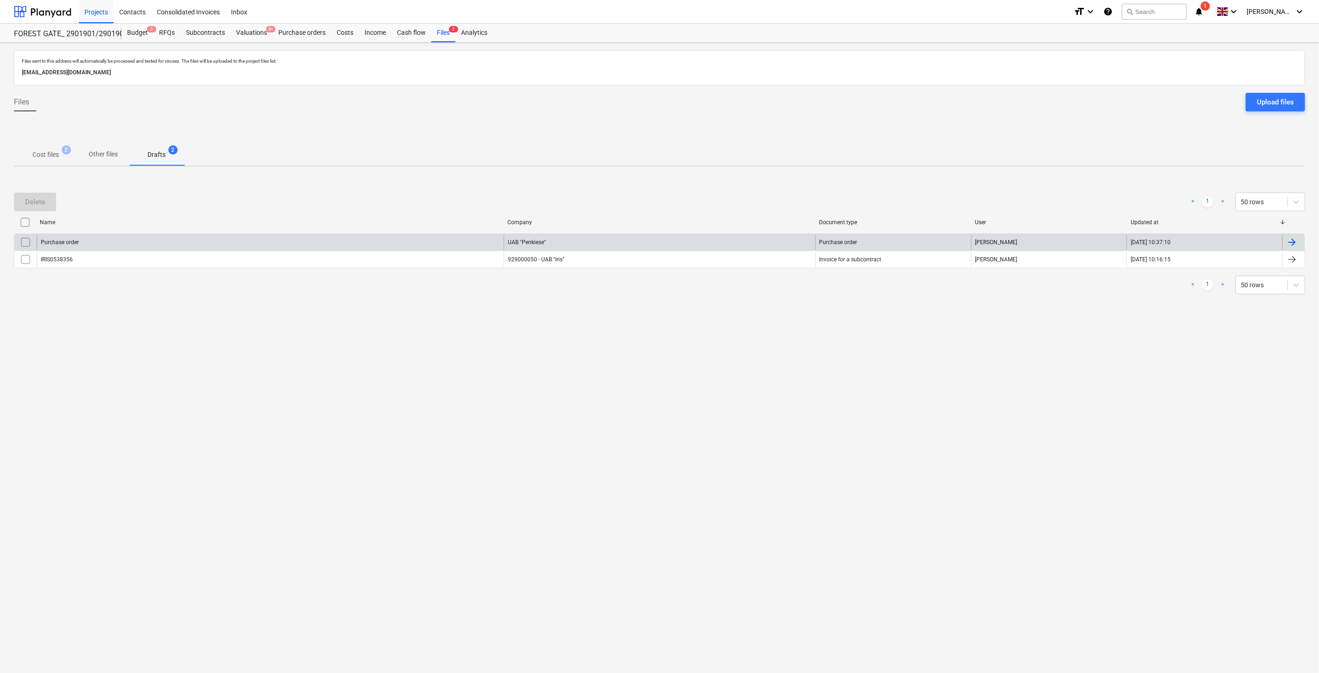
click at [313, 244] on div "Purchase order" at bounding box center [270, 242] width 467 height 15
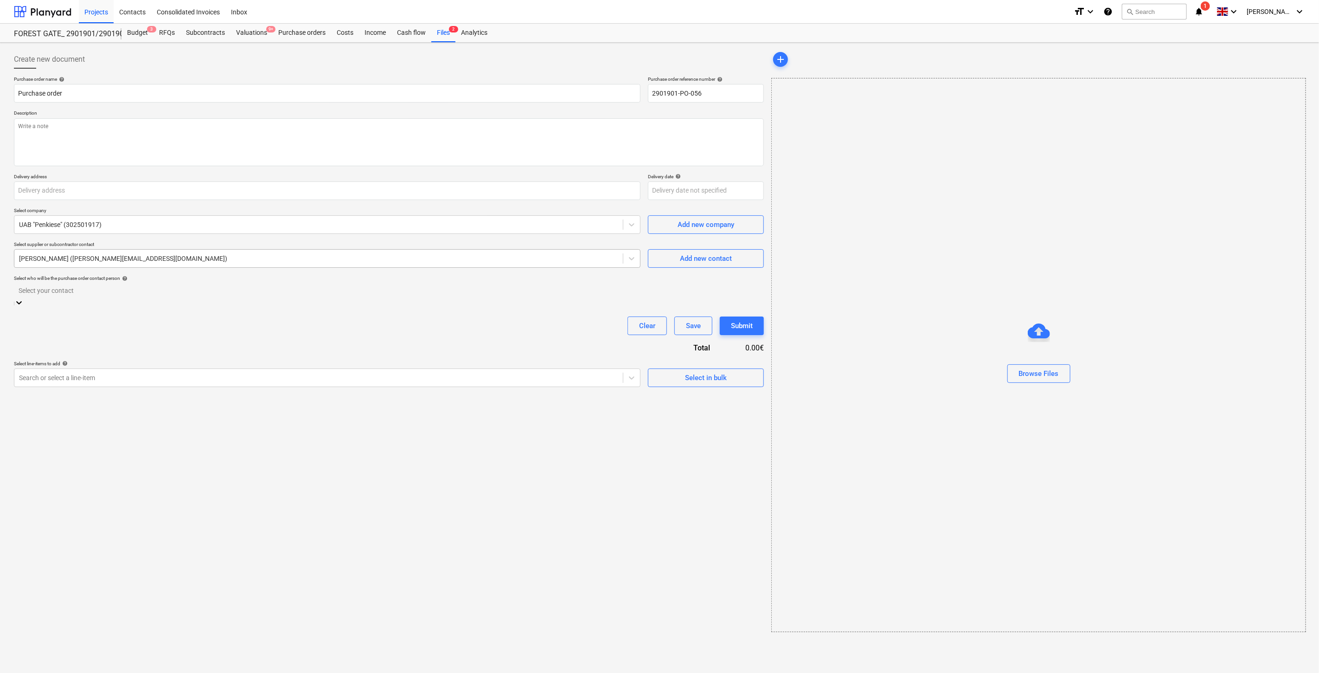
type textarea "x"
click at [398, 335] on div "Purchase order name help Purchase order Purchase order reference number help 29…" at bounding box center [389, 228] width 750 height 304
click at [280, 31] on div "Purchase orders" at bounding box center [302, 33] width 58 height 19
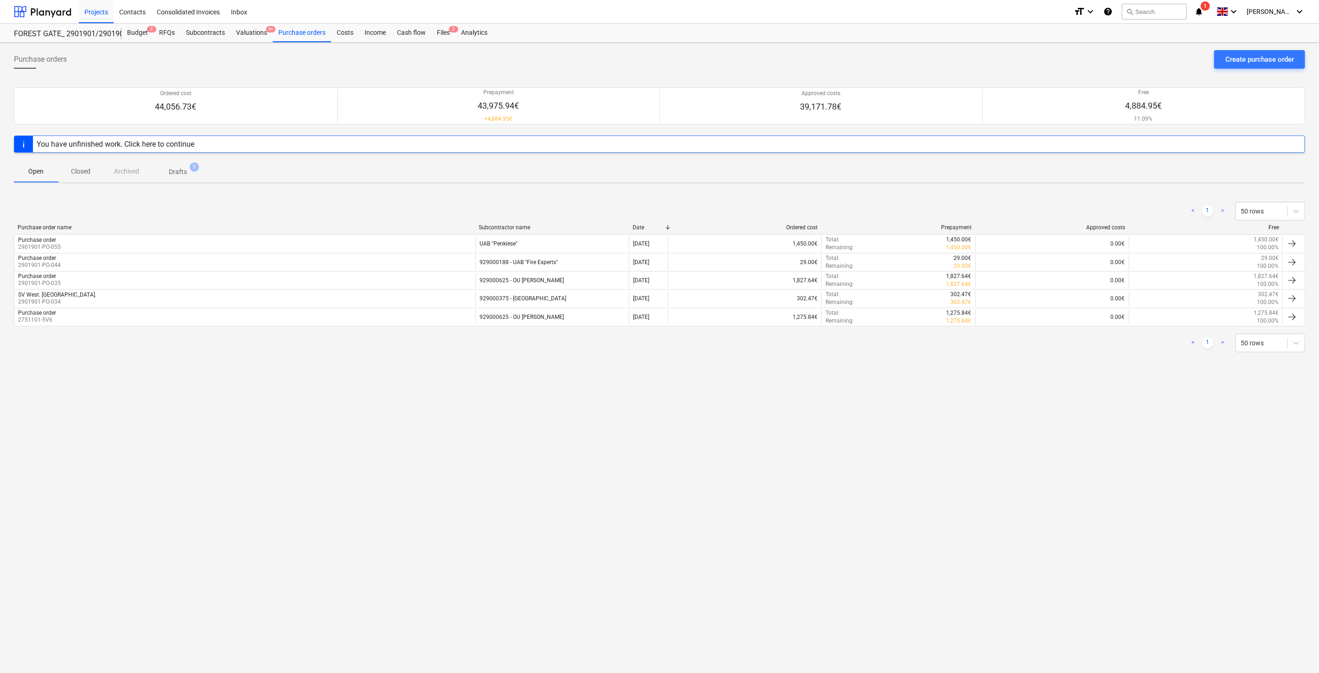
click at [639, 511] on div "Purchase orders Create purchase order Ordered cost 44,056.73€ Prepayment 43,975…" at bounding box center [659, 358] width 1319 height 630
click at [679, 480] on div "Purchase orders Create purchase order Ordered cost 44,056.73€ Prepayment 43,975…" at bounding box center [659, 358] width 1319 height 630
click at [32, 8] on div at bounding box center [43, 11] width 58 height 23
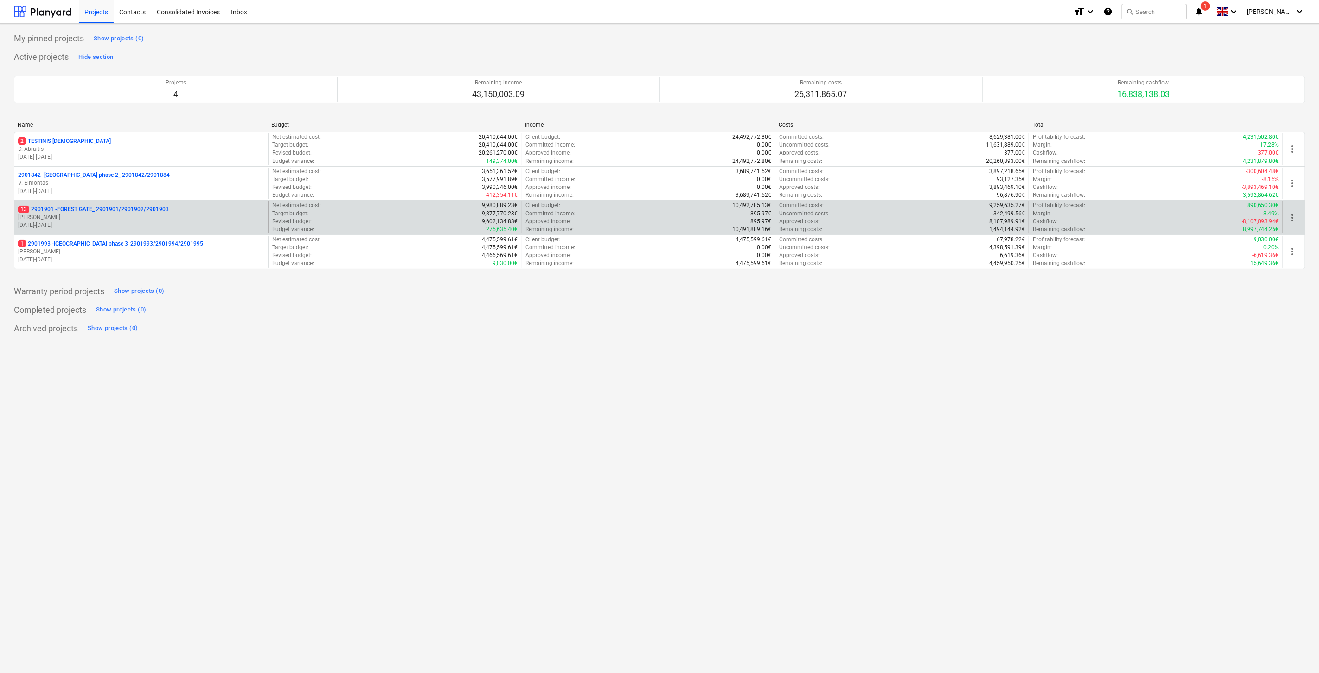
click at [142, 211] on p "13 2901901 - FOREST GATE_ 2901901/2901902/2901903" at bounding box center [93, 210] width 151 height 8
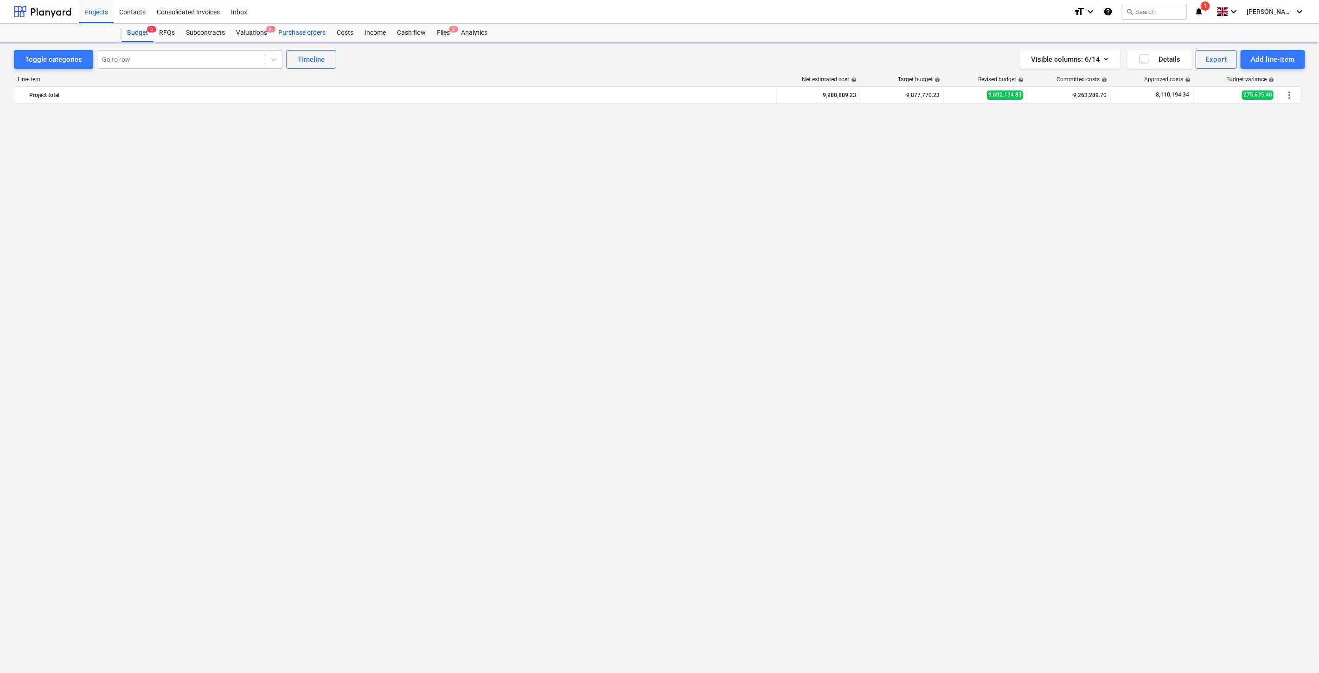
click at [289, 35] on div "Purchase orders" at bounding box center [302, 33] width 58 height 19
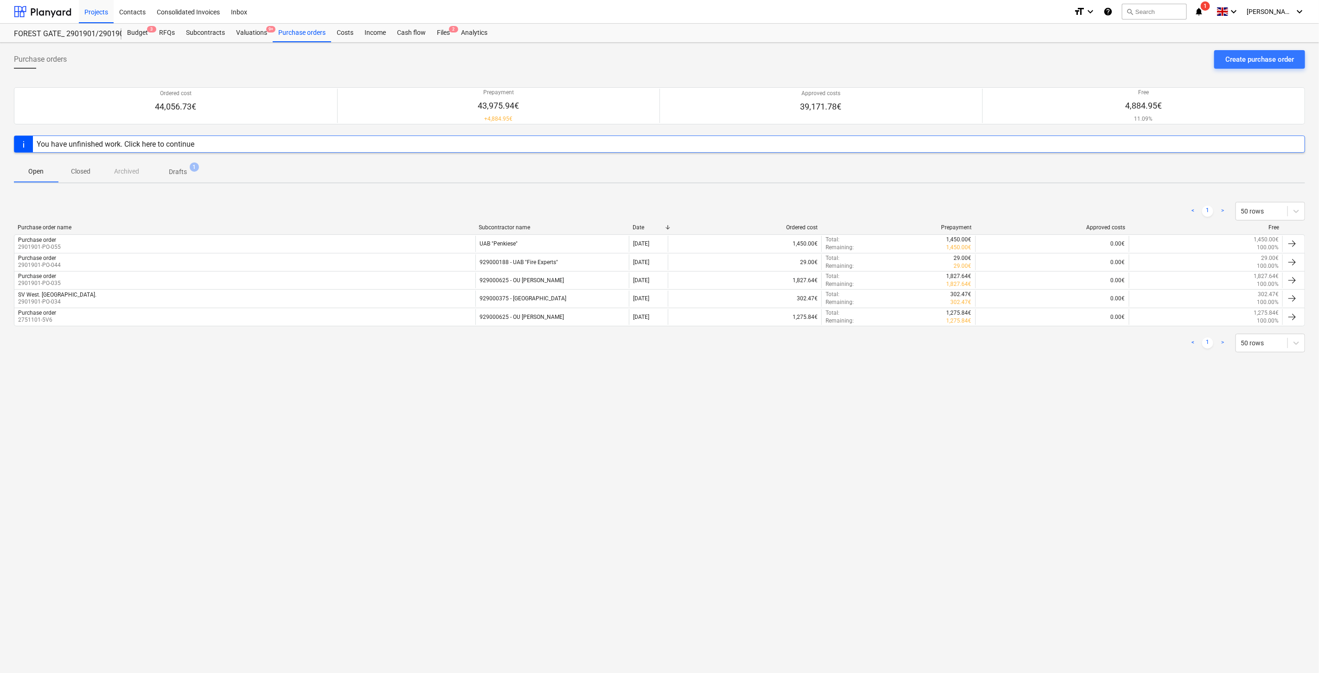
click at [733, 463] on div "Purchase orders Create purchase order Ordered cost 44,056.73€ Prepayment 43,975…" at bounding box center [659, 358] width 1319 height 630
click at [783, 433] on div "Purchase orders Create purchase order Ordered cost 44,056.73€ Prepayment 43,975…" at bounding box center [659, 358] width 1319 height 630
click at [824, 421] on div "Purchase orders Create purchase order Ordered cost 44,056.73€ Prepayment 43,975…" at bounding box center [659, 358] width 1319 height 630
click at [856, 406] on div "Purchase orders Create purchase order Ordered cost 44,056.73€ Prepayment 43,975…" at bounding box center [659, 358] width 1319 height 630
click at [447, 28] on div "Files 2" at bounding box center [443, 33] width 24 height 19
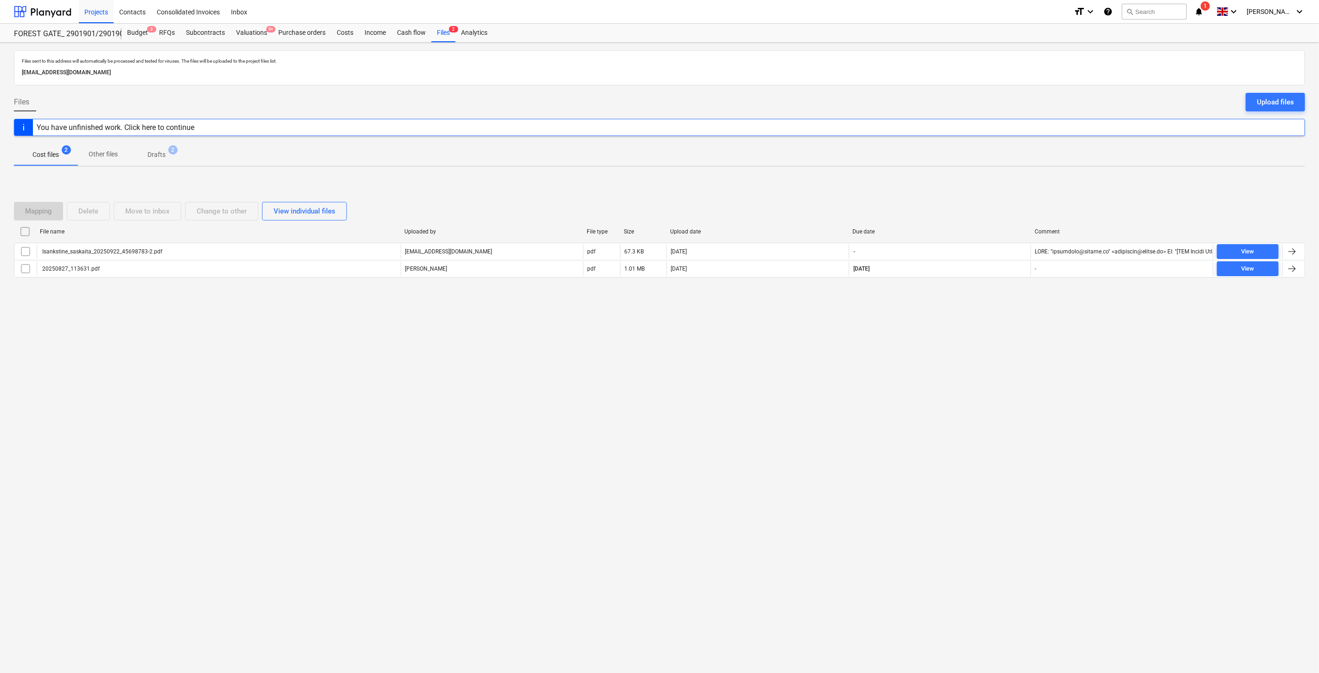
click at [483, 403] on div "Files sent to this address will automatically be processed and tested for virus…" at bounding box center [659, 358] width 1319 height 630
drag, startPoint x: 531, startPoint y: 583, endPoint x: 295, endPoint y: 631, distance: 241.1
click at [515, 595] on div "Files sent to this address will automatically be processed and tested for virus…" at bounding box center [659, 358] width 1319 height 630
click at [317, 461] on div "Files sent to this address will automatically be processed and tested for virus…" at bounding box center [659, 358] width 1319 height 630
click at [179, 156] on span "Drafts 2" at bounding box center [156, 154] width 55 height 17
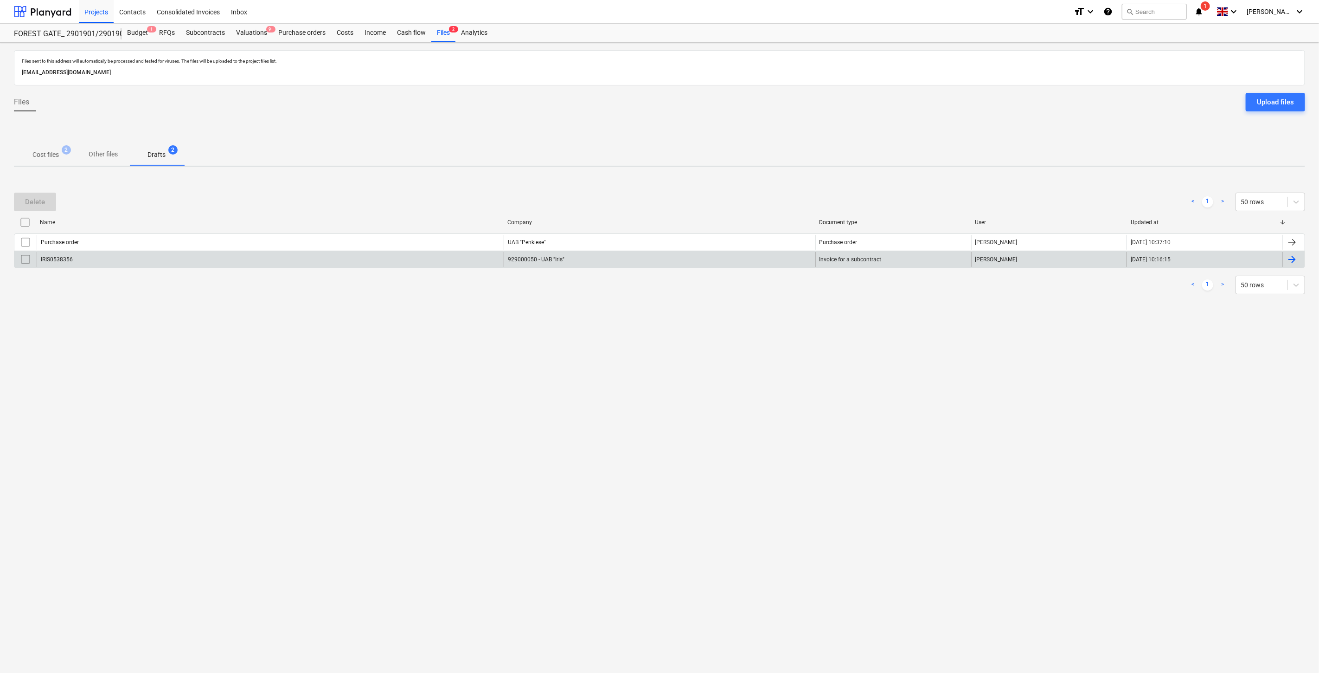
click at [200, 257] on div "IRIS0538356" at bounding box center [270, 259] width 467 height 15
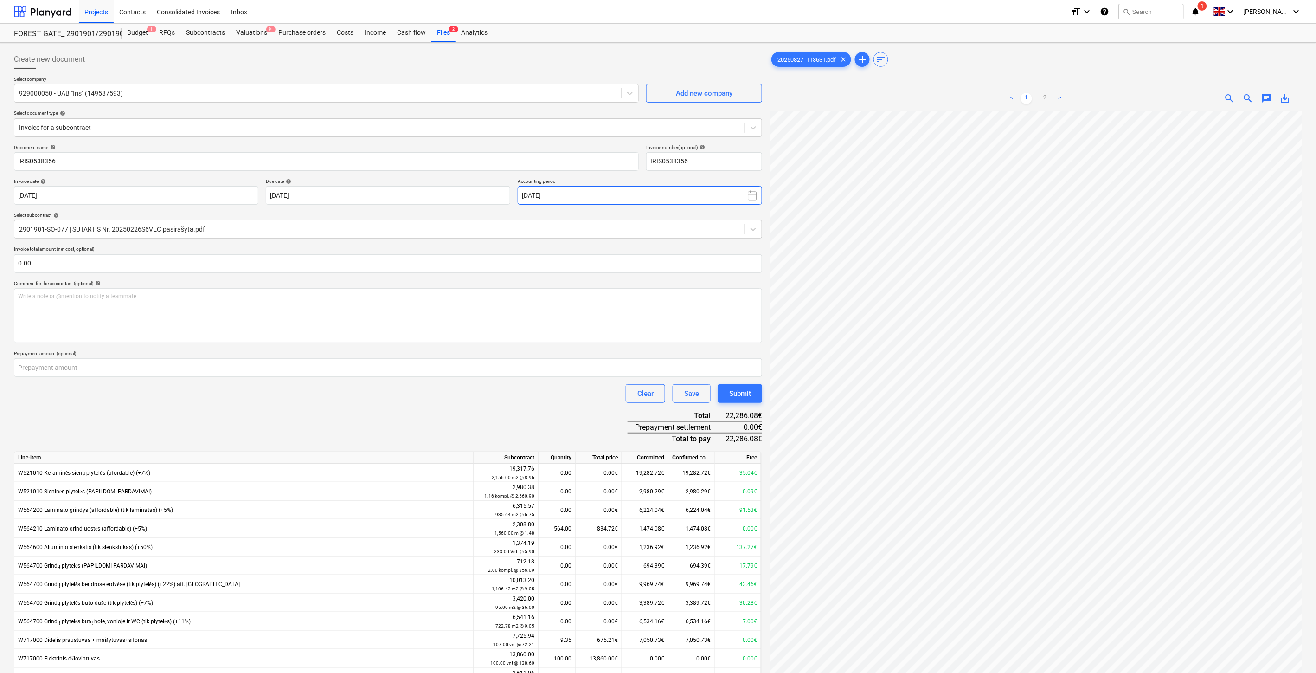
click at [639, 193] on button "[DATE]" at bounding box center [640, 195] width 244 height 19
click at [618, 322] on button "Sep" at bounding box center [629, 320] width 28 height 23
click at [463, 408] on div "Document name help IRIS0538356 Invoice number (optional) help IRIS0538356 Invoi…" at bounding box center [388, 449] width 748 height 610
click at [684, 393] on div "Save" at bounding box center [691, 393] width 15 height 12
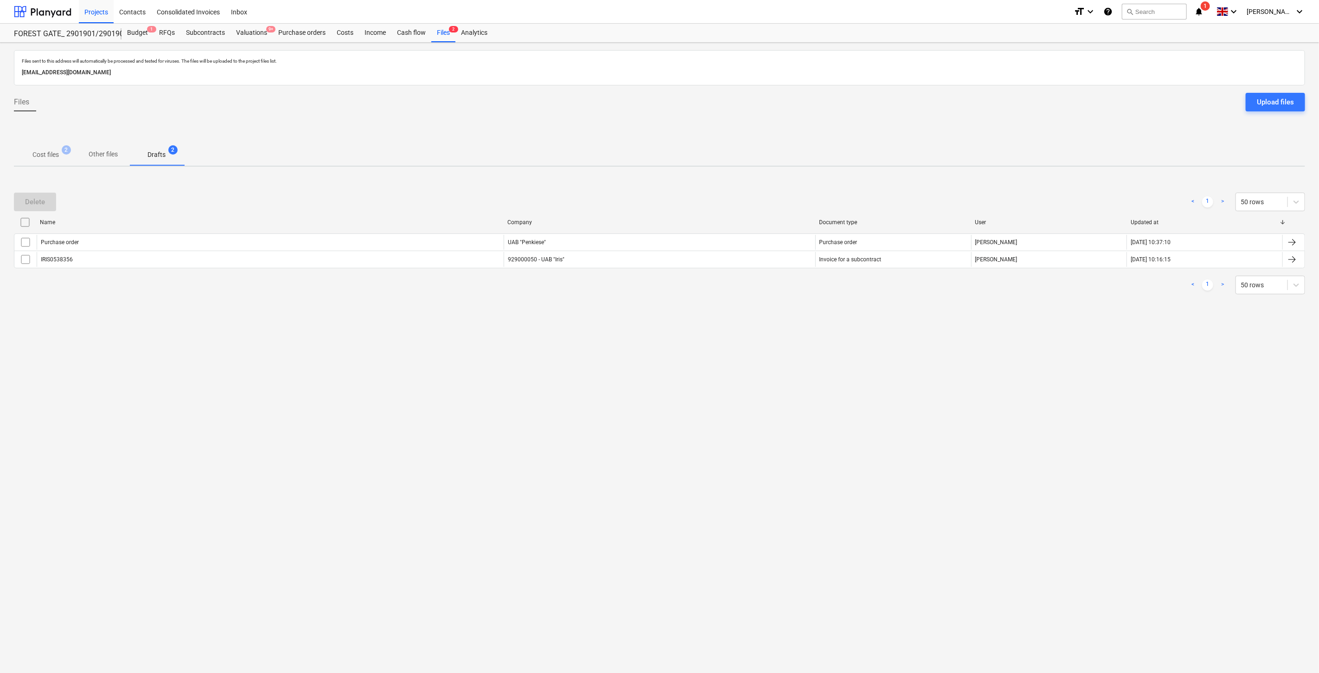
click at [380, 392] on div "Files sent to this address will automatically be processed and tested for virus…" at bounding box center [659, 358] width 1319 height 630
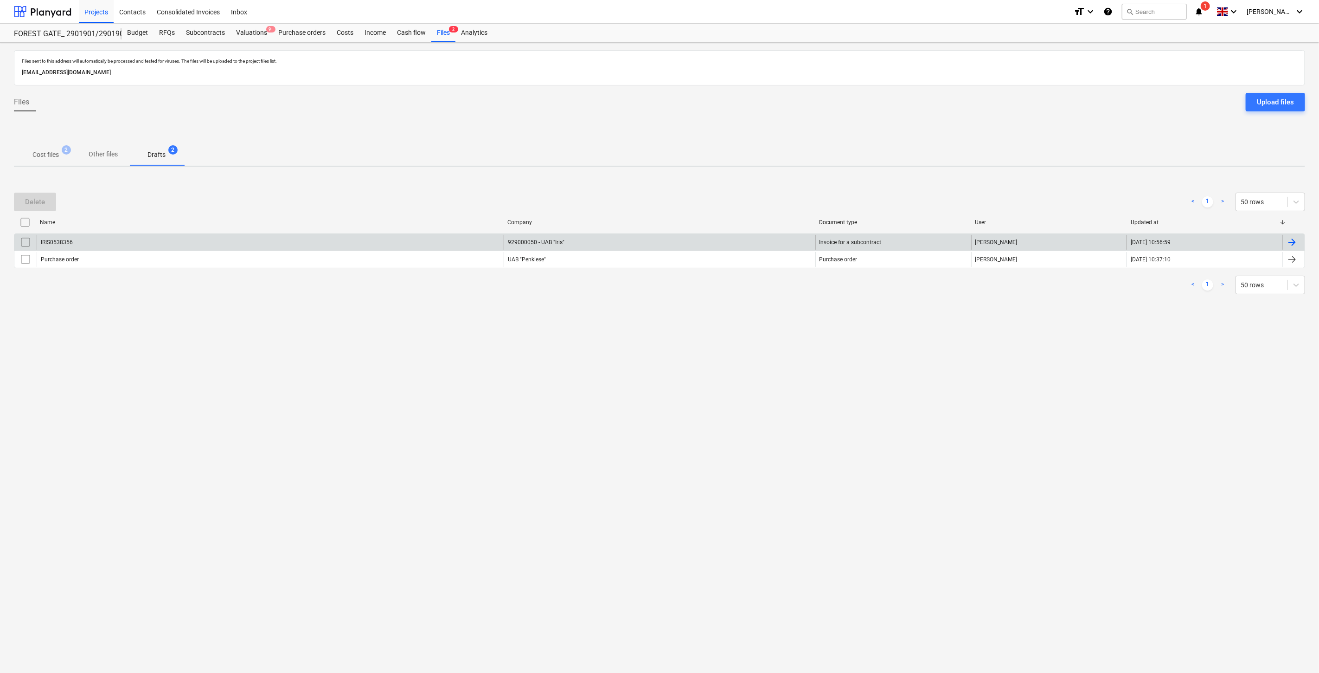
click at [276, 242] on div "IRIS0538356" at bounding box center [270, 242] width 467 height 15
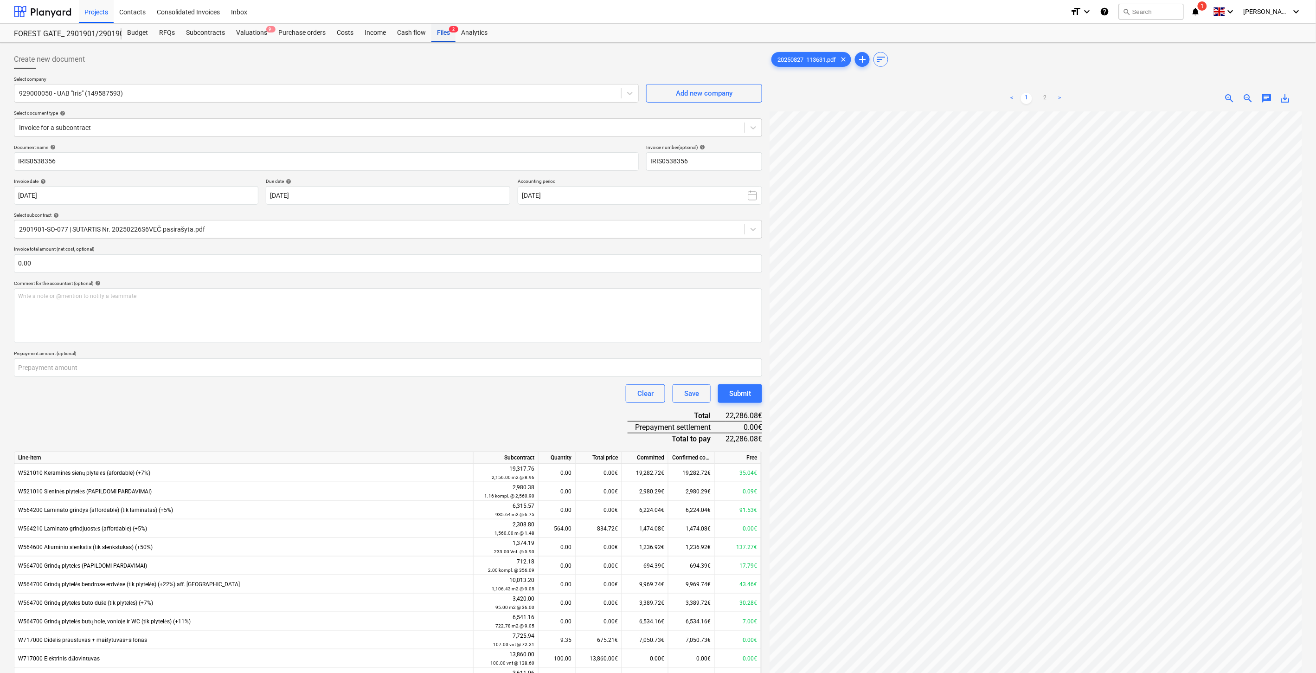
click at [448, 35] on div "Files 2" at bounding box center [443, 33] width 24 height 19
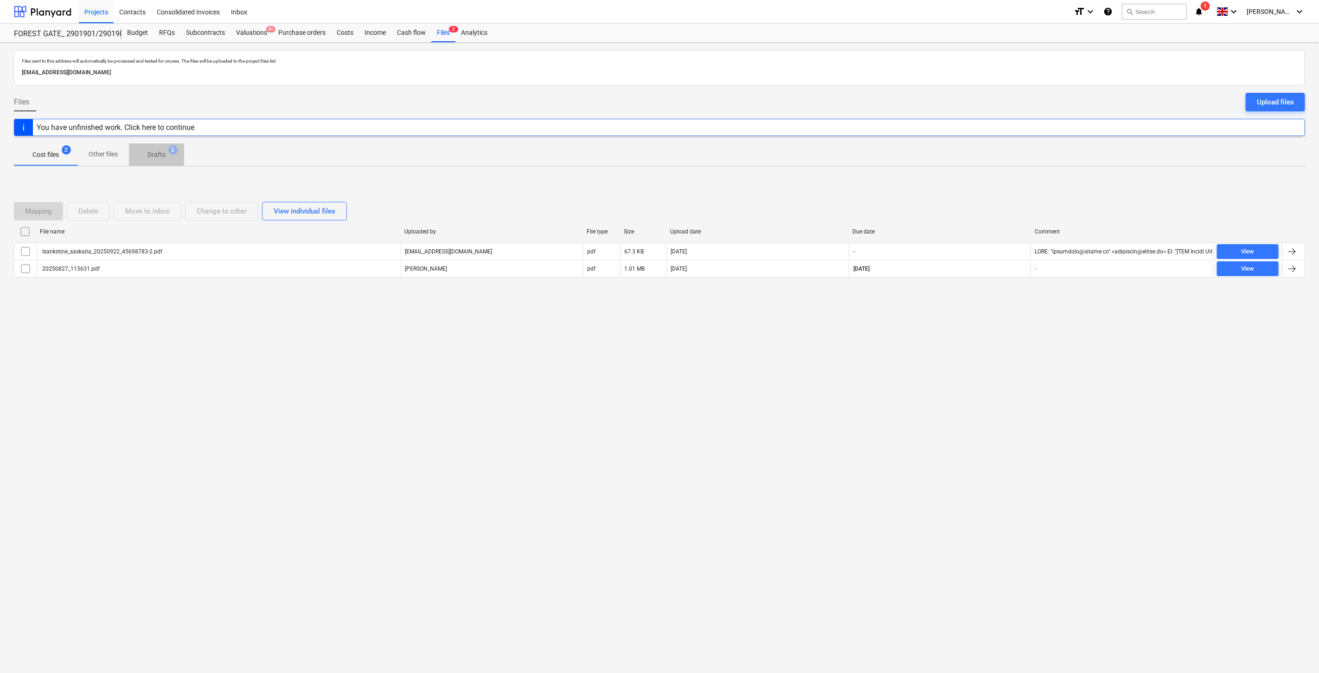
click at [166, 159] on span "Drafts 2" at bounding box center [156, 155] width 33 height 10
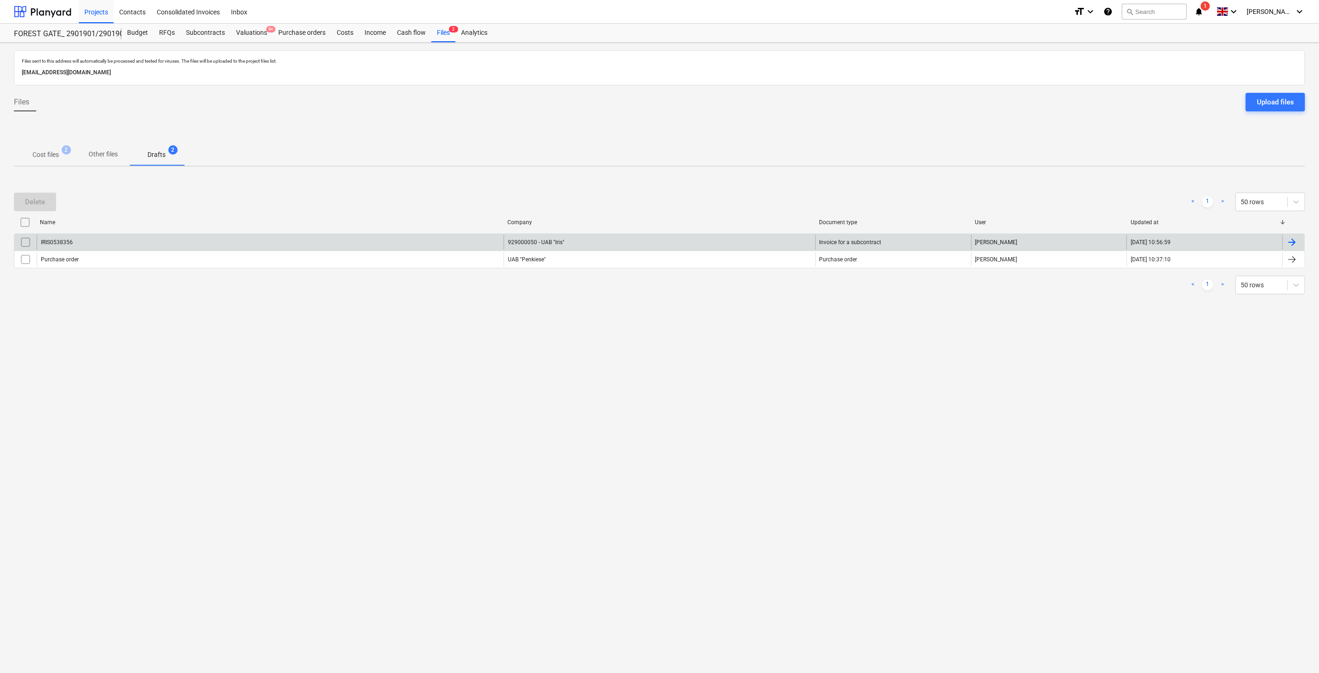
click at [390, 244] on div "IRIS0538356" at bounding box center [270, 242] width 467 height 15
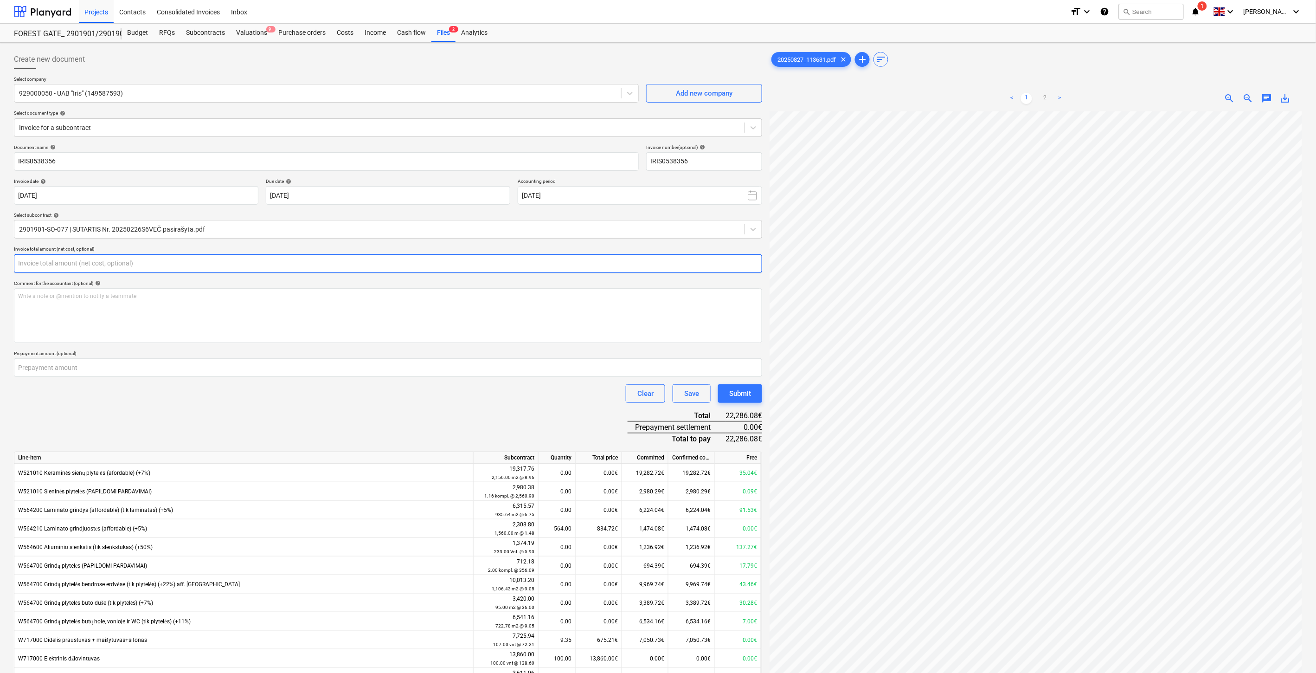
click at [231, 270] on input "text" at bounding box center [388, 263] width 748 height 19
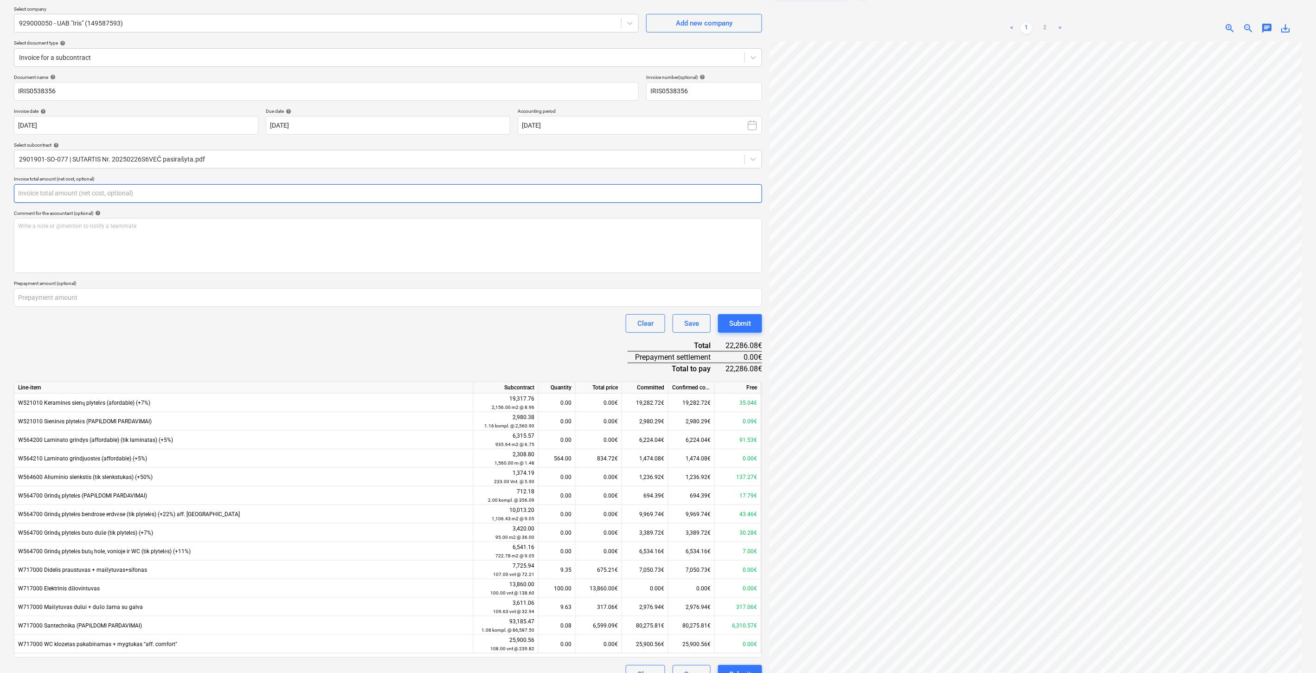
scroll to position [93, 0]
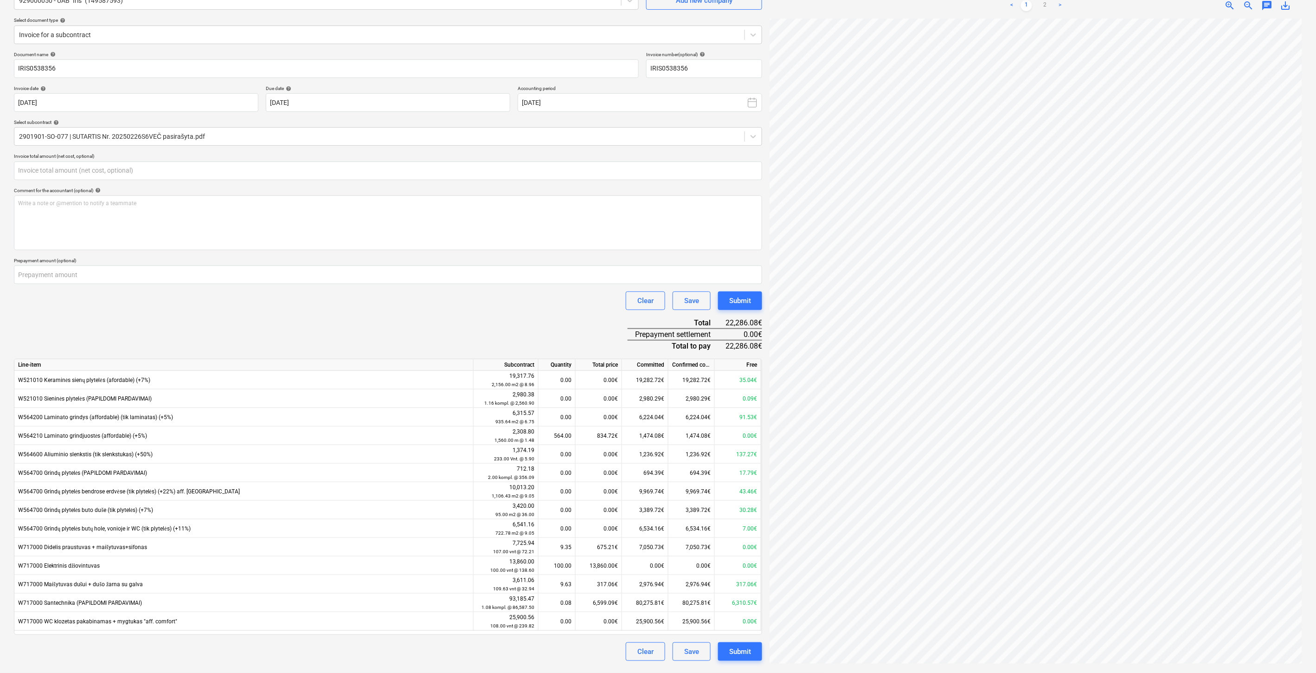
type input "0.00"
click at [1047, 6] on link "2" at bounding box center [1045, 5] width 11 height 11
click at [227, 172] on input "text" at bounding box center [388, 170] width 748 height 19
type input "č"
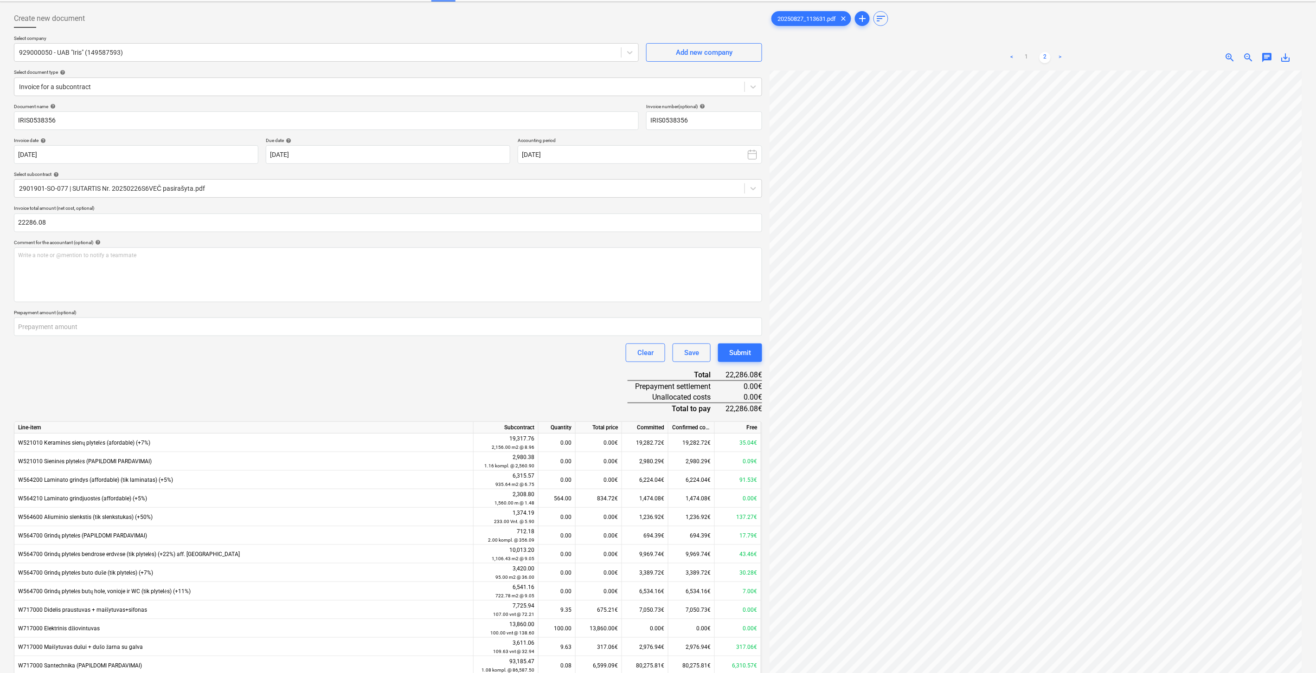
type input "22,286.08"
click at [200, 384] on div "Document name help IRIS0538356 Invoice number (optional) help IRIS0538356 Invoi…" at bounding box center [388, 413] width 748 height 620
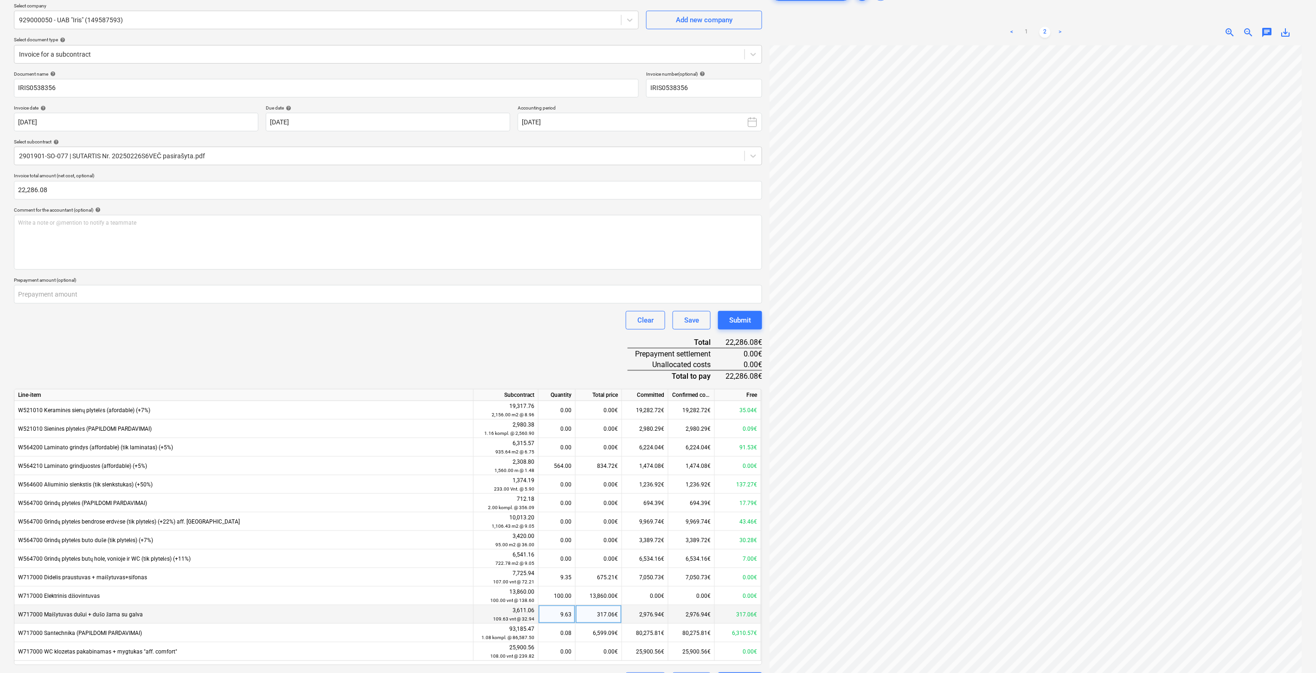
scroll to position [100, 0]
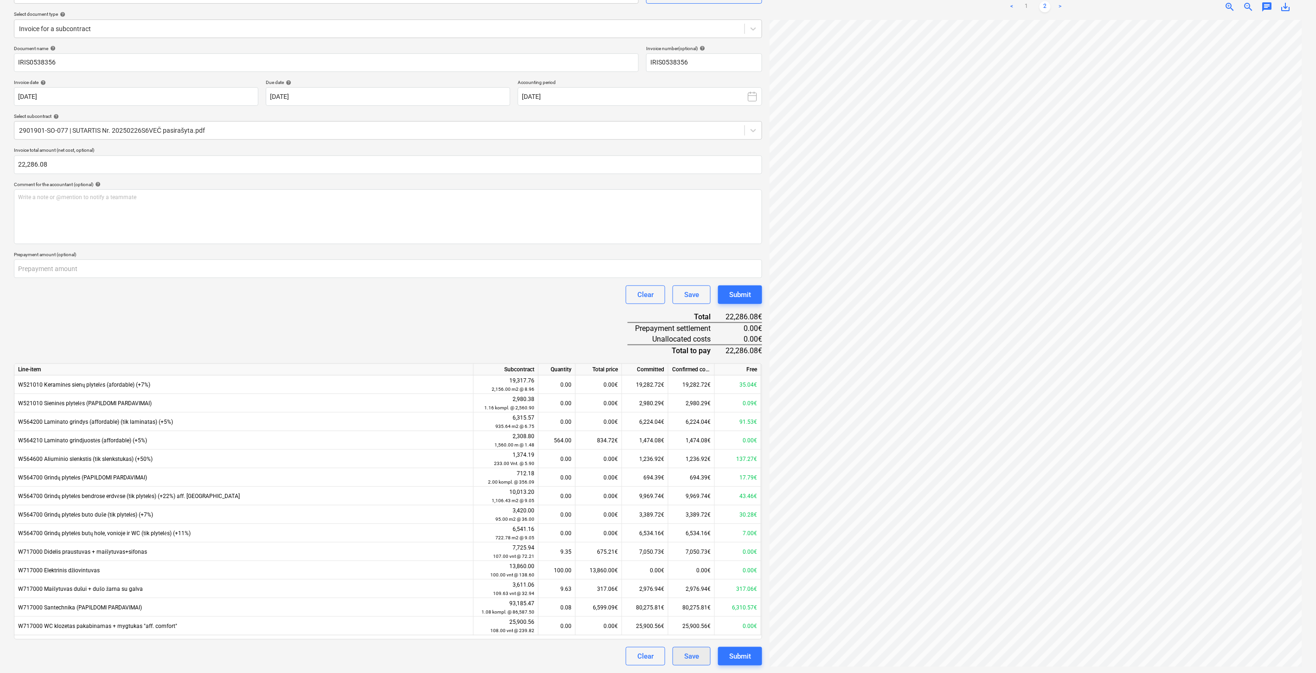
click at [685, 660] on div "Save" at bounding box center [691, 656] width 15 height 12
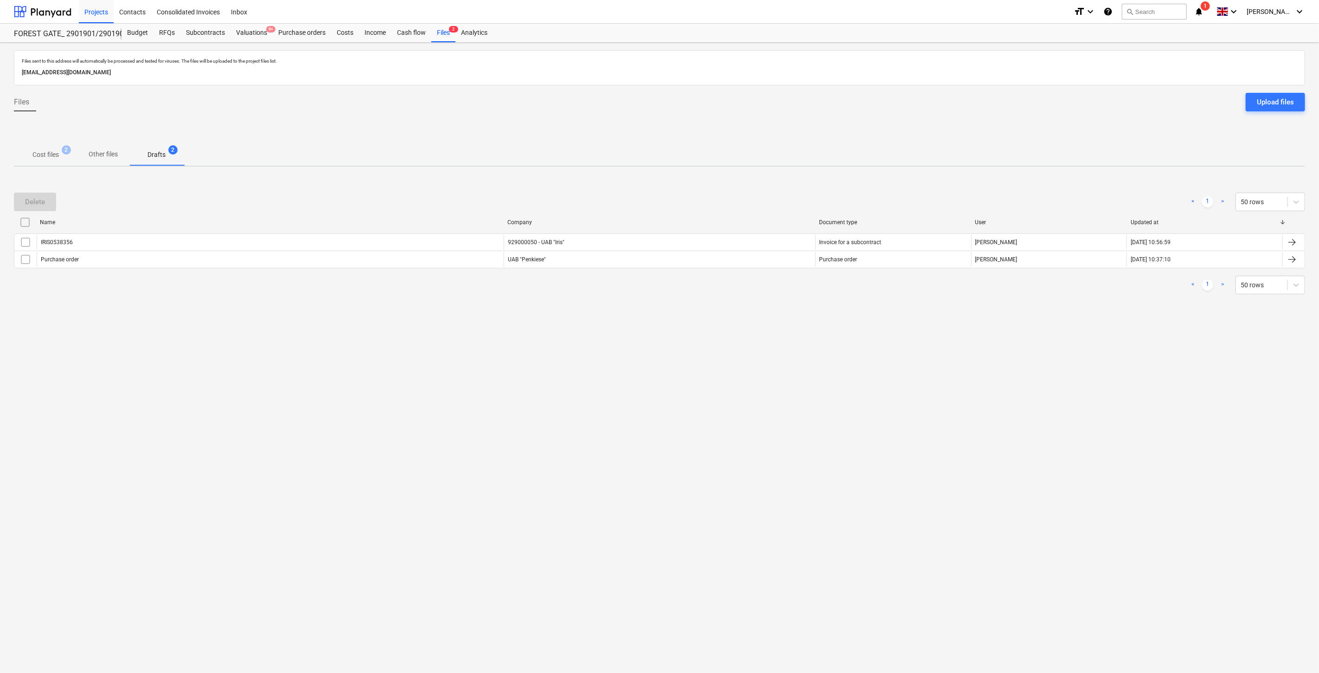
click at [56, 151] on p "Cost files" at bounding box center [45, 155] width 26 height 10
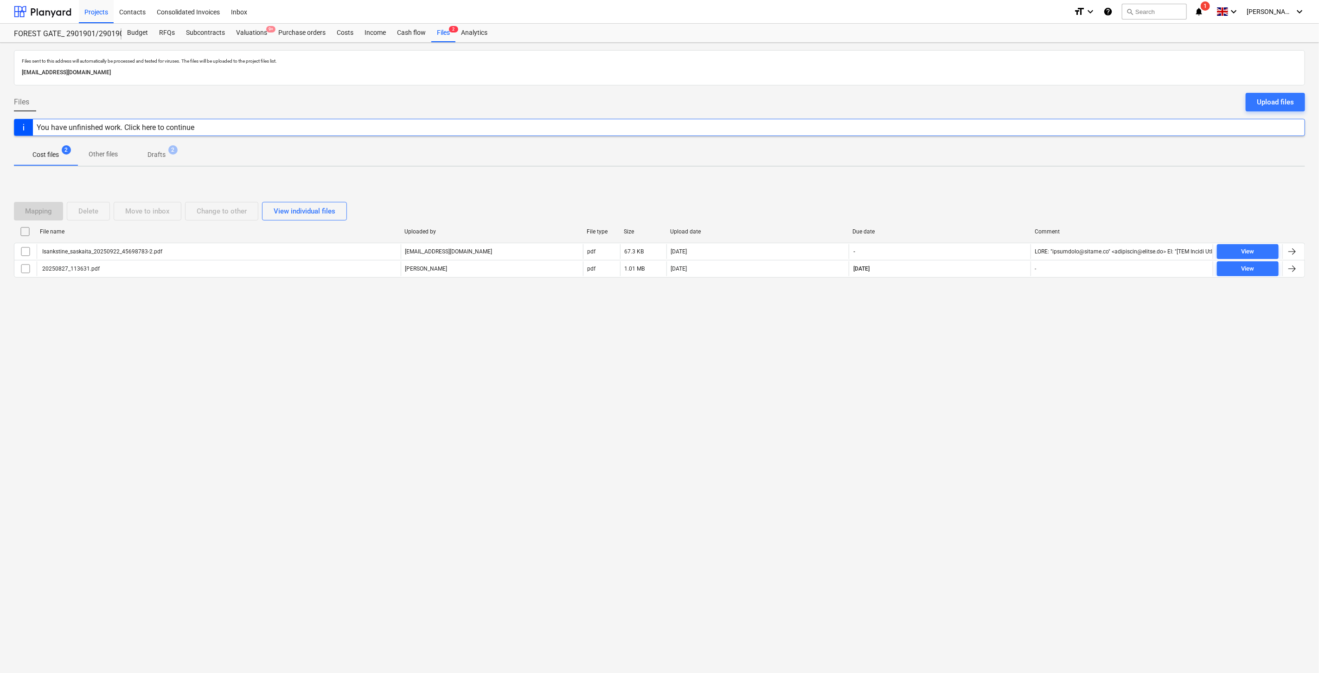
click at [965, 387] on div "Files sent to this address will automatically be processed and tested for virus…" at bounding box center [659, 358] width 1319 height 630
click at [984, 368] on div "Files sent to this address will automatically be processed and tested for virus…" at bounding box center [659, 358] width 1319 height 630
click at [219, 27] on div "Subcontracts" at bounding box center [205, 33] width 50 height 19
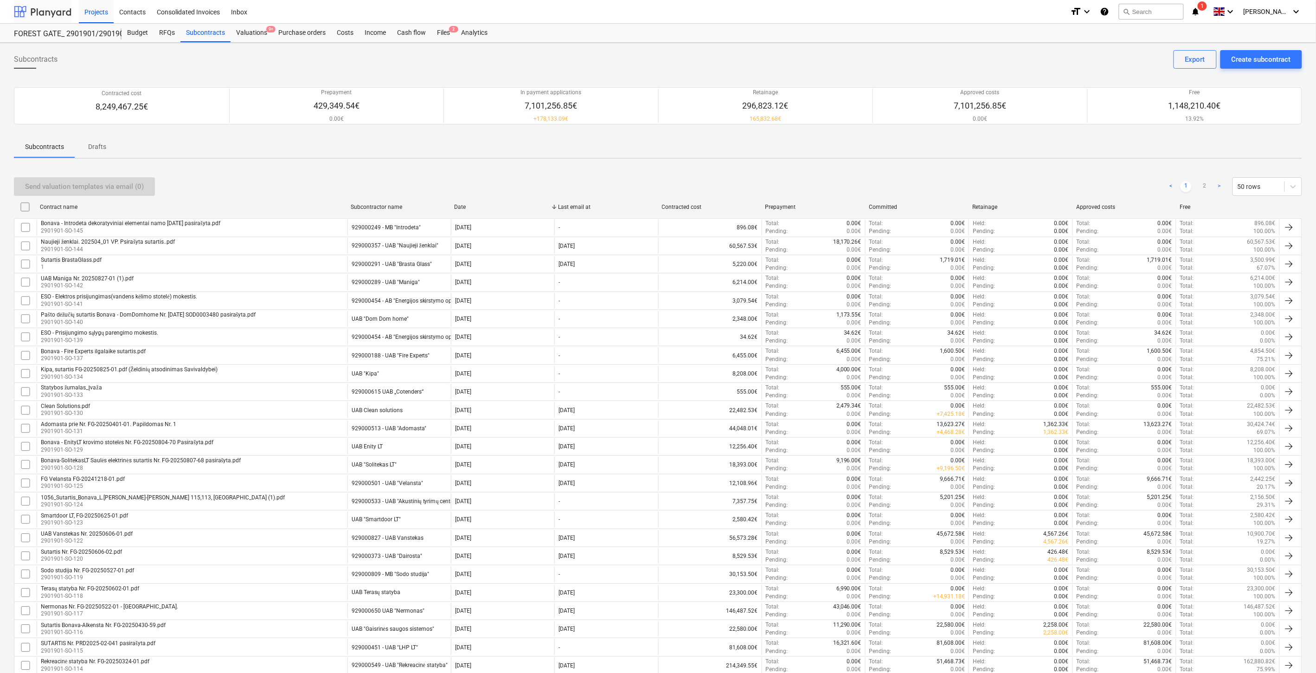
click at [56, 6] on div at bounding box center [43, 11] width 58 height 23
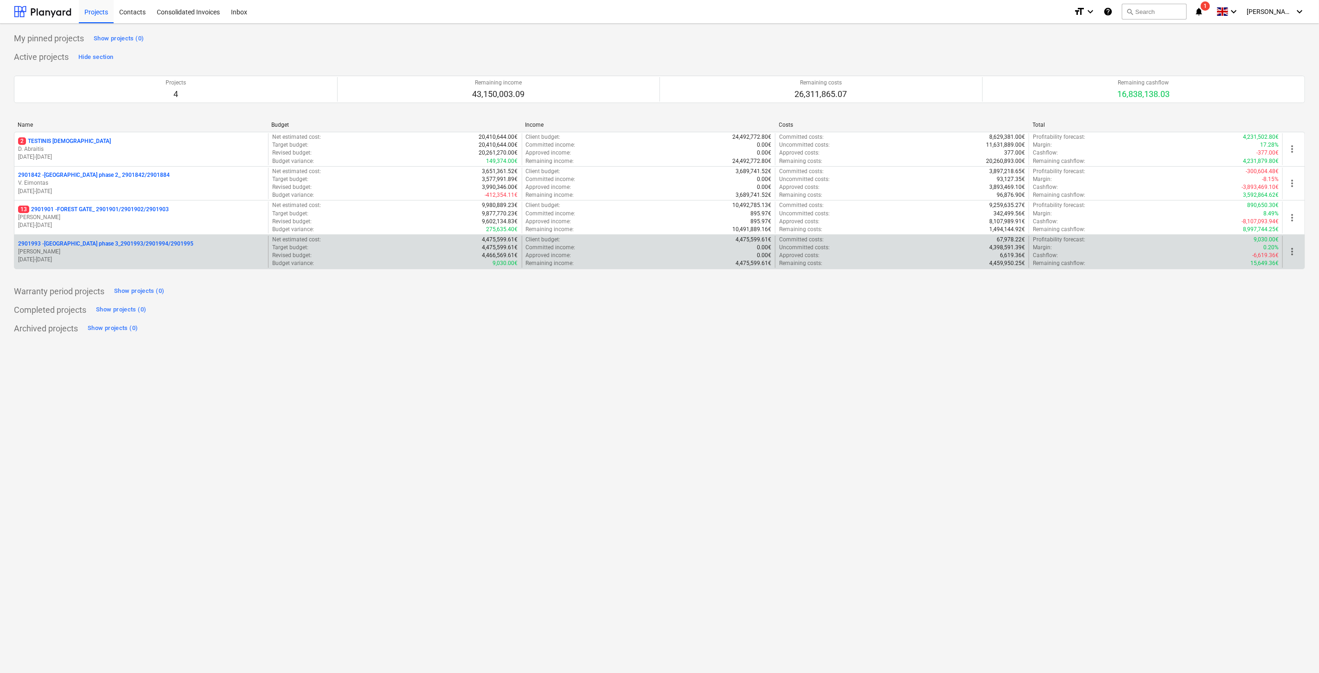
click at [114, 248] on p "2901993 - [GEOGRAPHIC_DATA] phase 3_2901993/2901994/2901995" at bounding box center [105, 244] width 175 height 8
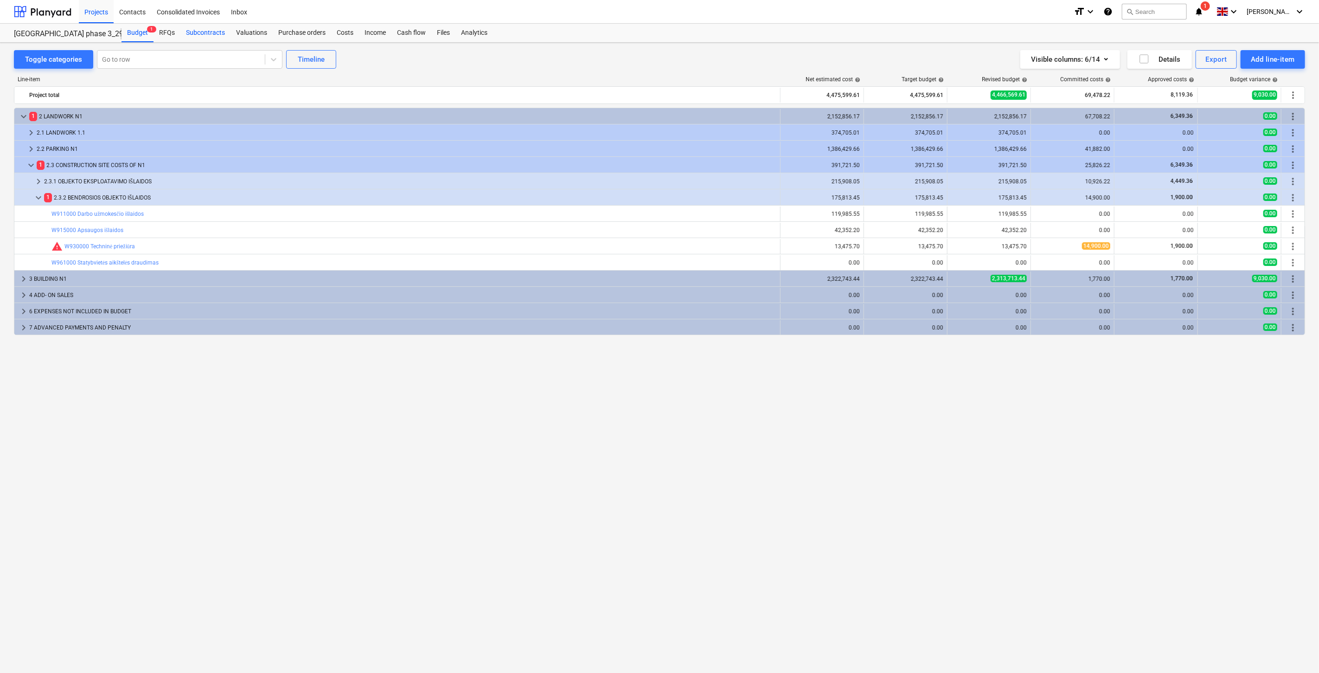
click at [206, 34] on div "Subcontracts" at bounding box center [205, 33] width 50 height 19
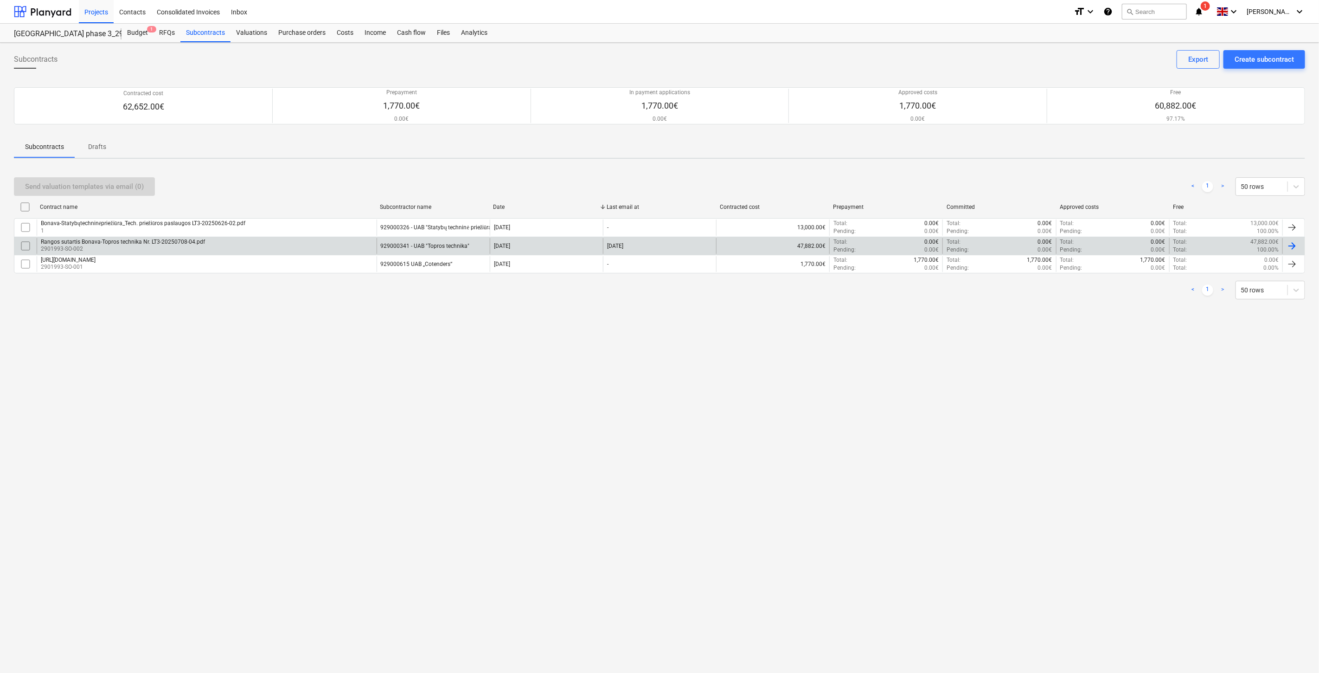
click at [245, 251] on div "Rangos sutartis Bonava-Topros technika Nr. LT3-20250708-04.pdf 2901993-SO-002" at bounding box center [207, 246] width 340 height 16
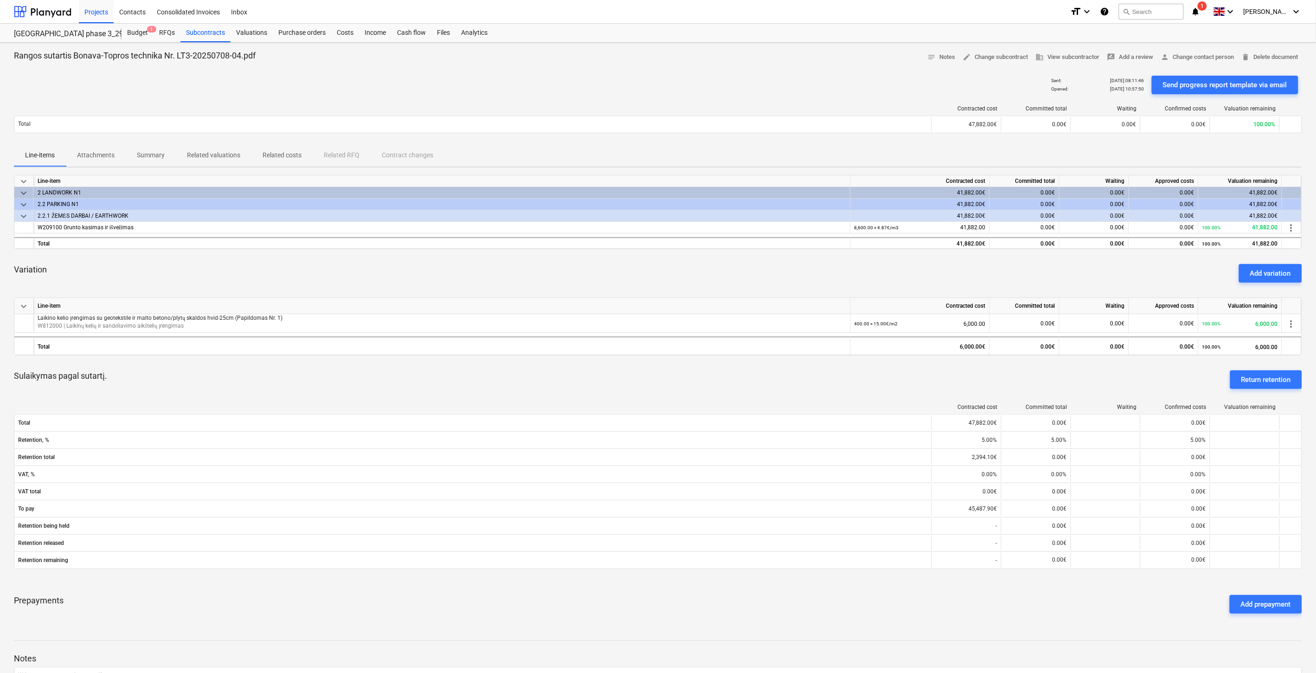
click at [663, 383] on div "Sulaikymas pagal sutartį. Return retention" at bounding box center [658, 379] width 1288 height 33
drag, startPoint x: 689, startPoint y: 380, endPoint x: 596, endPoint y: 388, distance: 93.1
click at [582, 388] on div "Sulaikymas pagal sutartį. Return retention" at bounding box center [658, 379] width 1288 height 33
click at [637, 387] on div "Sulaikymas pagal sutartį. Return retention" at bounding box center [658, 379] width 1288 height 33
click at [247, 36] on div "Valuations" at bounding box center [252, 33] width 42 height 19
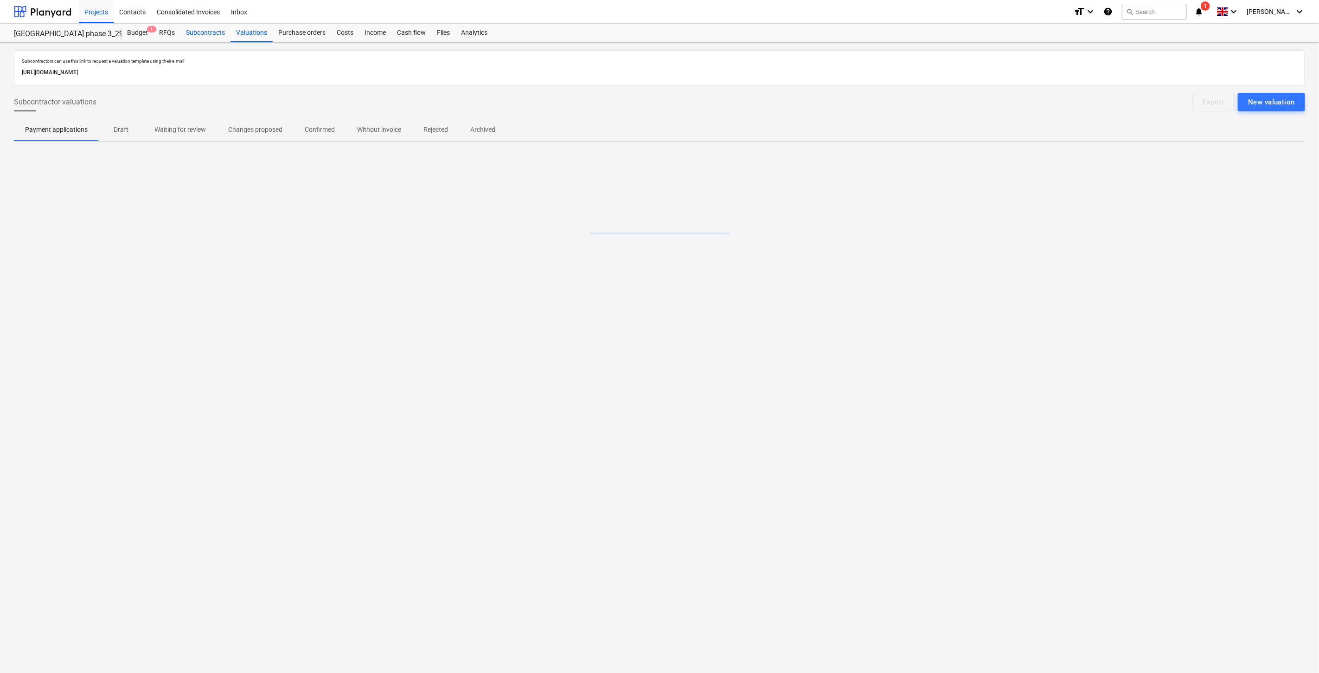
click at [189, 35] on div "Subcontracts" at bounding box center [205, 33] width 50 height 19
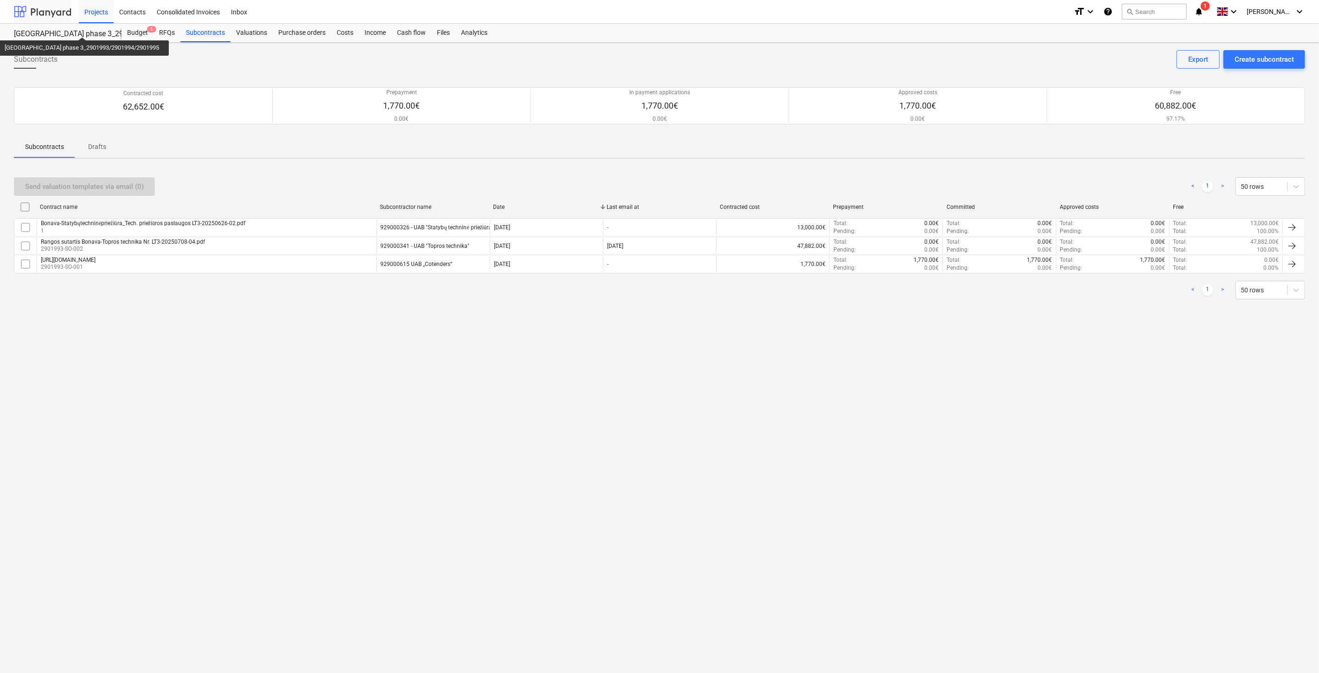
click at [61, 15] on div at bounding box center [43, 11] width 58 height 23
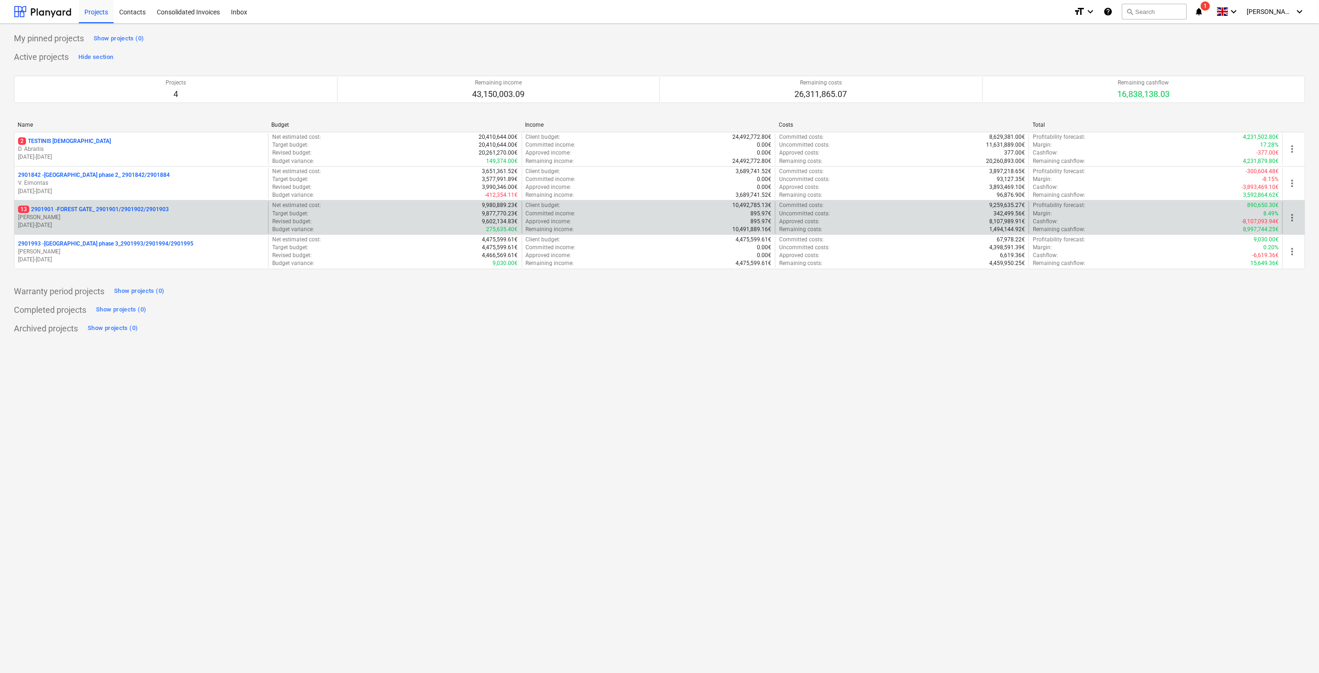
click at [87, 211] on p "13 2901901 - FOREST GATE_ 2901901/2901902/2901903" at bounding box center [93, 210] width 151 height 8
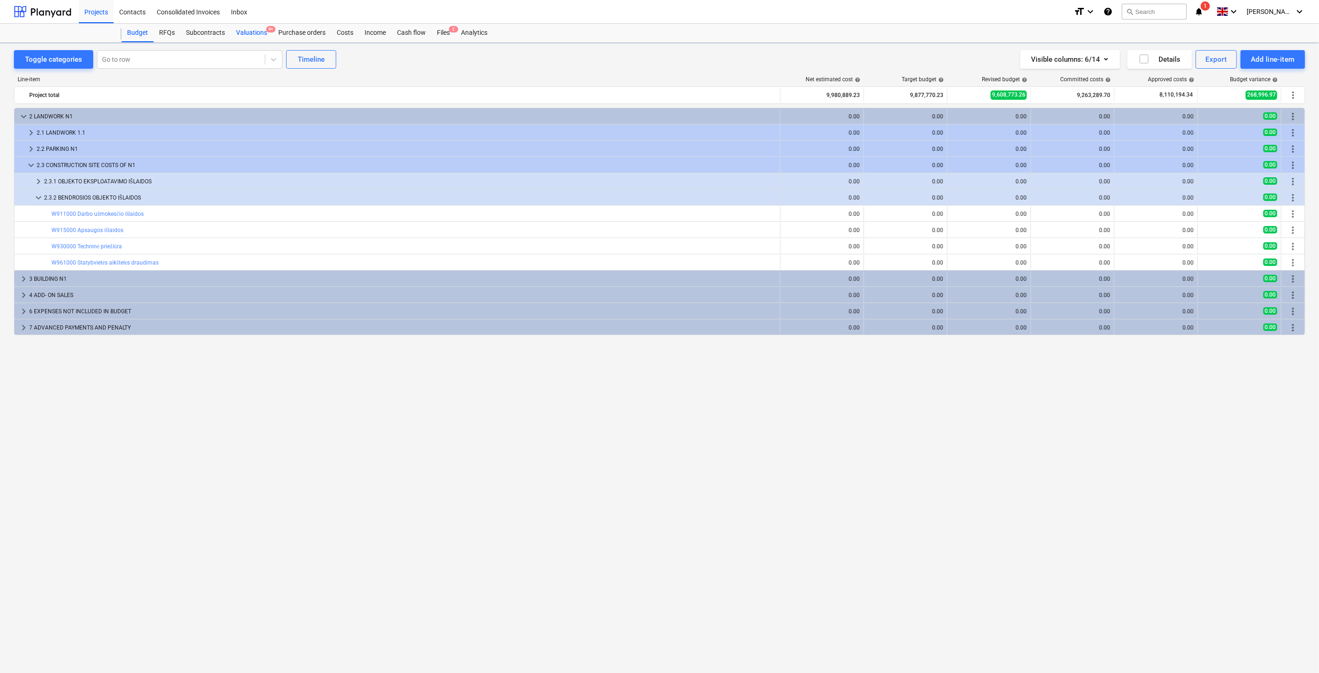
click at [258, 31] on div "Valuations 9+" at bounding box center [252, 33] width 42 height 19
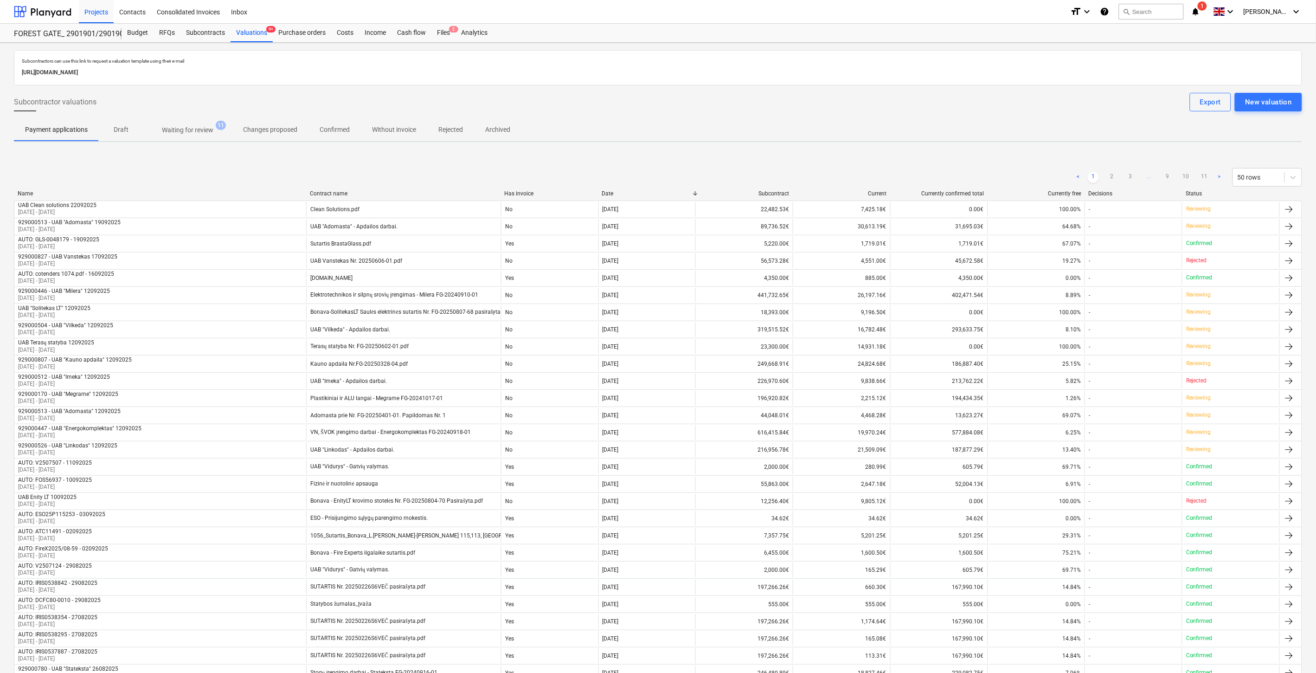
click at [172, 137] on span "Waiting for review 11" at bounding box center [187, 130] width 89 height 17
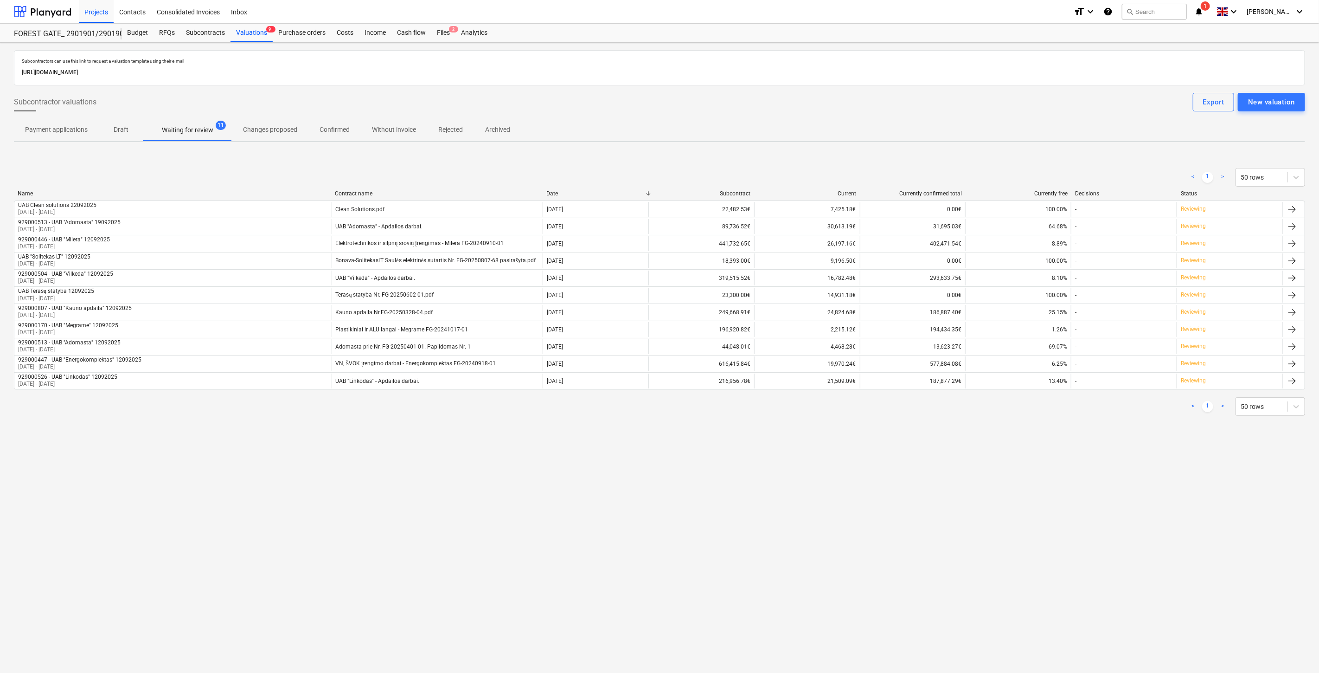
click at [489, 456] on div "Subcontractors can use this link to request a valuation template using their e-…" at bounding box center [659, 358] width 1319 height 630
click at [512, 447] on div "Subcontractors can use this link to request a valuation template using their e-…" at bounding box center [659, 358] width 1319 height 630
drag, startPoint x: 502, startPoint y: 507, endPoint x: 511, endPoint y: 502, distance: 11.0
click at [502, 507] on div "Subcontractors can use this link to request a valuation template using their e-…" at bounding box center [659, 358] width 1319 height 630
click at [556, 483] on div "Subcontractors can use this link to request a valuation template using their e-…" at bounding box center [659, 358] width 1319 height 630
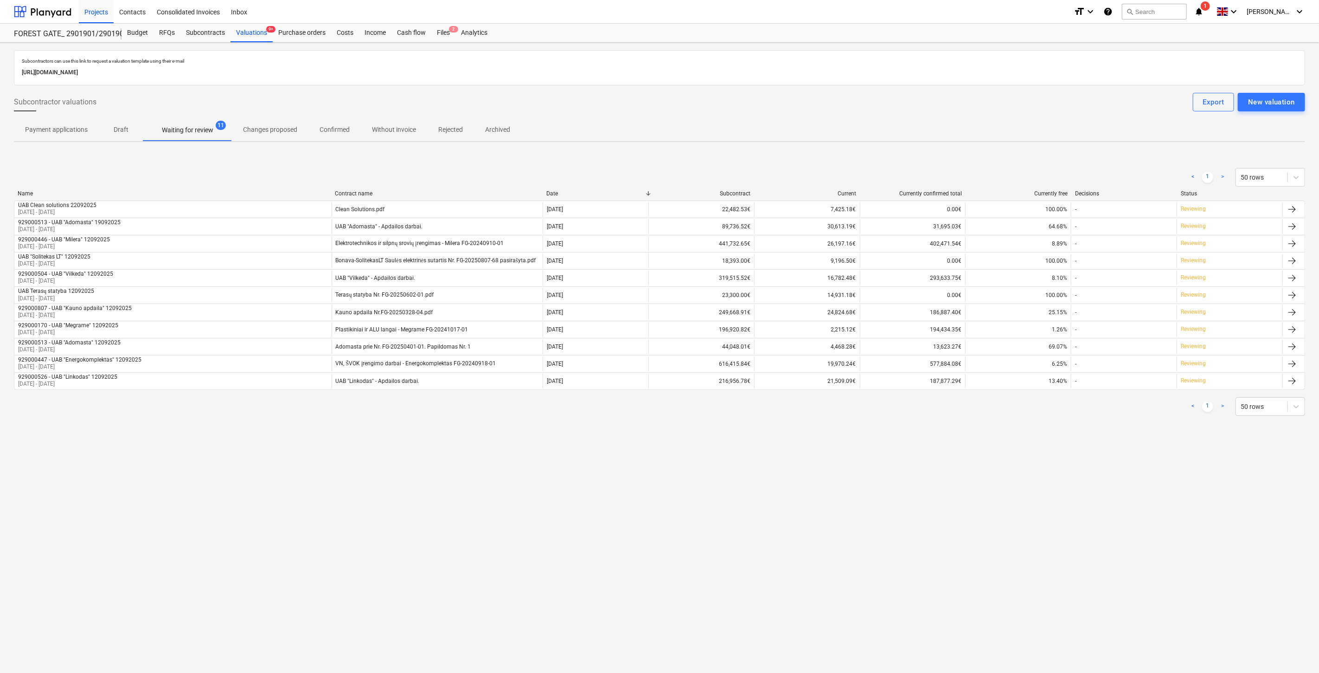
drag, startPoint x: 601, startPoint y: 466, endPoint x: 627, endPoint y: 448, distance: 32.0
click at [601, 465] on div "Subcontractors can use this link to request a valuation template using their e-…" at bounding box center [659, 358] width 1319 height 630
click at [633, 444] on div "Subcontractors can use this link to request a valuation template using their e-…" at bounding box center [659, 358] width 1319 height 630
drag, startPoint x: 797, startPoint y: 553, endPoint x: 924, endPoint y: 502, distance: 137.6
click at [799, 553] on div "Subcontractors can use this link to request a valuation template using their e-…" at bounding box center [659, 358] width 1319 height 630
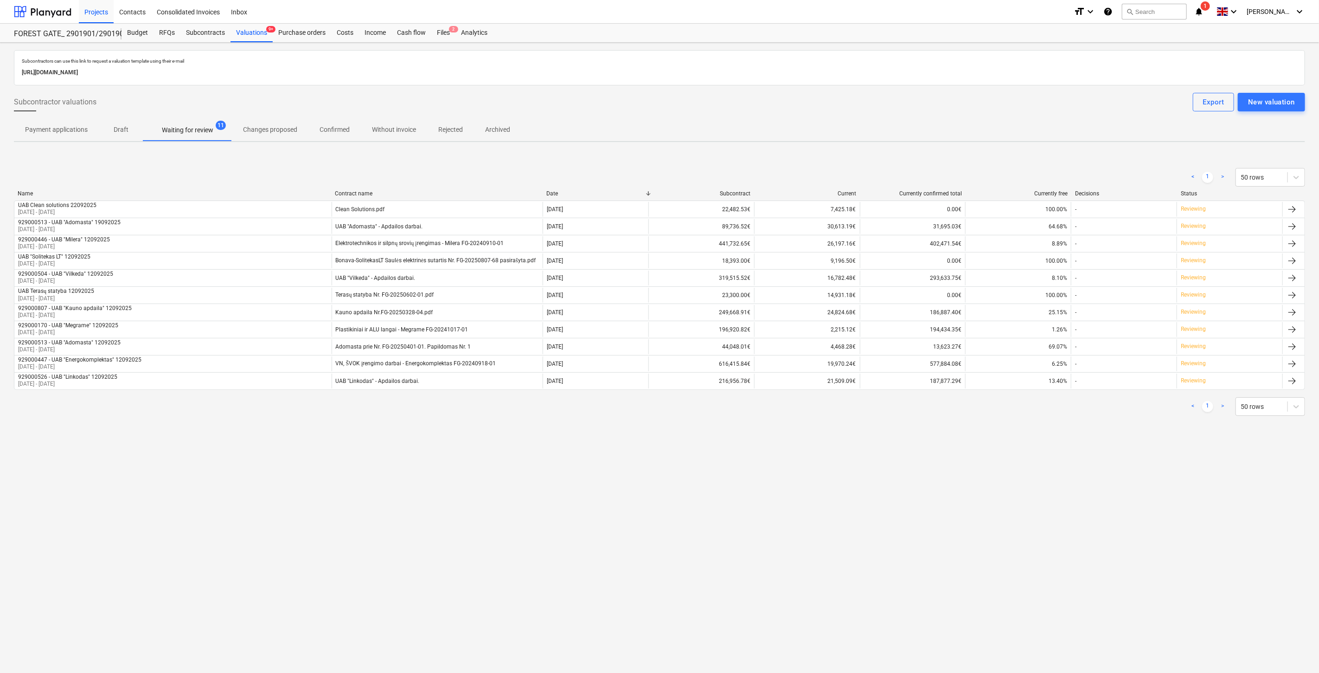
drag, startPoint x: 936, startPoint y: 496, endPoint x: 952, endPoint y: 482, distance: 21.3
click at [939, 494] on div "Subcontractors can use this link to request a valuation template using their e-…" at bounding box center [659, 358] width 1319 height 630
drag, startPoint x: 551, startPoint y: 528, endPoint x: 555, endPoint y: 499, distance: 29.0
click at [552, 526] on div "Subcontractors can use this link to request a valuation template using their e-…" at bounding box center [659, 358] width 1319 height 630
click at [511, 476] on div "Subcontractors can use this link to request a valuation template using their e-…" at bounding box center [659, 358] width 1319 height 630
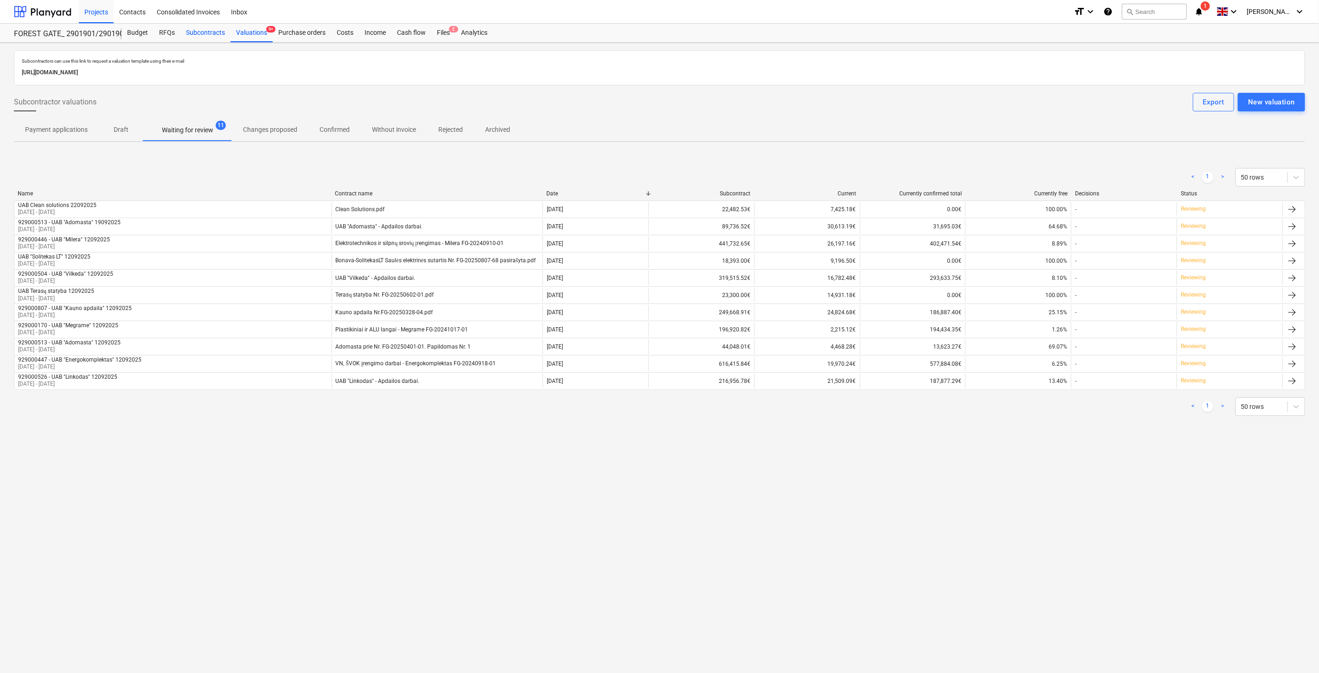
drag, startPoint x: 253, startPoint y: 31, endPoint x: 206, endPoint y: 37, distance: 46.8
click at [253, 31] on div "Valuations 9+" at bounding box center [252, 33] width 42 height 19
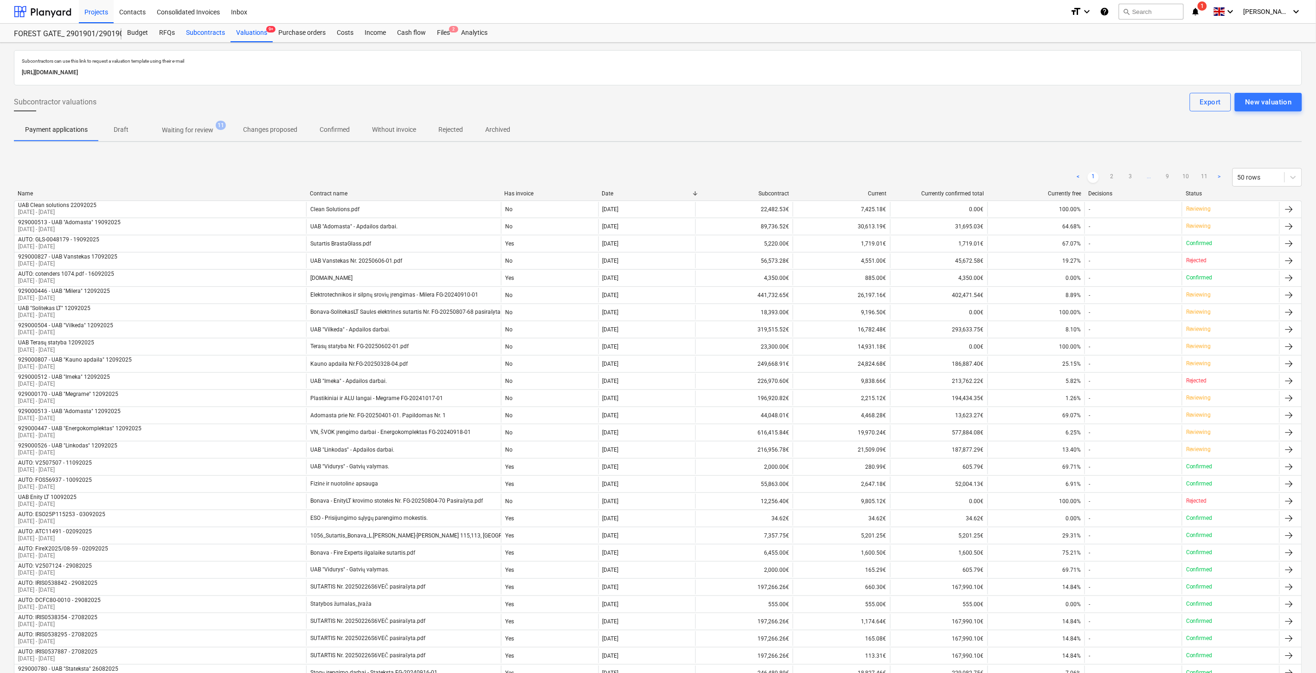
click at [205, 38] on div "Subcontracts" at bounding box center [205, 33] width 50 height 19
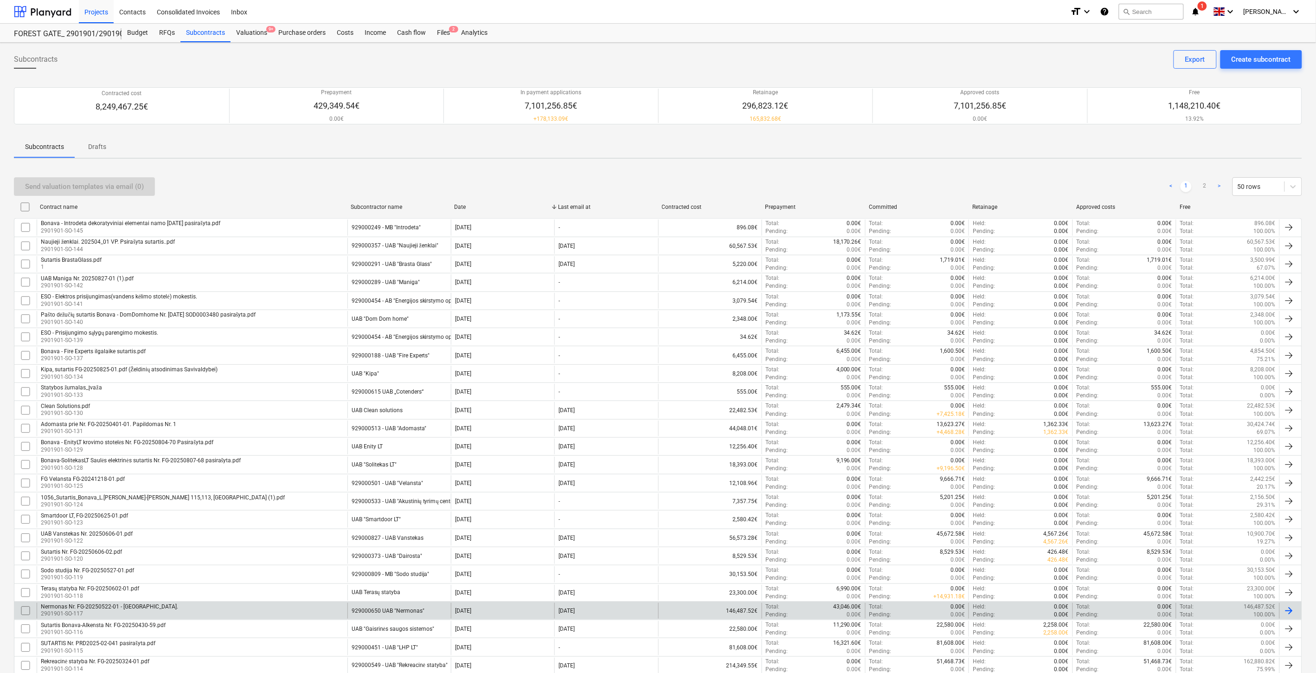
click at [260, 608] on div "Nermonas Nr. FG-20250522-01 - [GEOGRAPHIC_DATA] 2901901-SO-117" at bounding box center [192, 611] width 311 height 16
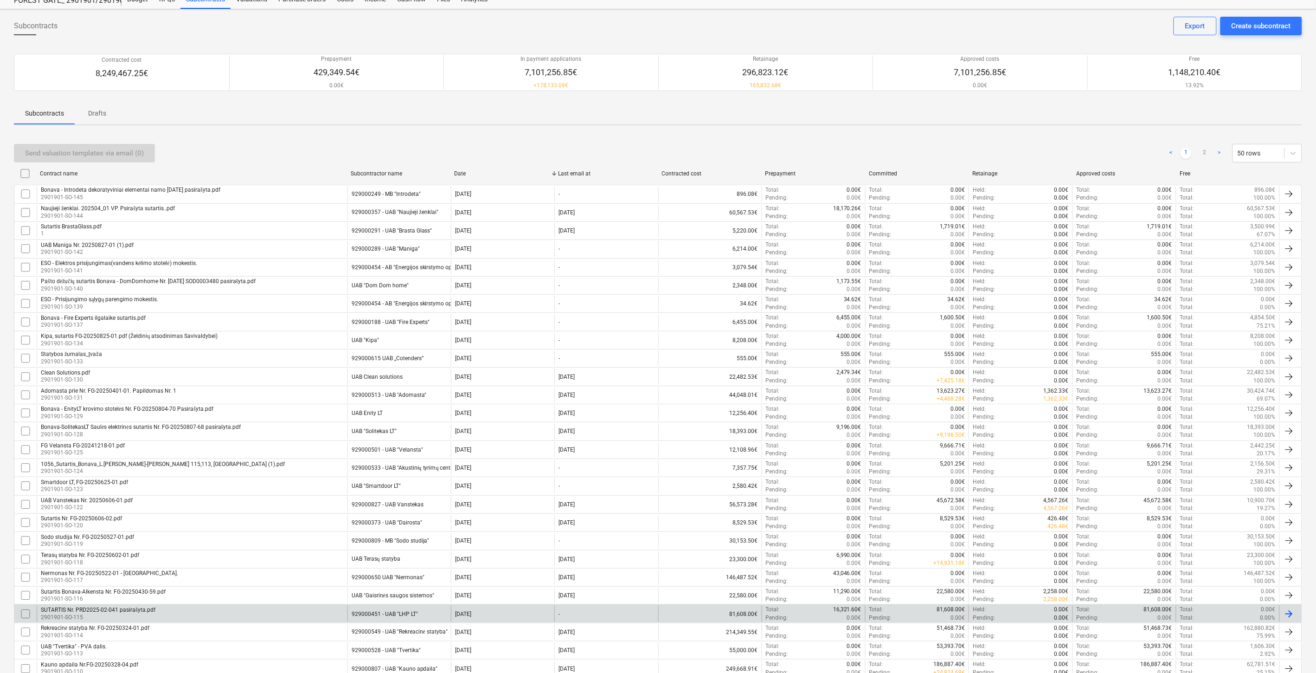
scroll to position [103, 0]
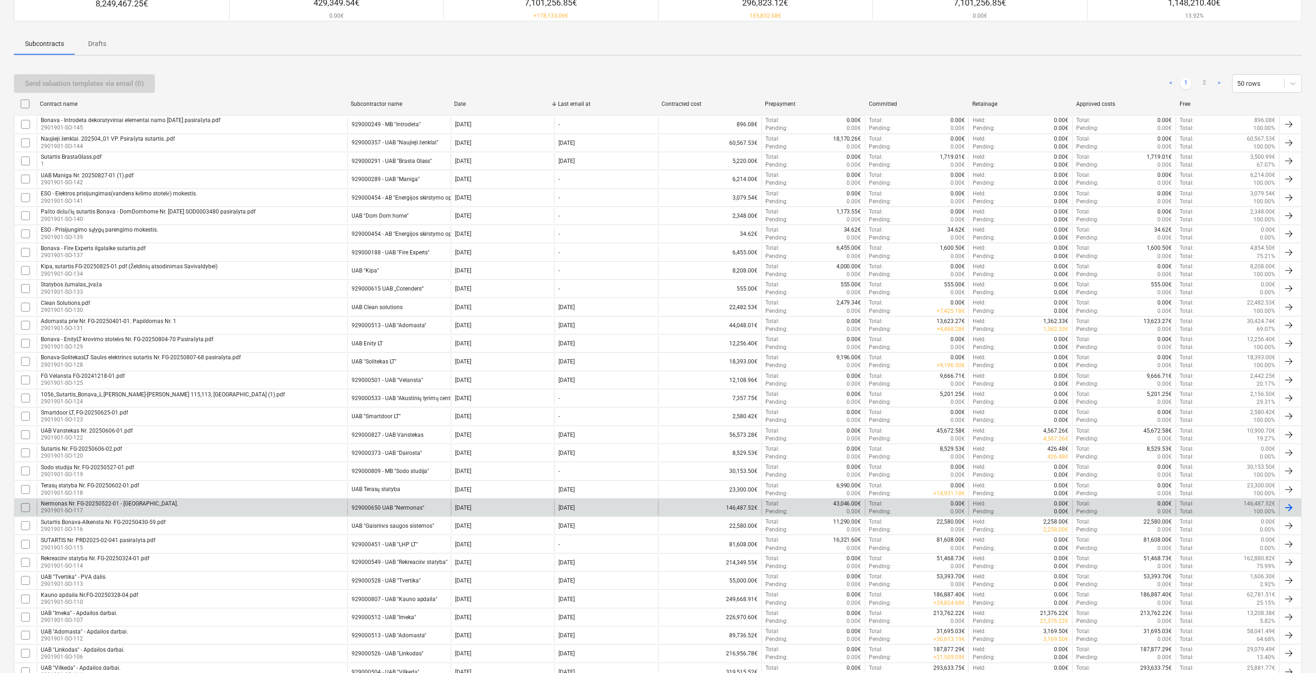
click at [29, 507] on input "checkbox" at bounding box center [25, 507] width 15 height 15
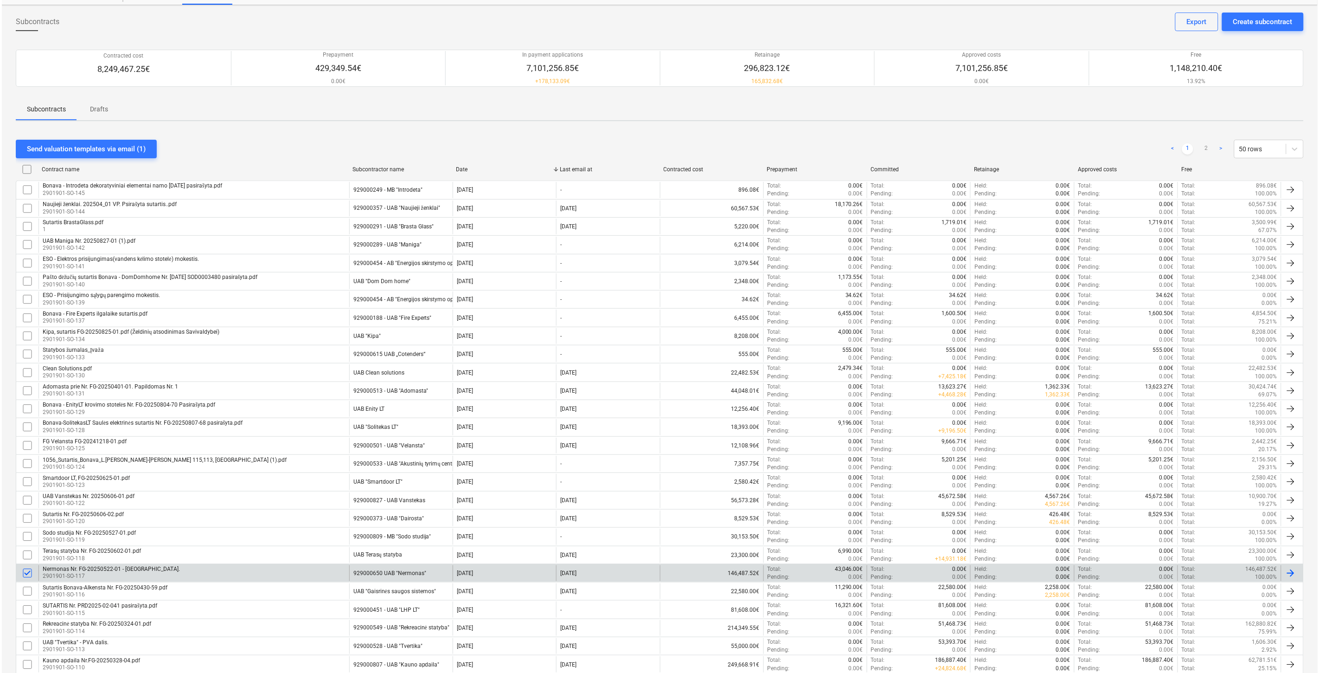
scroll to position [0, 0]
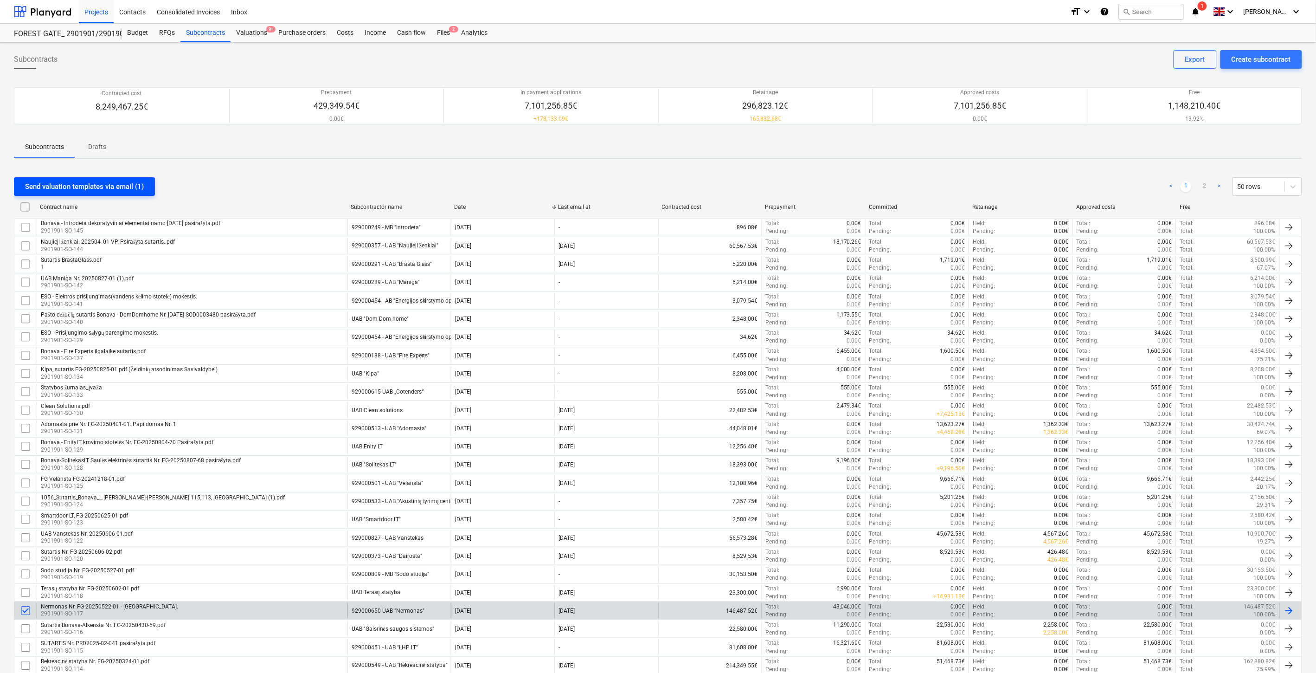
click at [130, 177] on button "Send valuation templates via email (1)" at bounding box center [84, 186] width 141 height 19
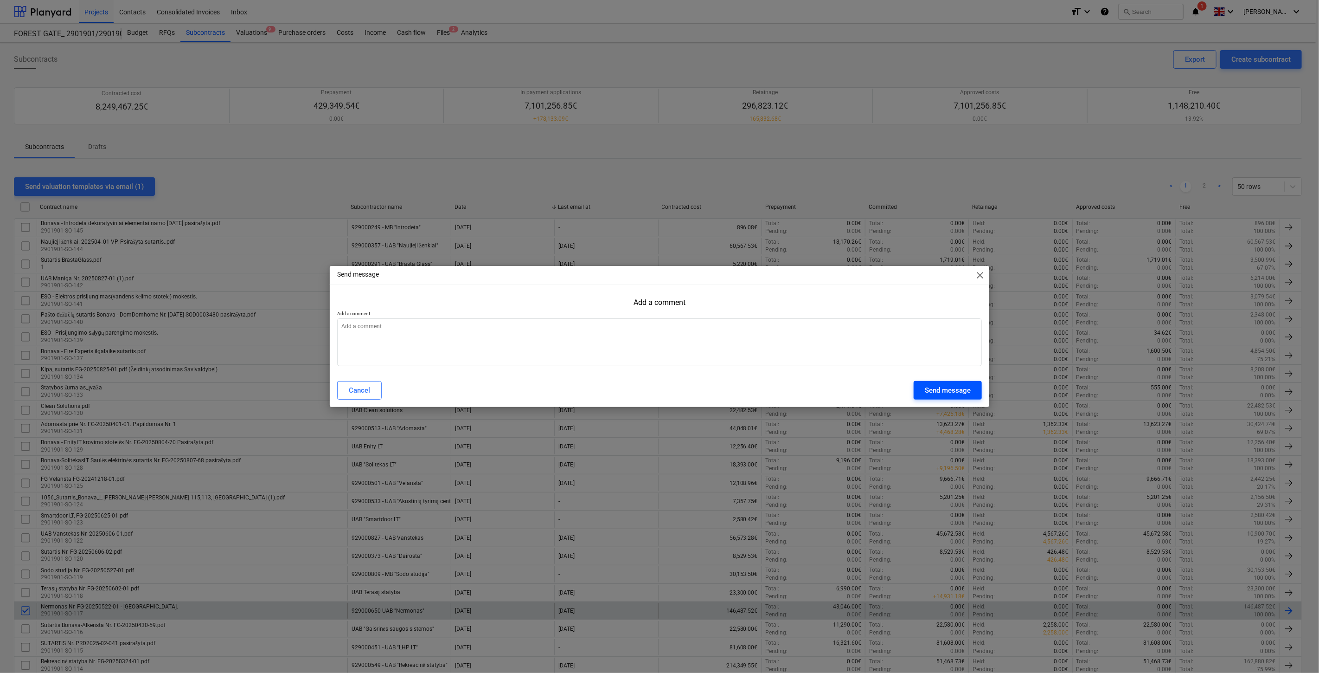
click at [963, 397] on button "Send message" at bounding box center [948, 390] width 68 height 19
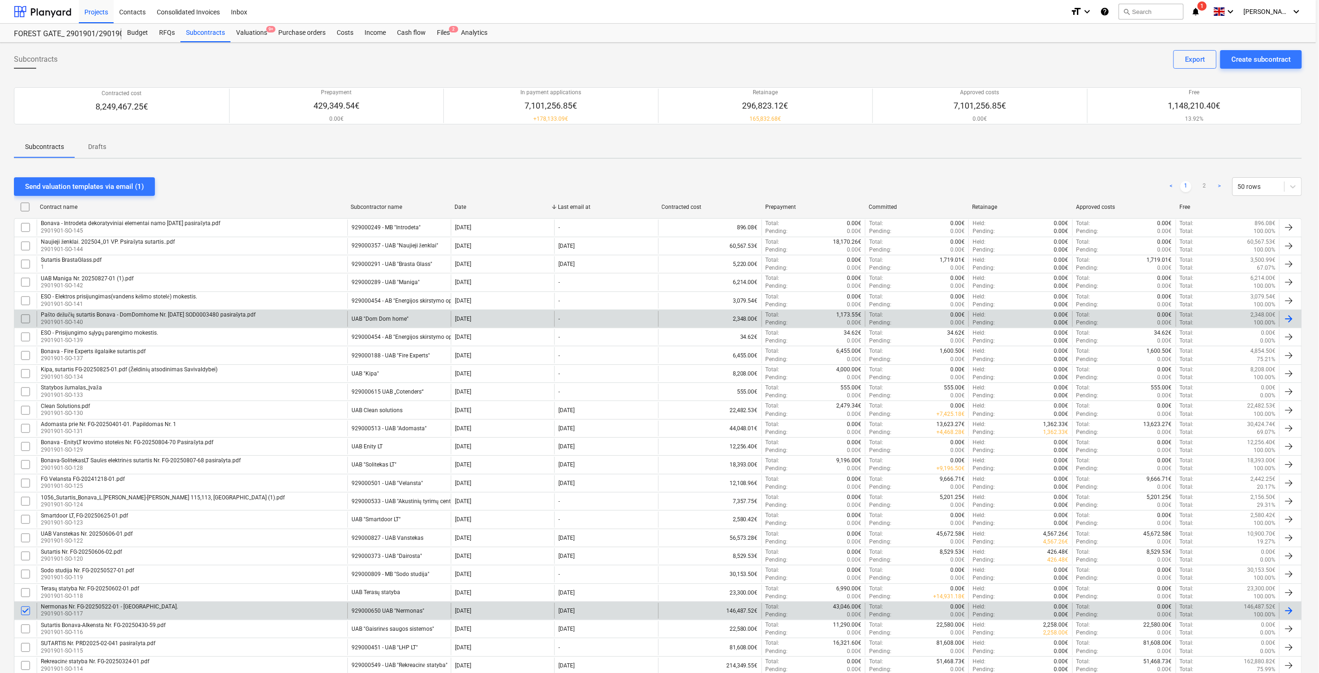
type textarea "x"
click at [40, 15] on div at bounding box center [43, 11] width 58 height 23
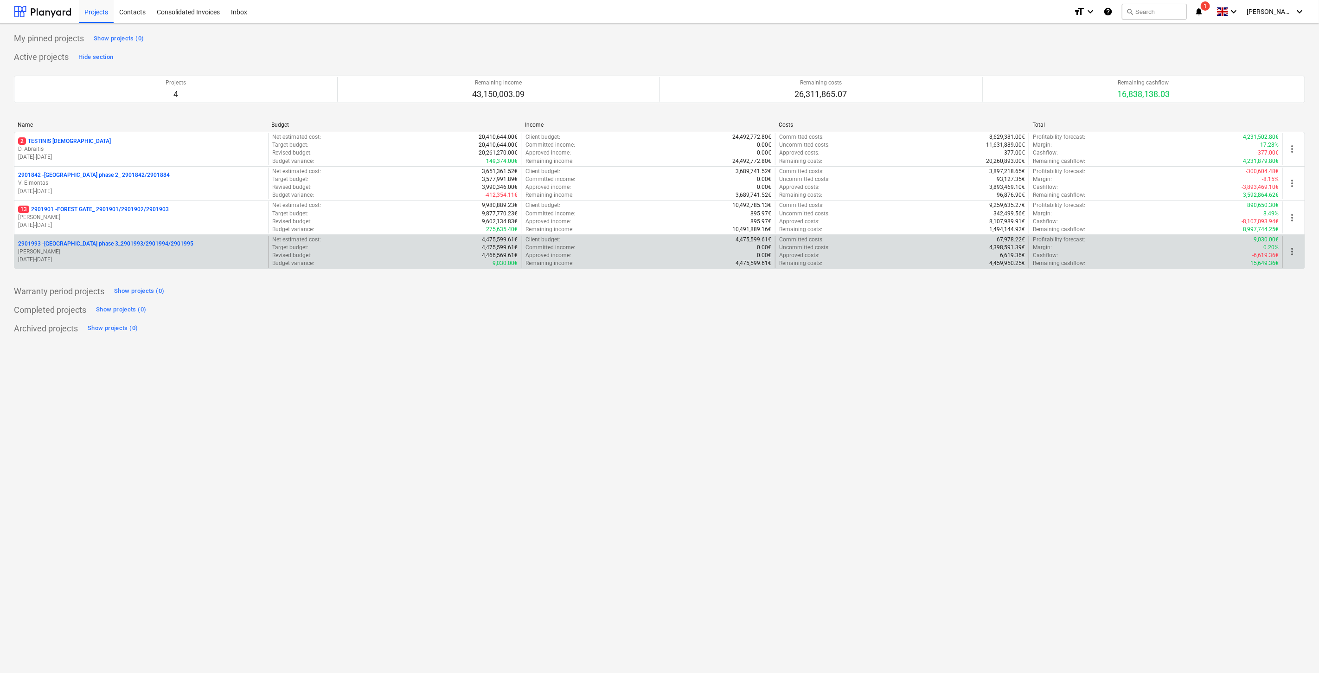
click at [136, 244] on p "2901993 - [GEOGRAPHIC_DATA] phase 3_2901993/2901994/2901995" at bounding box center [105, 244] width 175 height 8
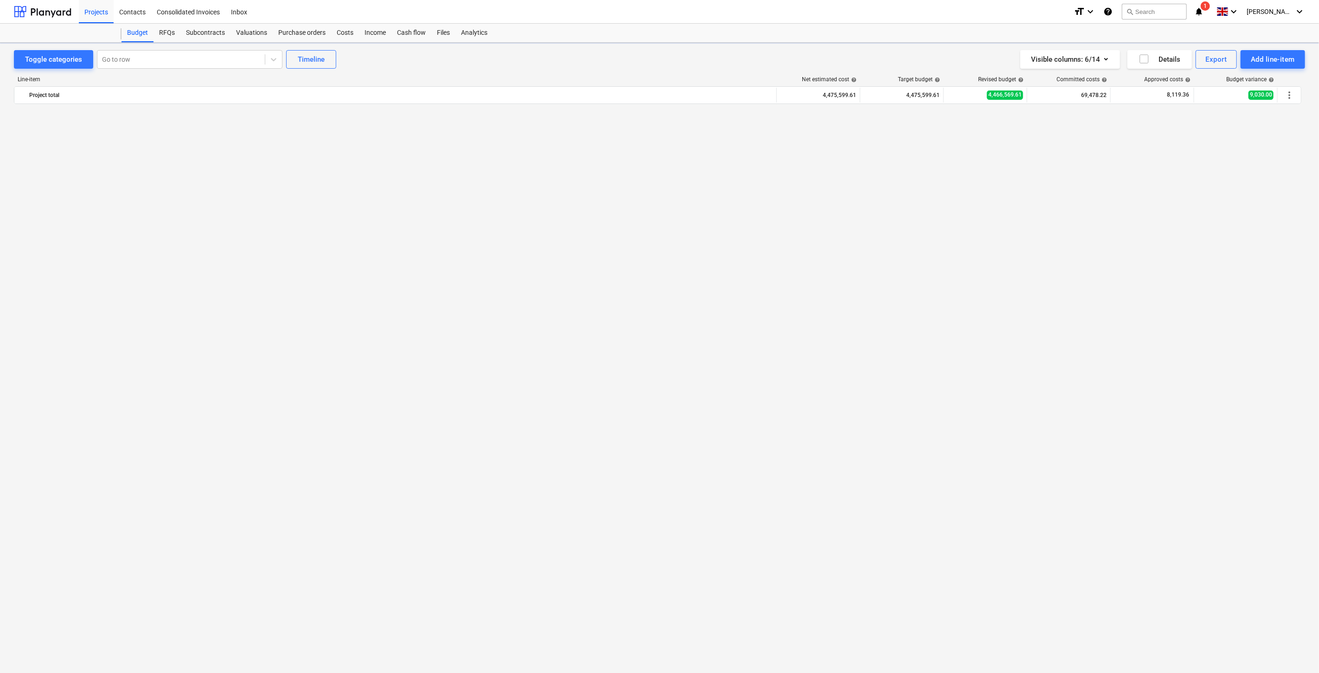
scroll to position [1066, 0]
click at [448, 35] on div "Files" at bounding box center [443, 33] width 24 height 19
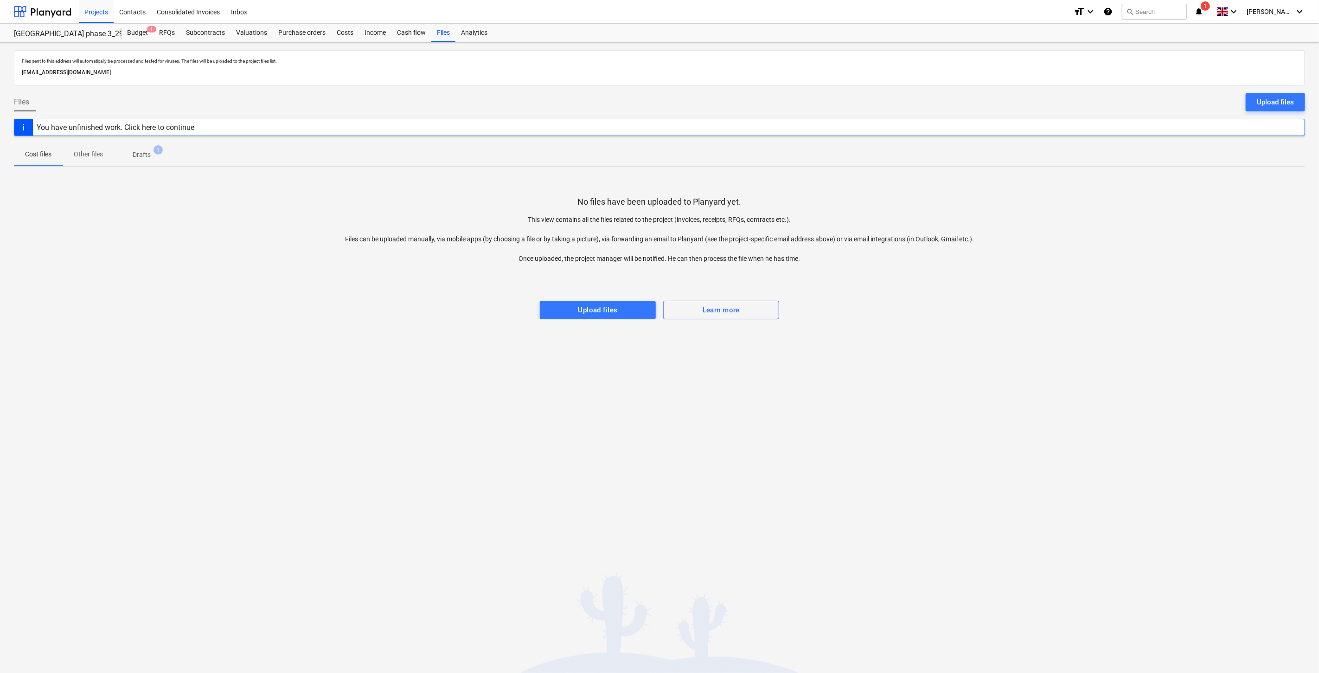
click at [861, 291] on div at bounding box center [660, 291] width 1292 height 19
click at [872, 289] on div at bounding box center [660, 291] width 1292 height 19
click at [206, 35] on div "Subcontracts" at bounding box center [205, 33] width 50 height 19
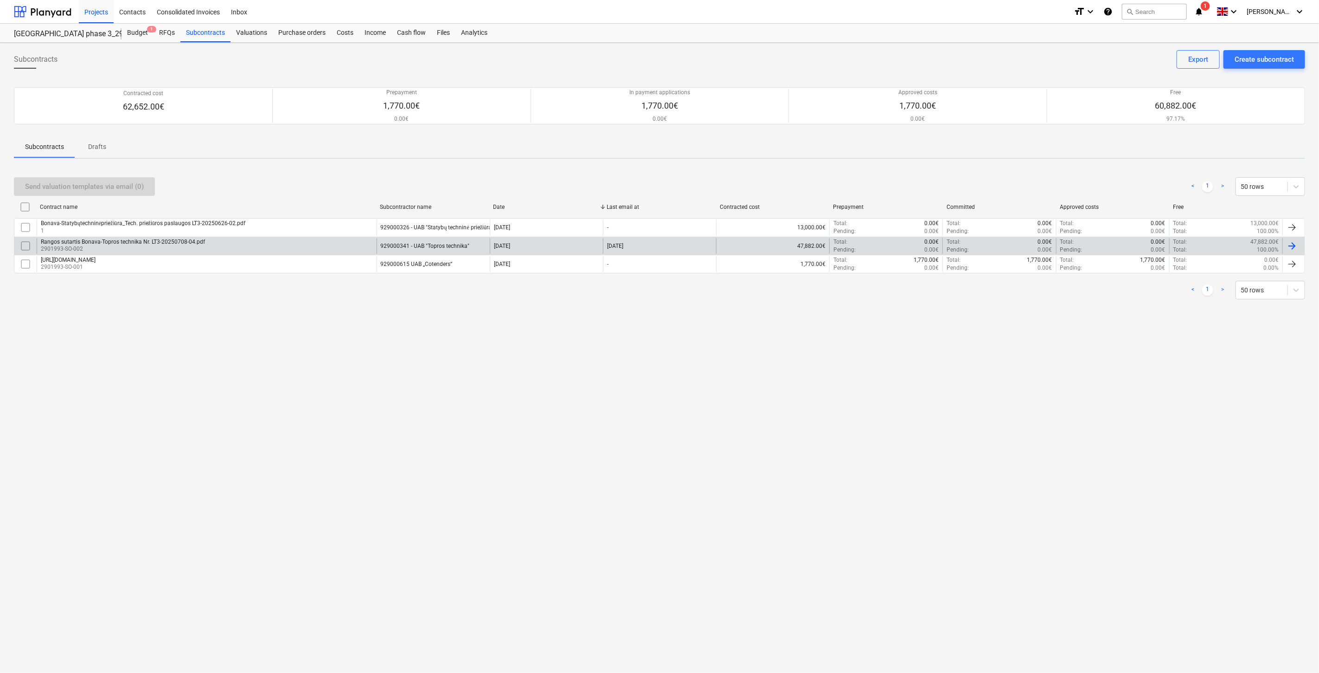
click at [277, 239] on div "Rangos sutartis Bonava-Topros technika Nr. LT3-20250708-04.pdf 2901993-SO-002" at bounding box center [207, 246] width 340 height 16
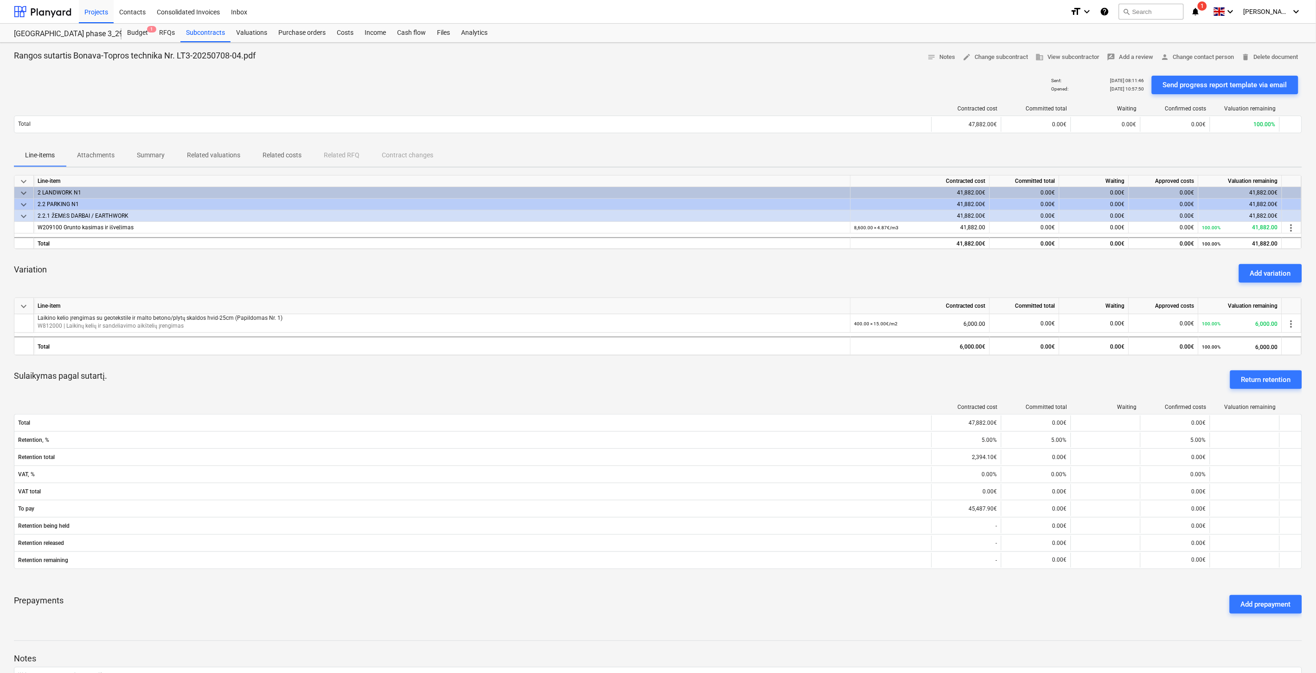
click at [690, 276] on div "Variation Add variation" at bounding box center [658, 273] width 1288 height 33
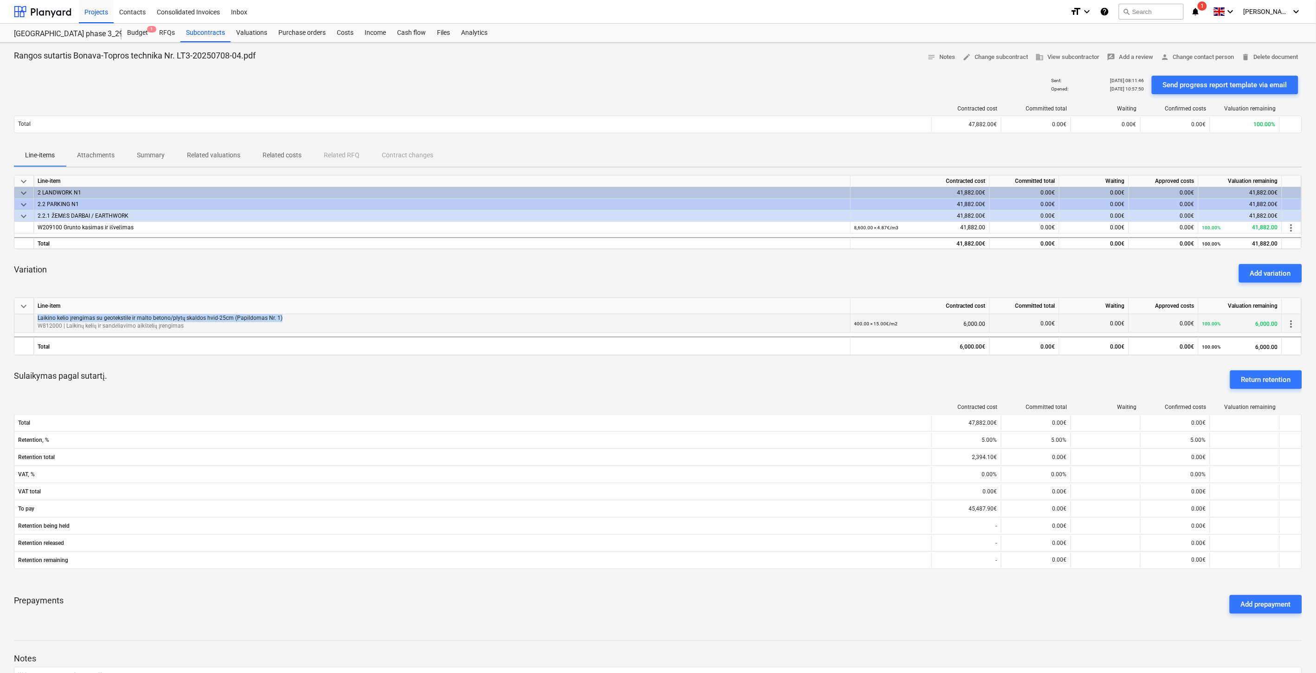
drag, startPoint x: 322, startPoint y: 320, endPoint x: 31, endPoint y: 318, distance: 291.4
click at [0, 0] on div "Laikino kelio įrengimas su geotekstile ir malto betono/plytų skaldos hvid-25cm …" at bounding box center [0, 0] width 0 height 0
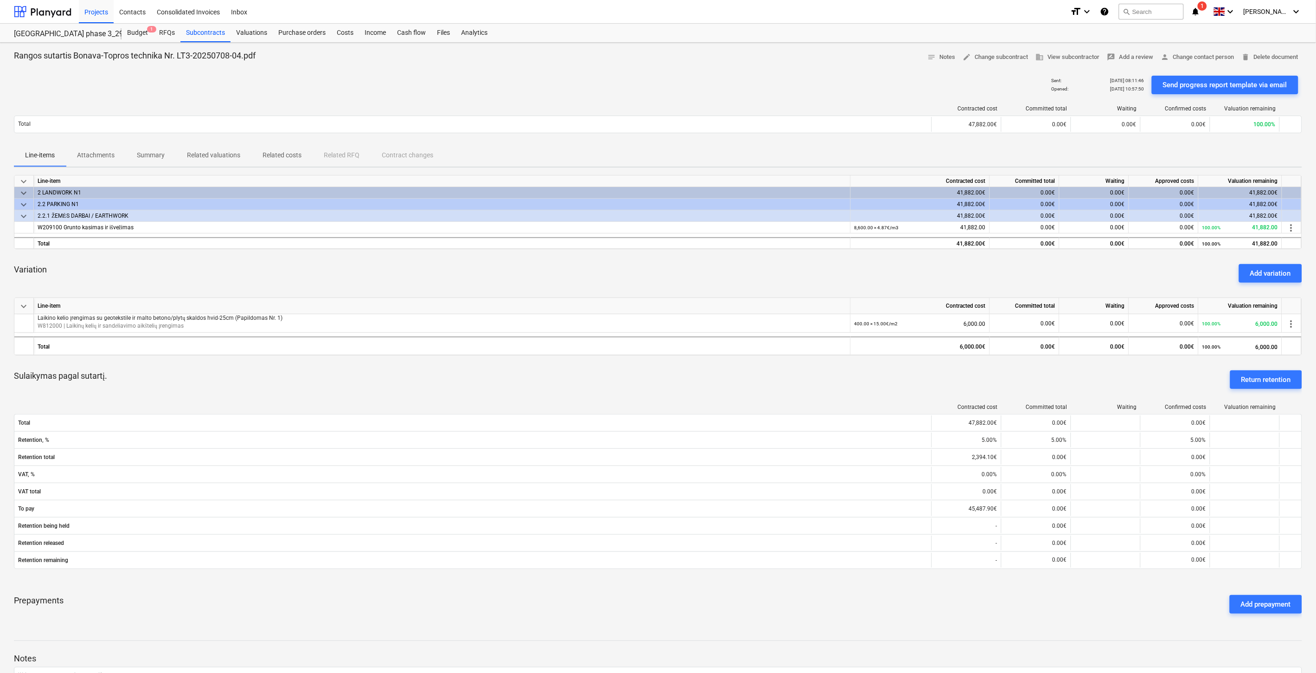
drag, startPoint x: 726, startPoint y: 301, endPoint x: 739, endPoint y: 289, distance: 17.1
click at [727, 300] on div "Line-item" at bounding box center [442, 306] width 817 height 16
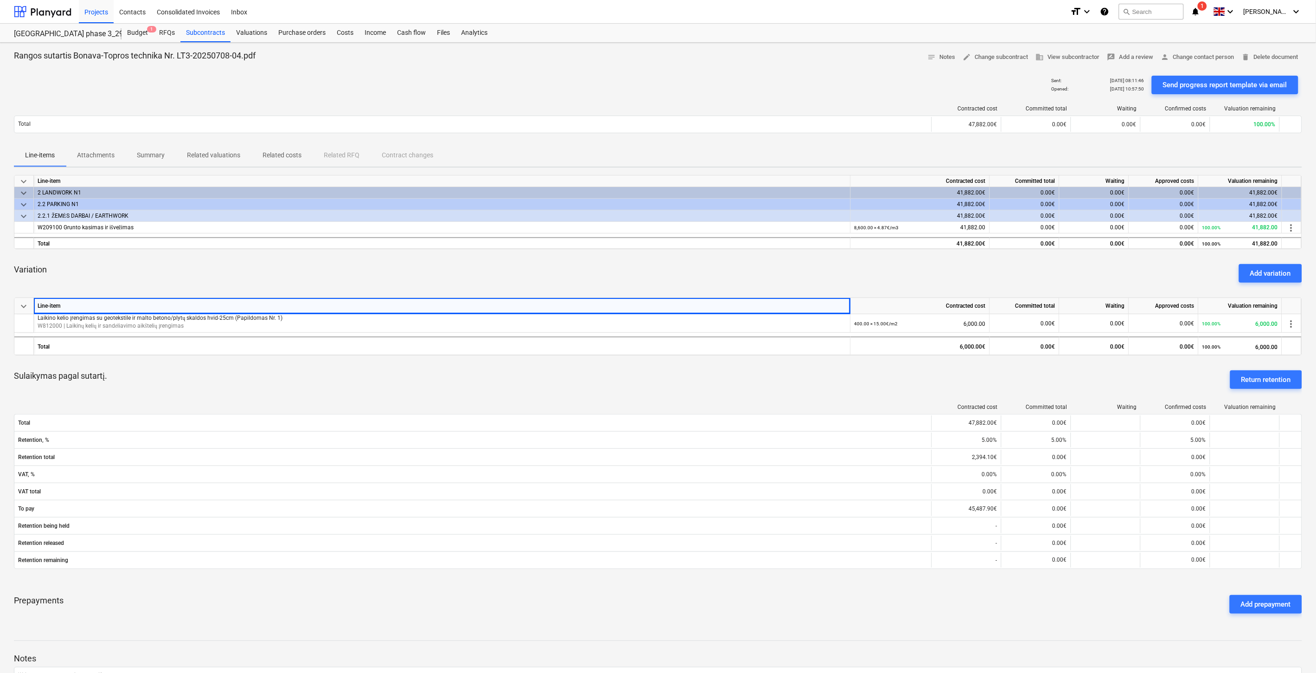
click at [766, 280] on div "Variation Add variation" at bounding box center [658, 273] width 1288 height 33
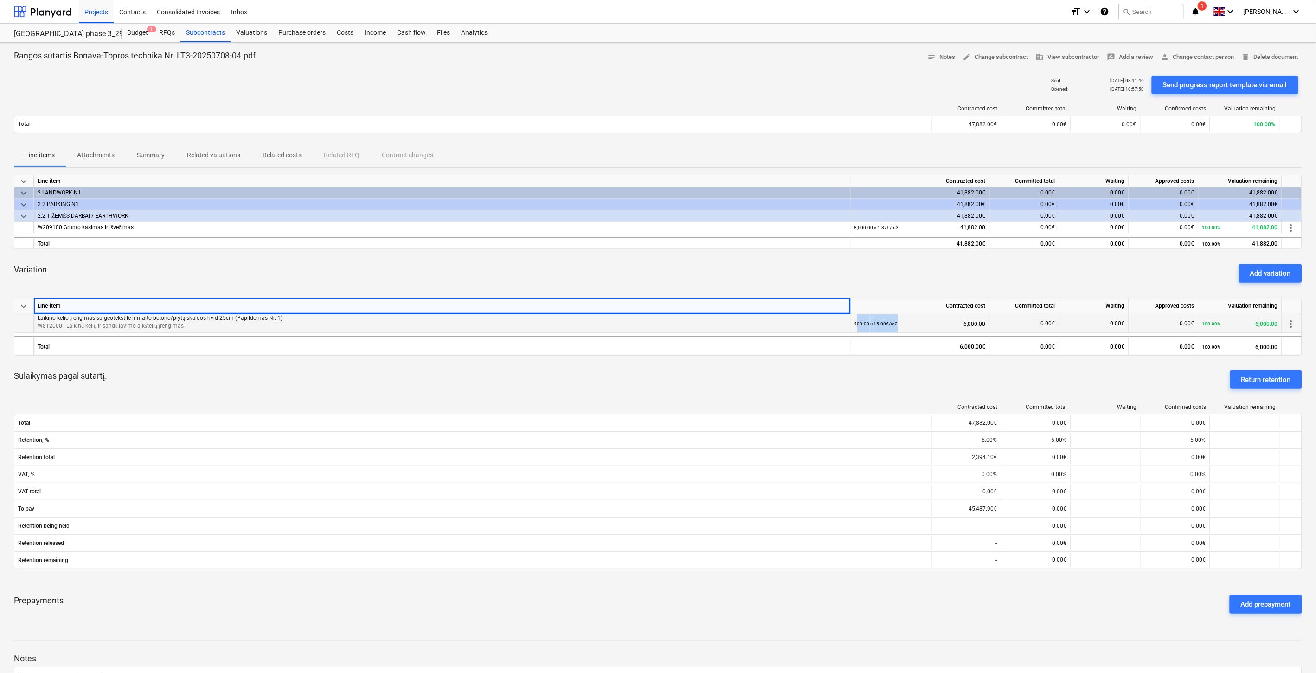
drag, startPoint x: 907, startPoint y: 322, endPoint x: 856, endPoint y: 324, distance: 50.6
click at [856, 324] on div "400.00 × 15.00€ / m2 6,000.00" at bounding box center [920, 323] width 131 height 19
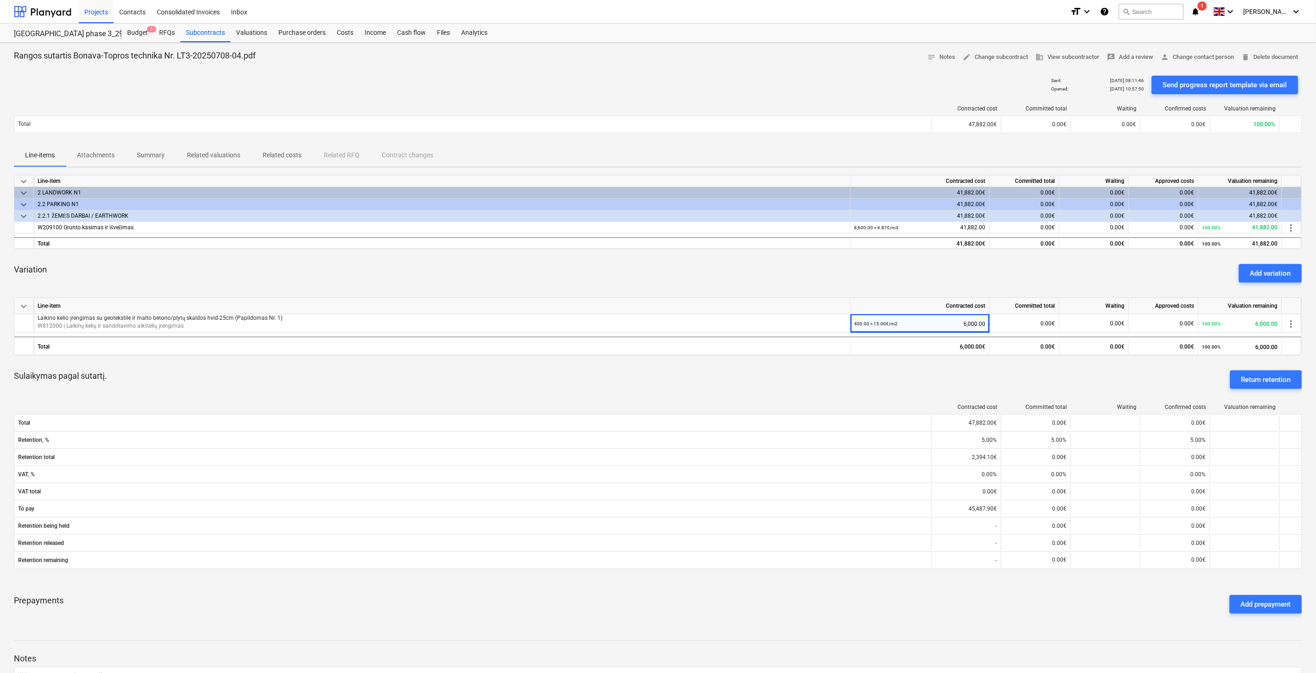
click at [930, 267] on div "Variation Add variation" at bounding box center [658, 273] width 1288 height 33
click at [827, 270] on div "Variation Add variation" at bounding box center [658, 273] width 1288 height 33
click at [843, 263] on div "Variation Add variation" at bounding box center [658, 273] width 1288 height 33
click at [966, 264] on div "Variation Add variation" at bounding box center [658, 273] width 1288 height 33
click at [975, 257] on div "Variation Add variation" at bounding box center [658, 273] width 1288 height 33
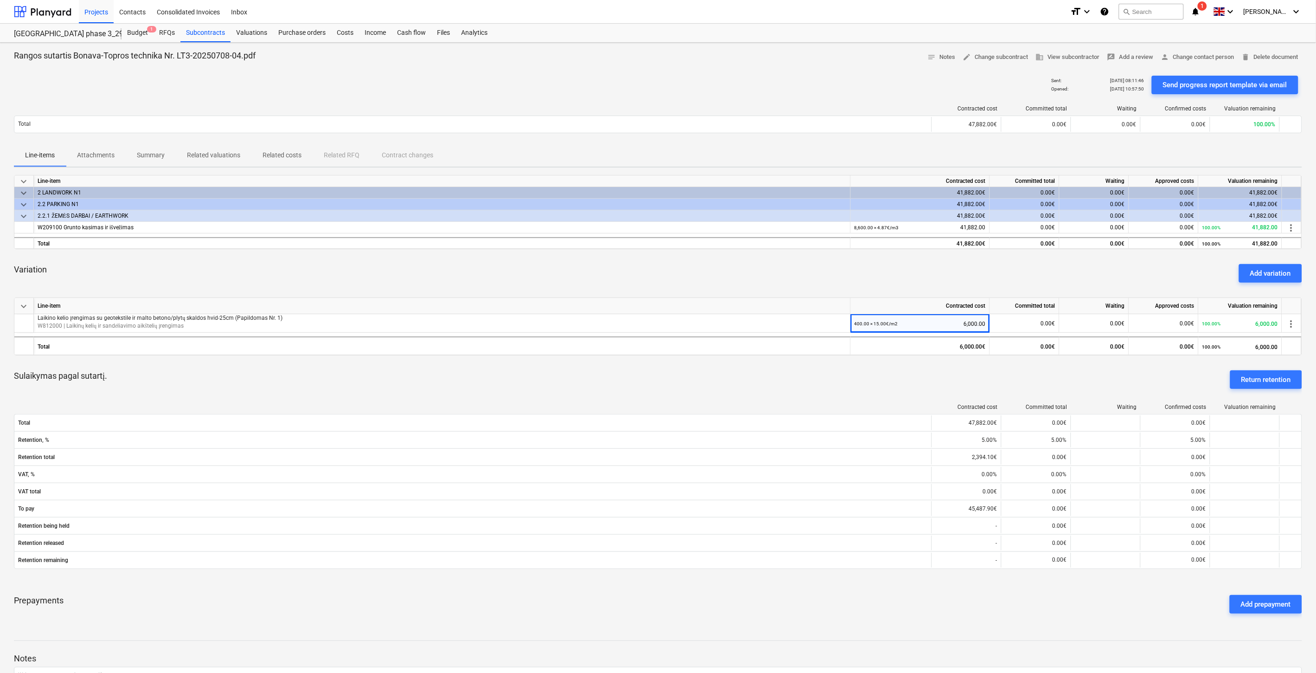
click at [1034, 260] on div "Variation Add variation" at bounding box center [658, 273] width 1288 height 33
click at [1051, 252] on div "keyboard_arrow_down Line-item Contracted cost Committed total Waiting Approved …" at bounding box center [658, 398] width 1288 height 446
click at [1097, 261] on div "Variation Add variation" at bounding box center [658, 273] width 1288 height 33
click at [1106, 257] on div "Variation Add variation" at bounding box center [658, 273] width 1288 height 33
click at [1186, 266] on div "Variation Add variation" at bounding box center [658, 273] width 1288 height 33
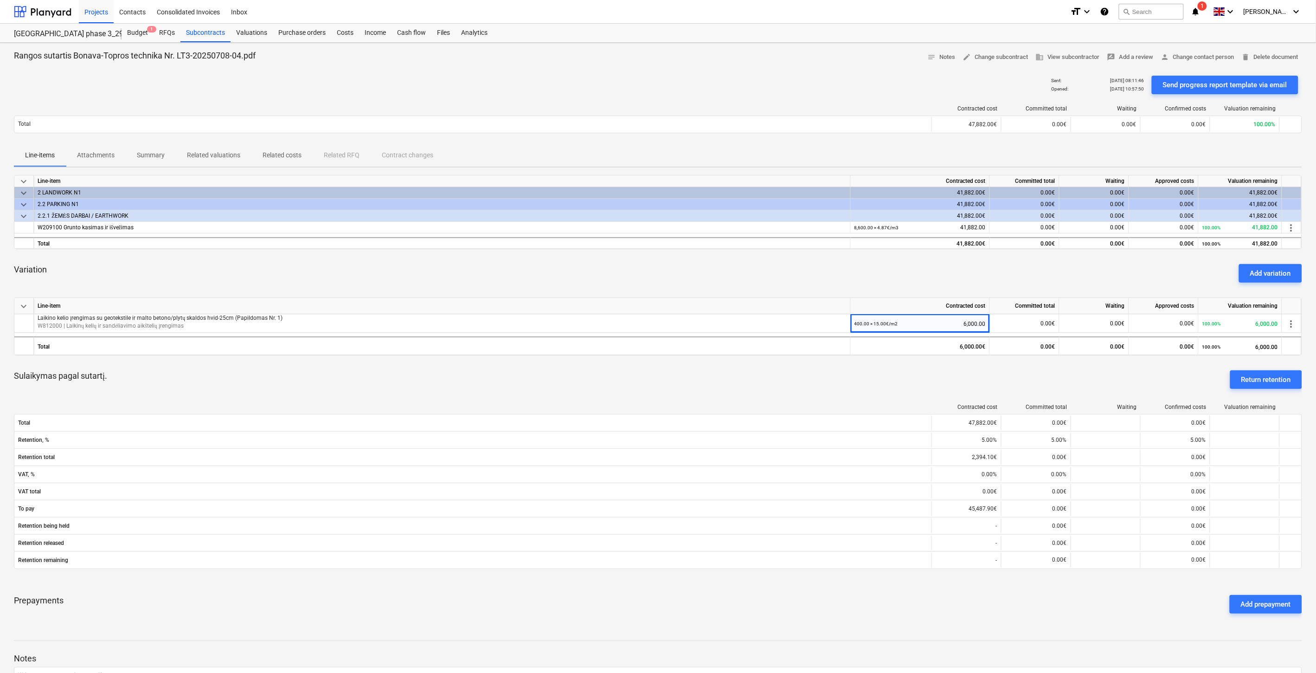
click at [1191, 260] on div "Variation Add variation" at bounding box center [658, 273] width 1288 height 33
click at [1217, 253] on div "keyboard_arrow_down Line-item Contracted cost Committed total Waiting Approved …" at bounding box center [658, 398] width 1288 height 446
click at [1221, 252] on div "keyboard_arrow_down Line-item Contracted cost Committed total Waiting Approved …" at bounding box center [658, 398] width 1288 height 446
drag, startPoint x: 434, startPoint y: 33, endPoint x: 437, endPoint y: 41, distance: 7.8
click at [434, 33] on div "Files" at bounding box center [443, 33] width 24 height 19
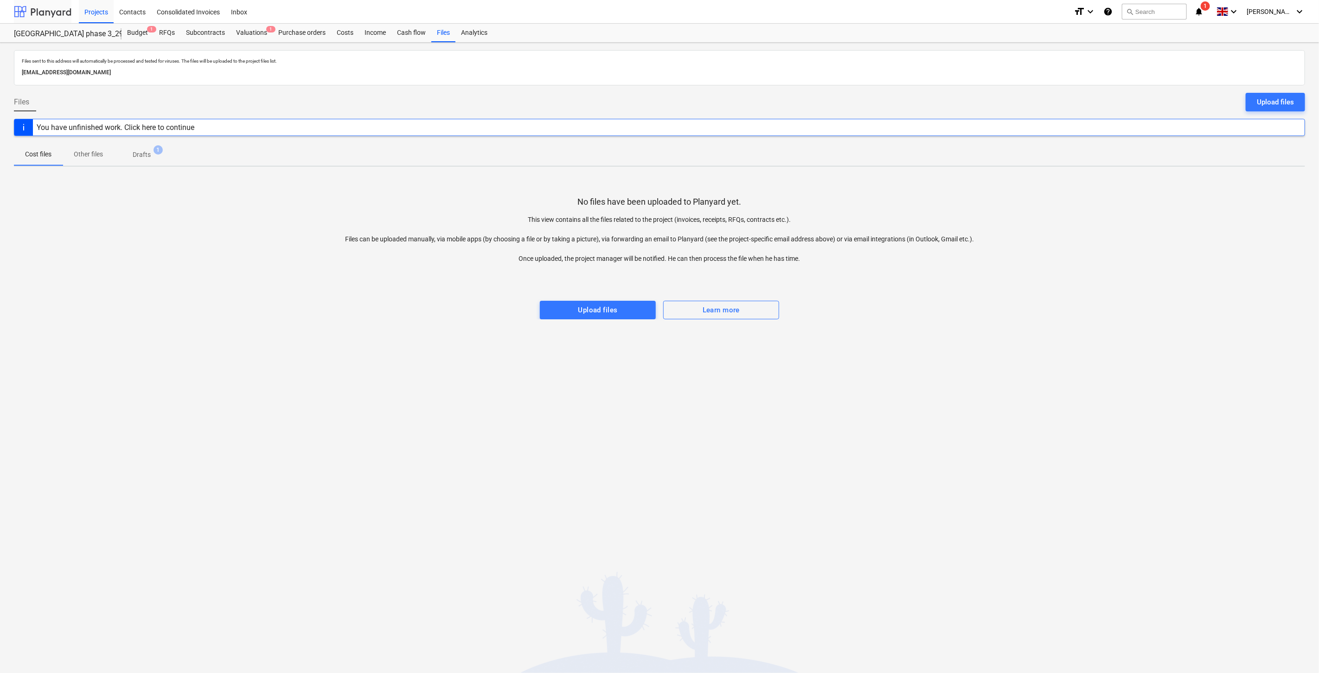
click at [54, 11] on div at bounding box center [43, 11] width 58 height 23
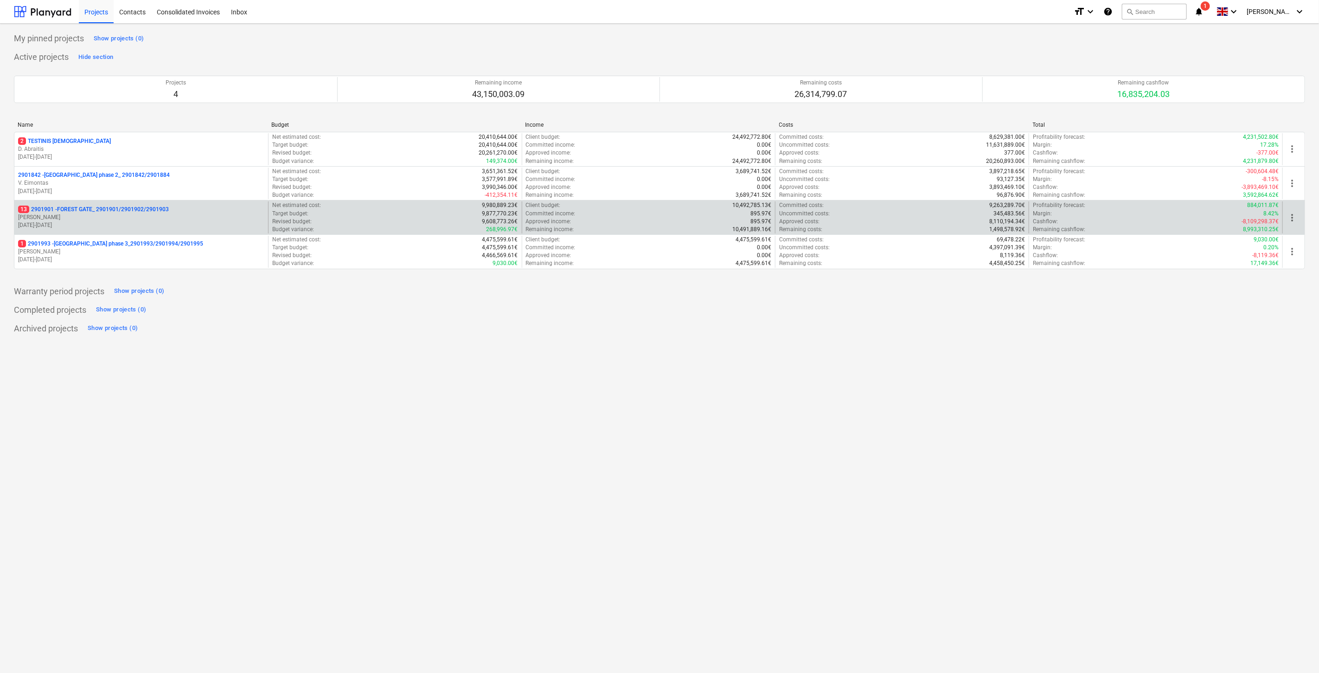
click at [88, 217] on p "[PERSON_NAME]" at bounding box center [141, 217] width 246 height 8
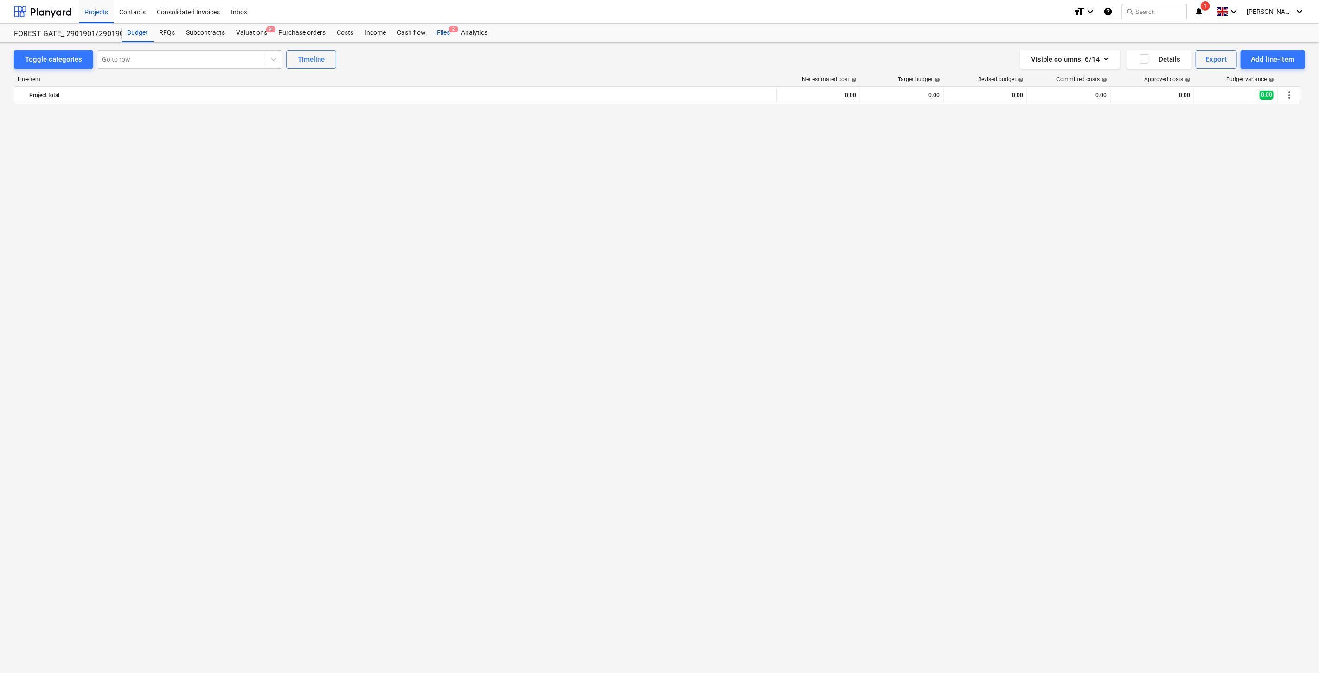
click at [437, 35] on div "Files 2" at bounding box center [443, 33] width 24 height 19
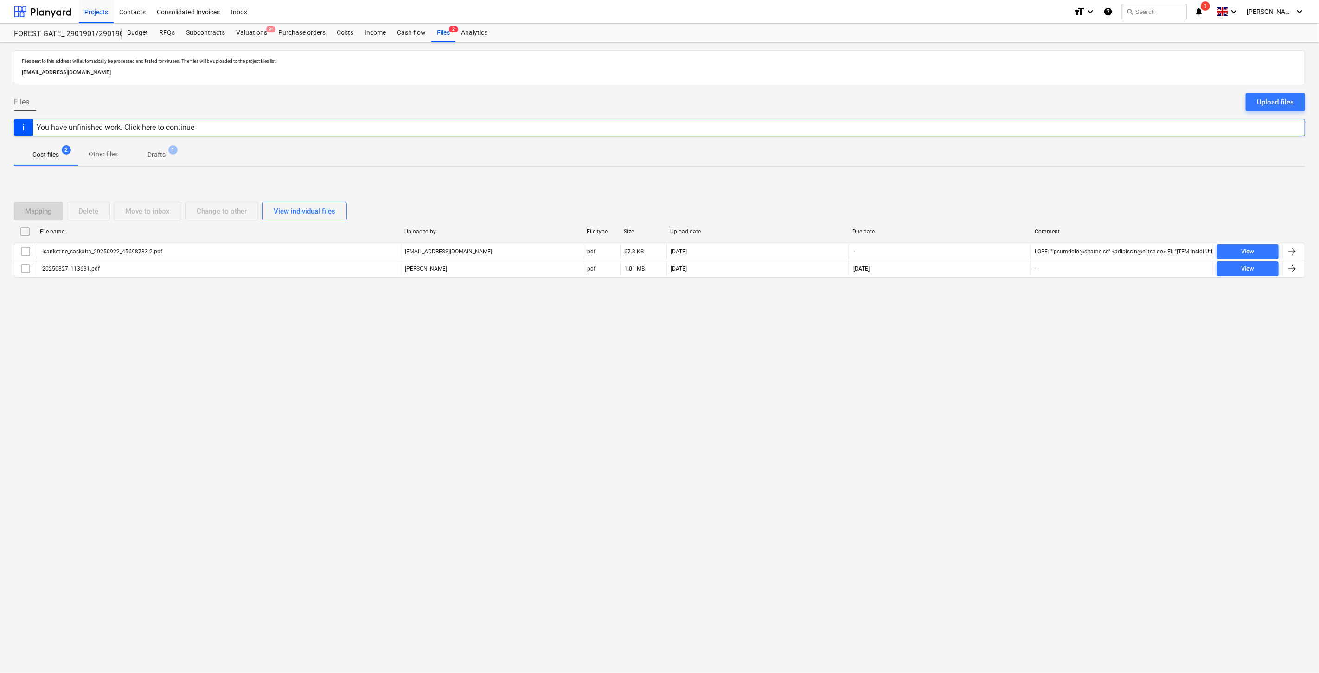
click at [166, 157] on span "Drafts 1" at bounding box center [156, 155] width 33 height 10
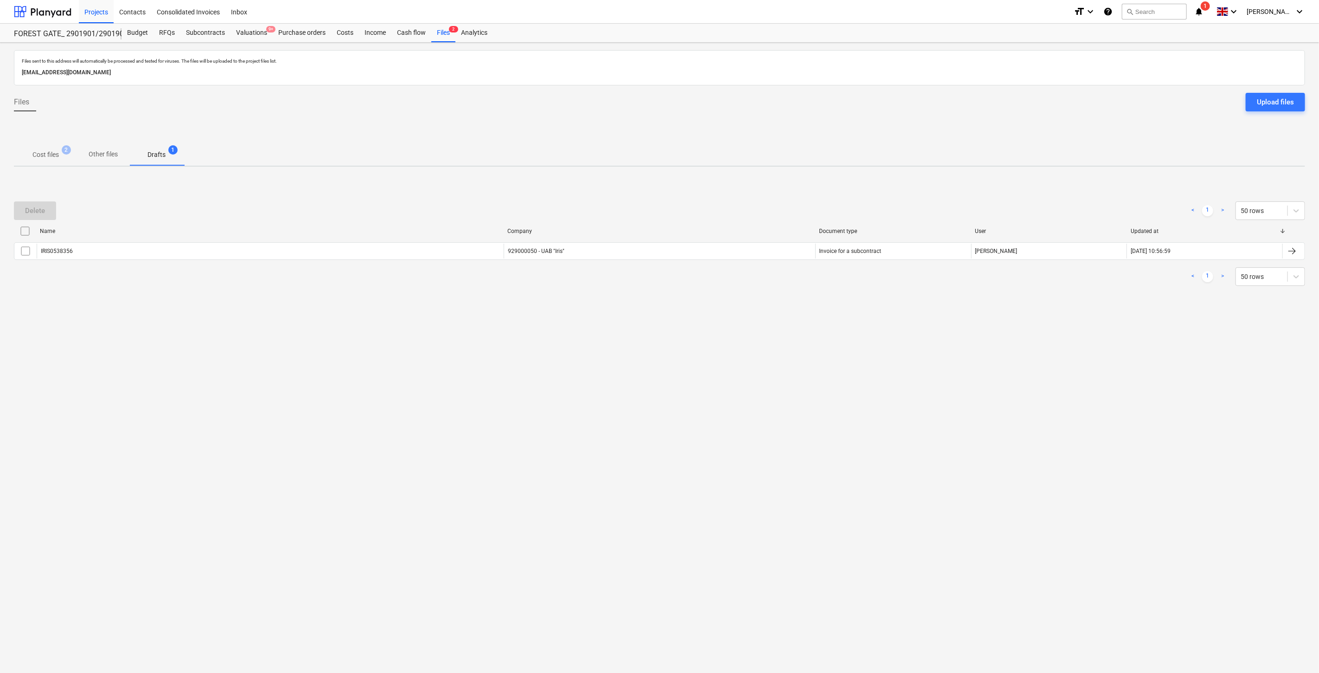
click at [44, 149] on span "Cost files 2" at bounding box center [46, 154] width 64 height 17
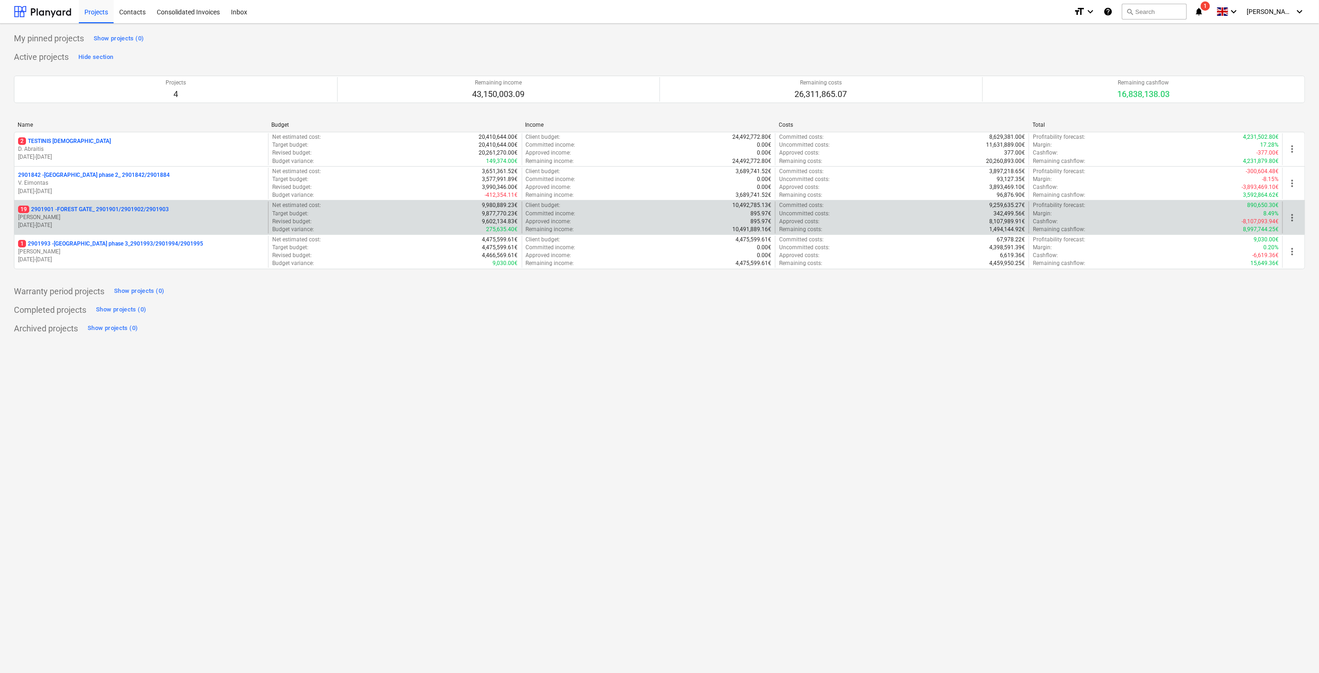
drag, startPoint x: 117, startPoint y: 221, endPoint x: 158, endPoint y: 218, distance: 40.5
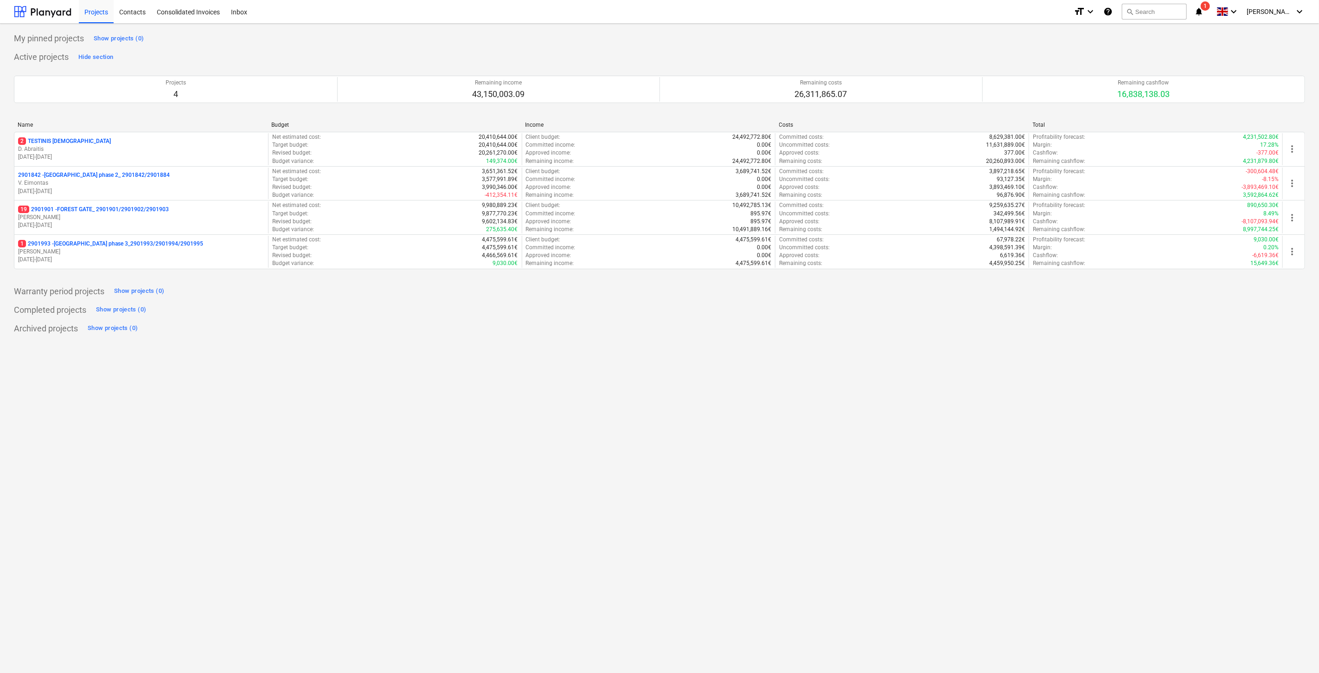
click at [118, 221] on p "[PERSON_NAME]" at bounding box center [141, 217] width 246 height 8
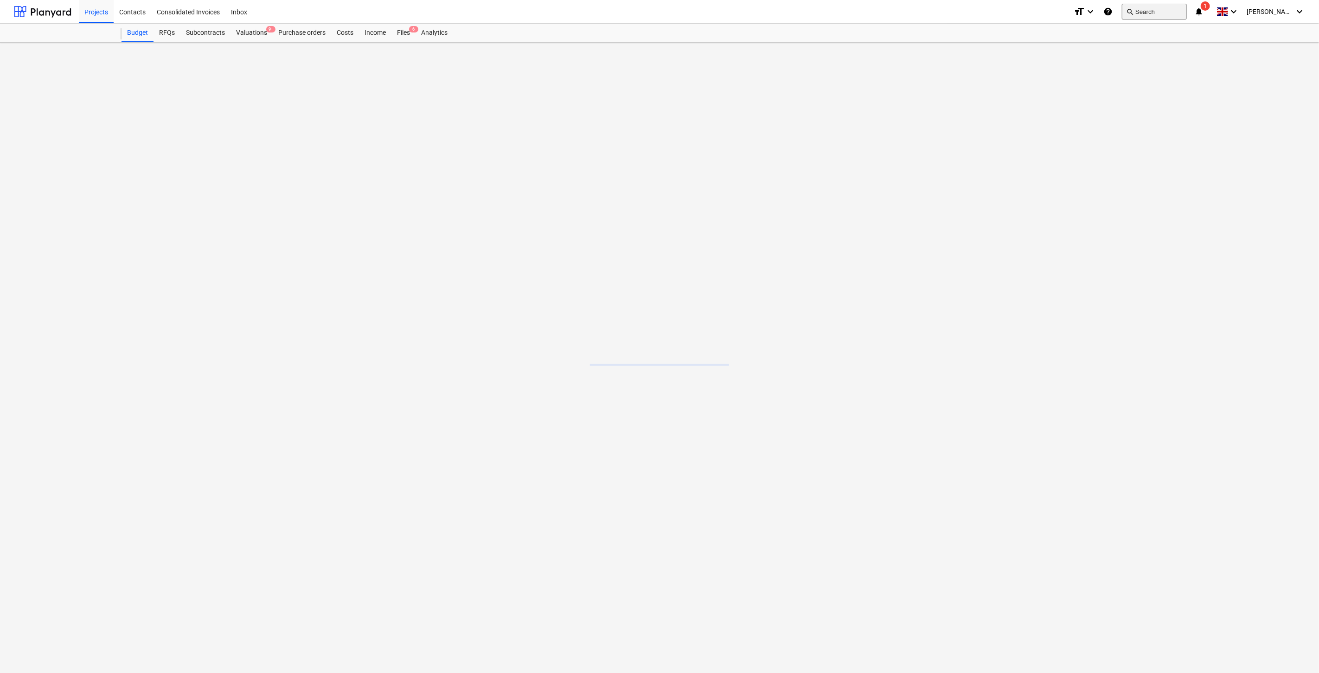
click at [1150, 9] on button "search Search" at bounding box center [1154, 12] width 65 height 16
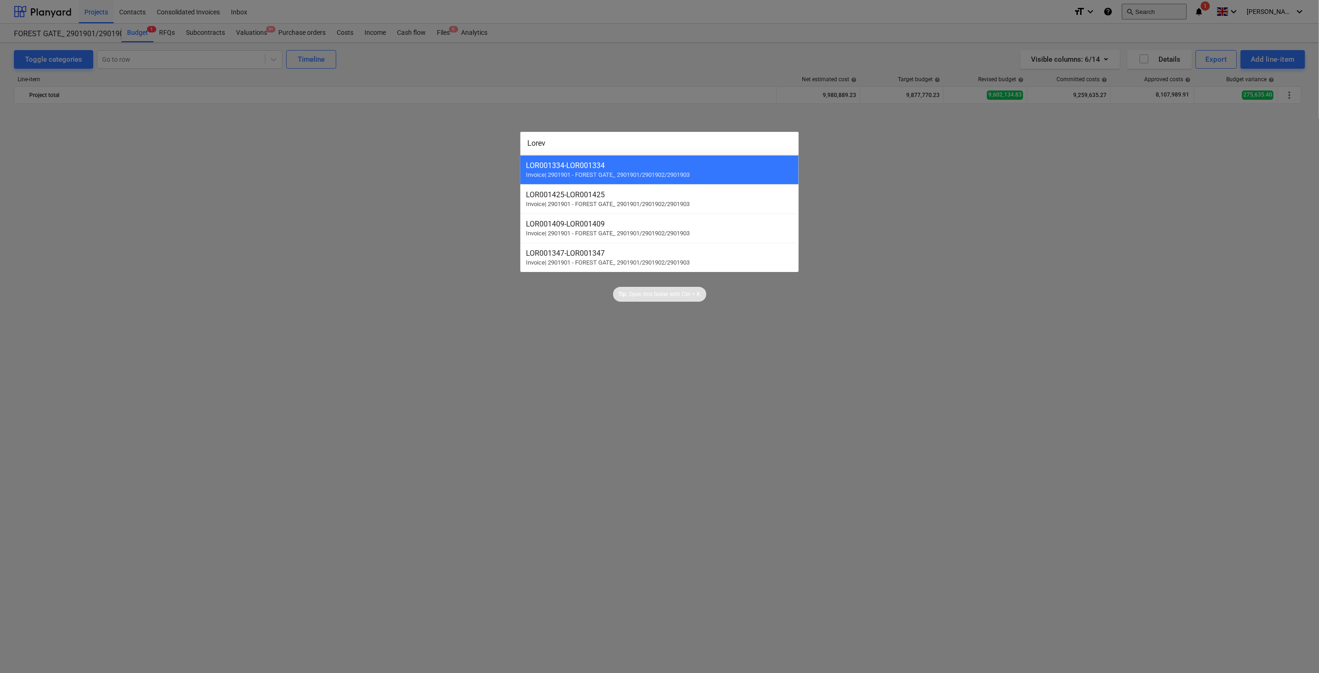
scroll to position [1066, 0]
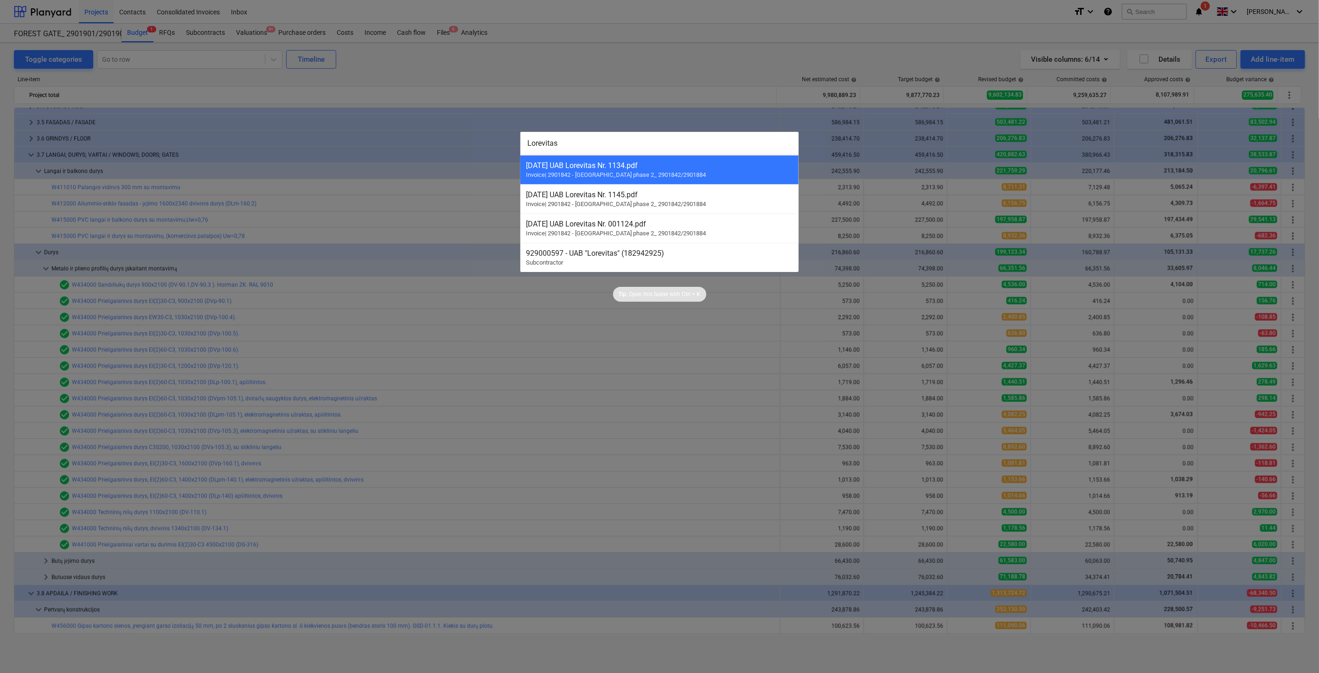
type input "Lorevitas"
click at [712, 263] on div "929000597 - UAB "Lorevitas" (182942925) Subcontractor" at bounding box center [660, 257] width 278 height 29
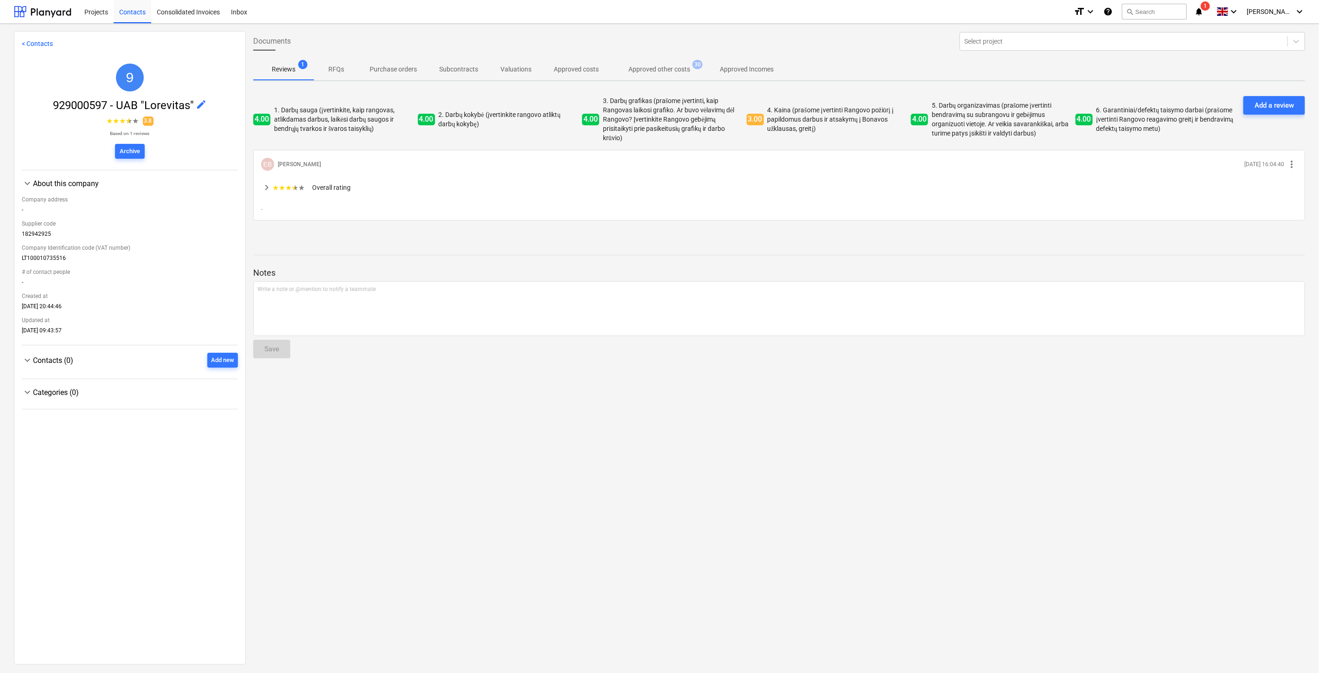
click at [668, 65] on p "Approved other costs" at bounding box center [660, 69] width 62 height 10
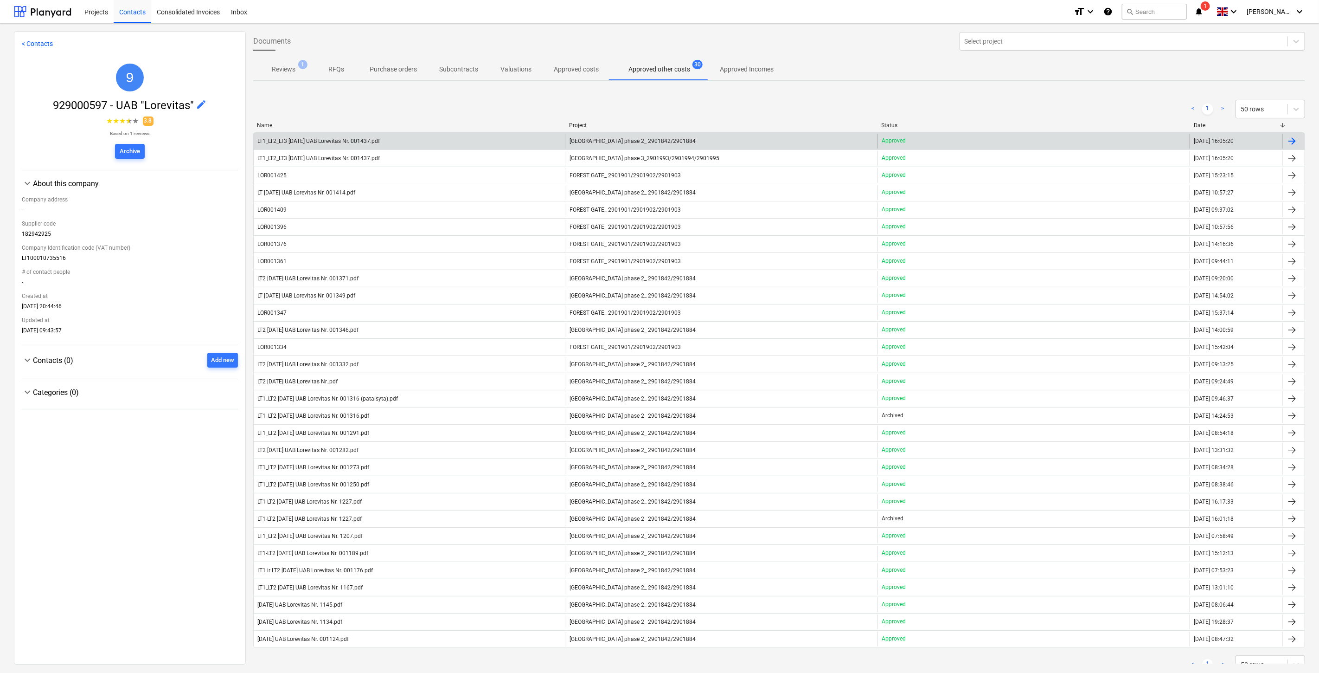
click at [516, 144] on div "LT1_LT2_LT3 2025-09-10 UAB Lorevitas Nr. 001437.pdf" at bounding box center [410, 141] width 312 height 15
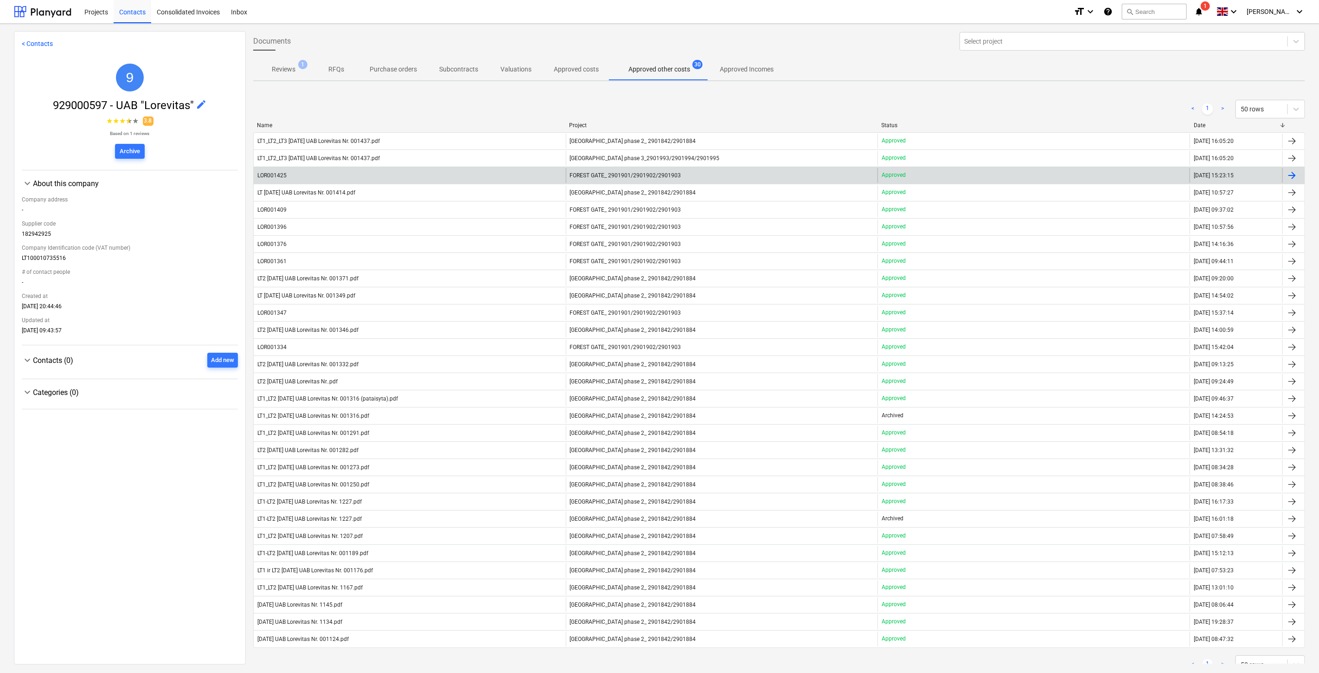
click at [385, 176] on div "LOR001425" at bounding box center [410, 175] width 312 height 15
